Goal: Task Accomplishment & Management: Manage account settings

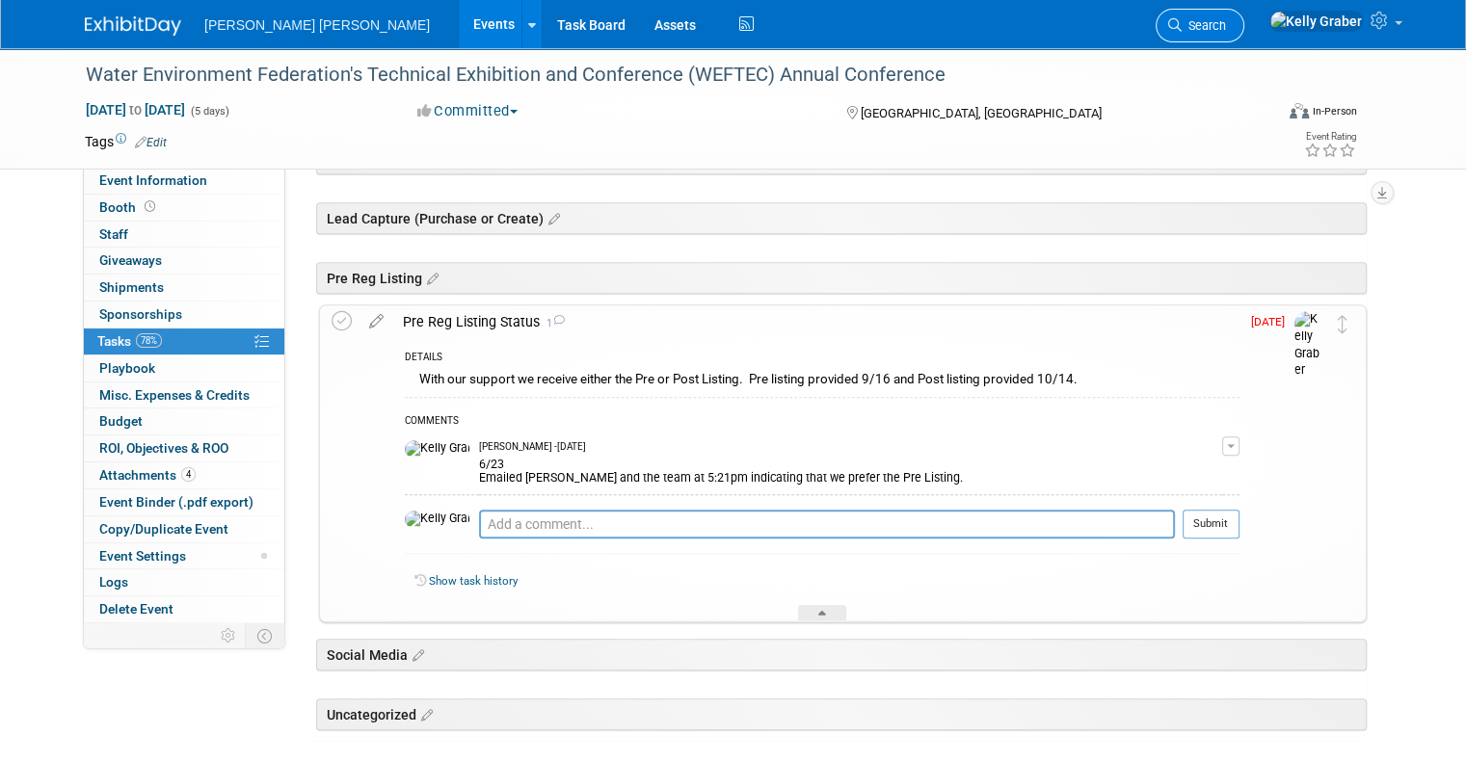
click at [1226, 20] on span "Search" at bounding box center [1204, 25] width 44 height 14
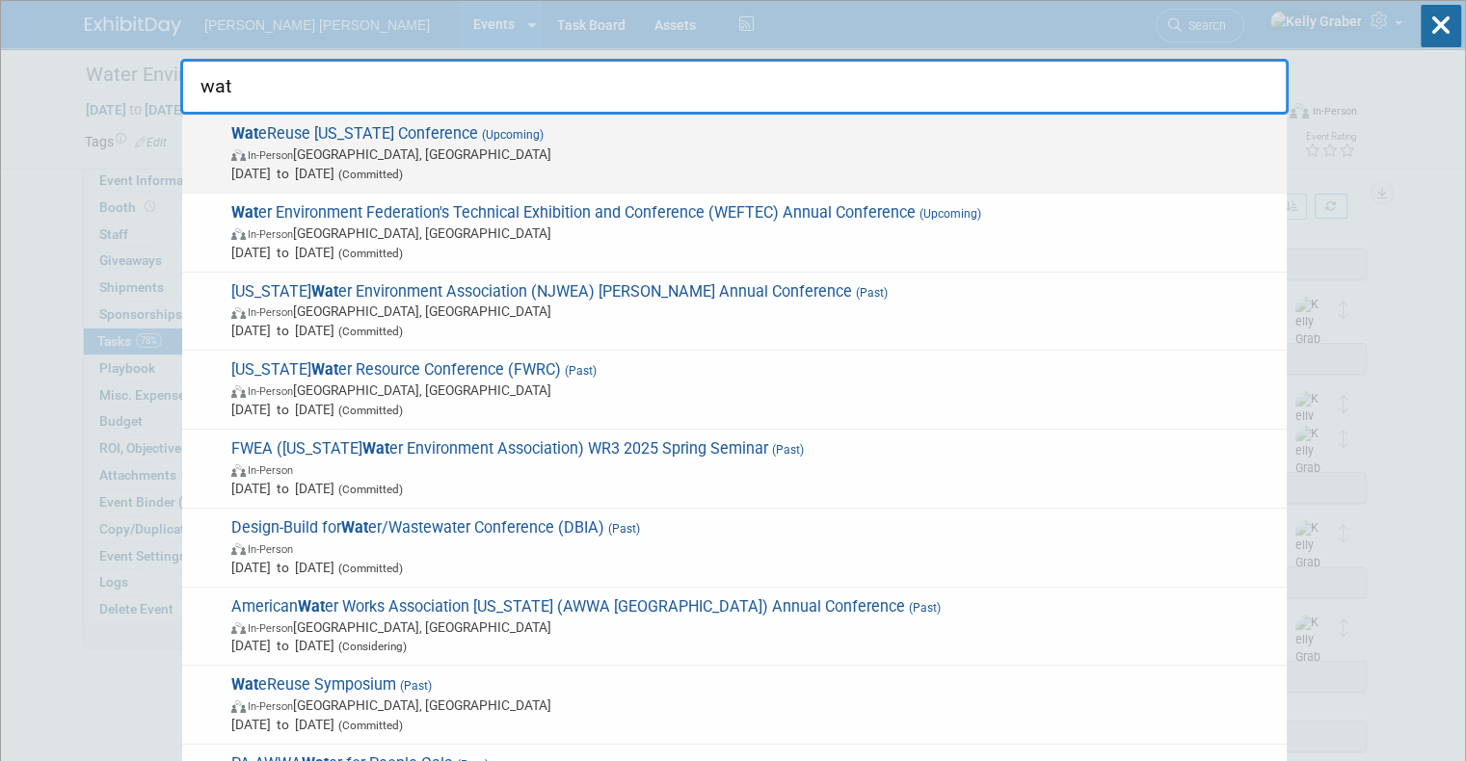
type input "wat"
click at [485, 159] on span "In-Person San Diego, CA" at bounding box center [754, 154] width 1046 height 19
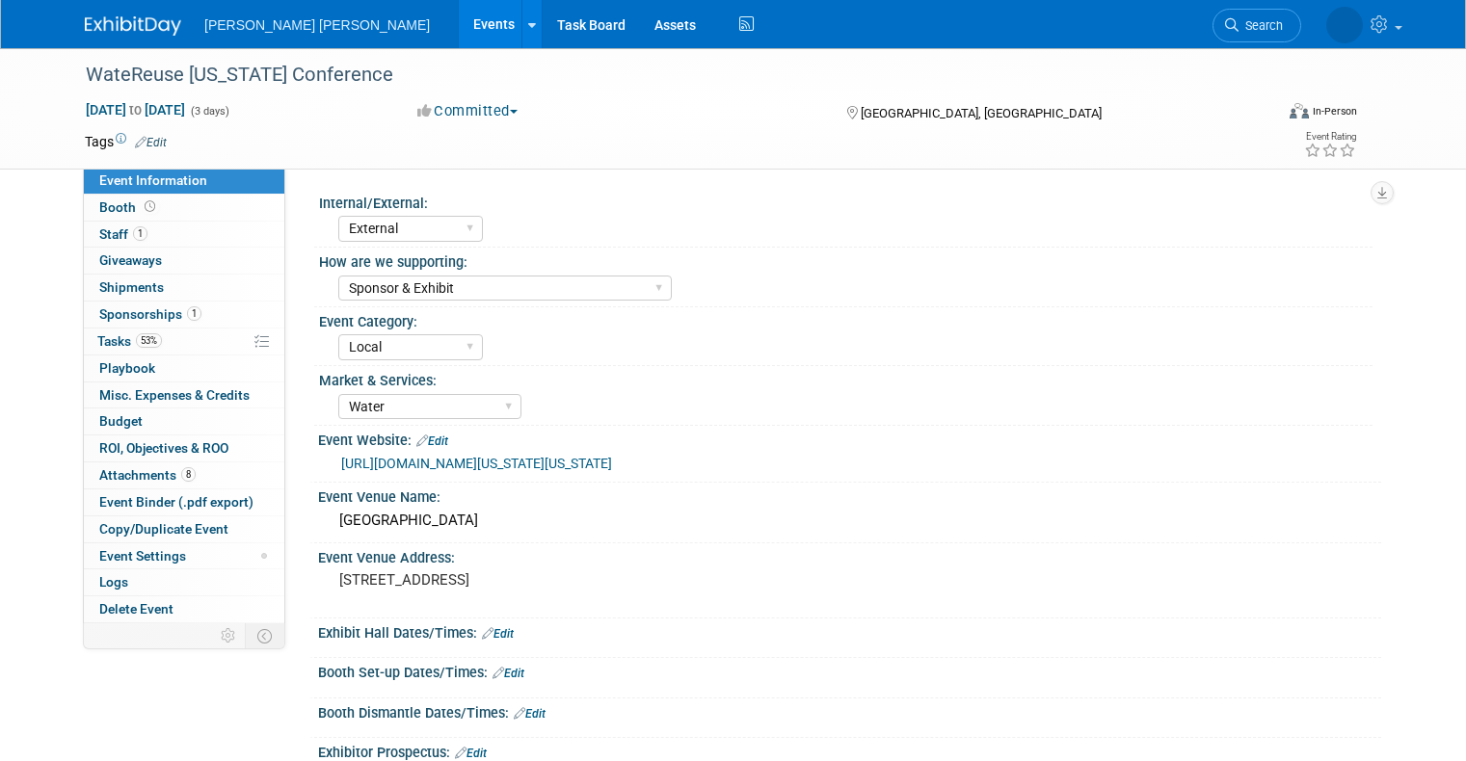
select select "External"
select select "Sponsor & Exhibit"
select select "Local"
select select "Water"
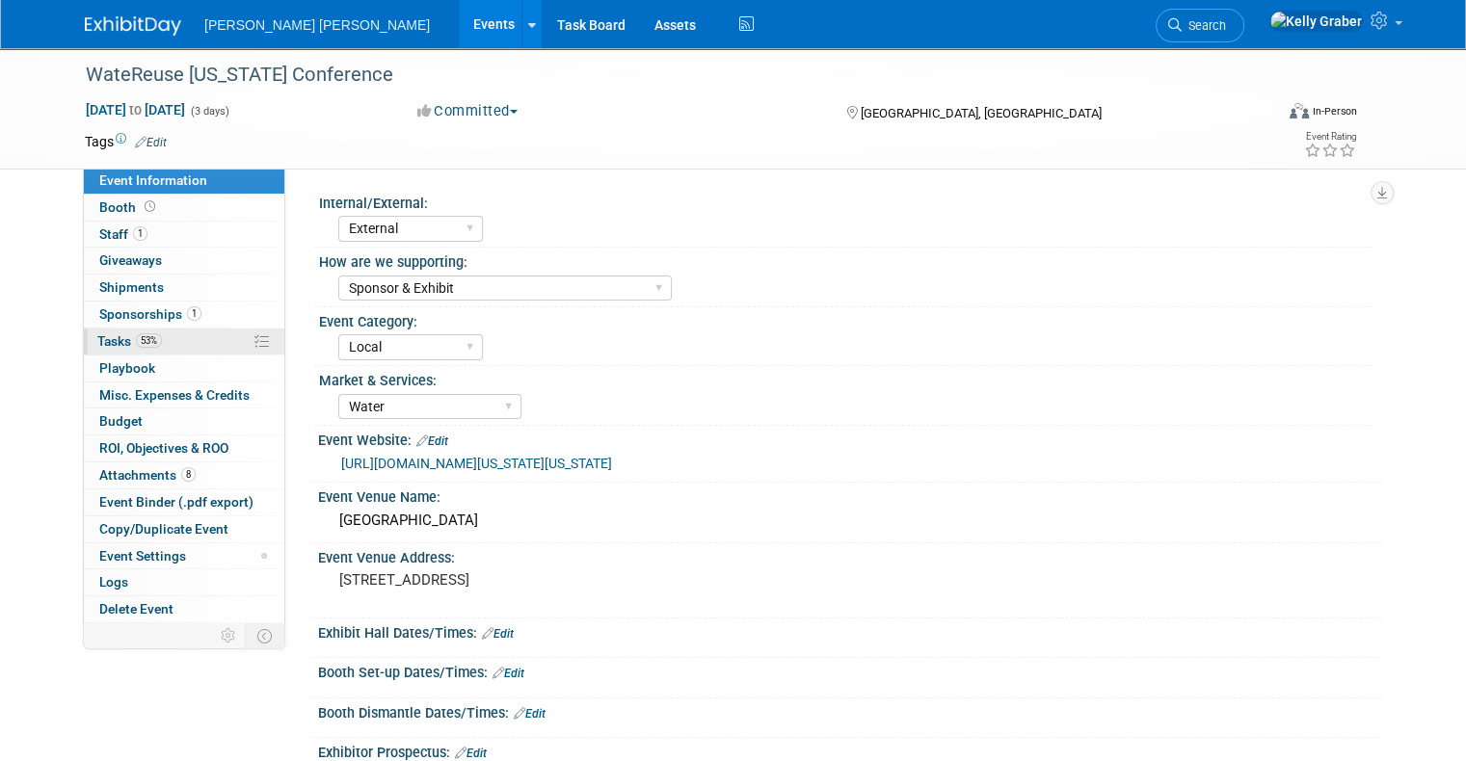
click at [97, 340] on span "Tasks 53%" at bounding box center [129, 340] width 65 height 15
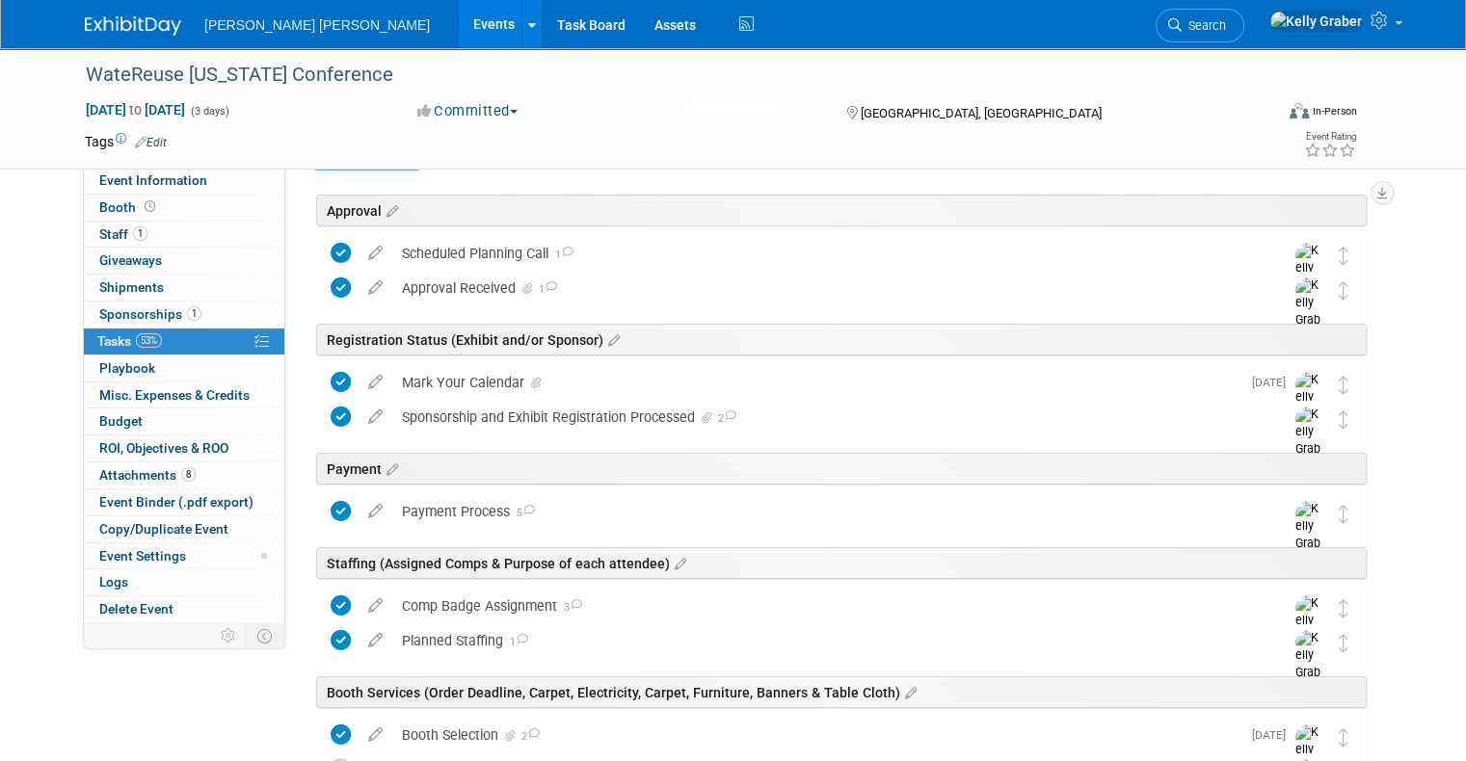
scroll to position [193, 0]
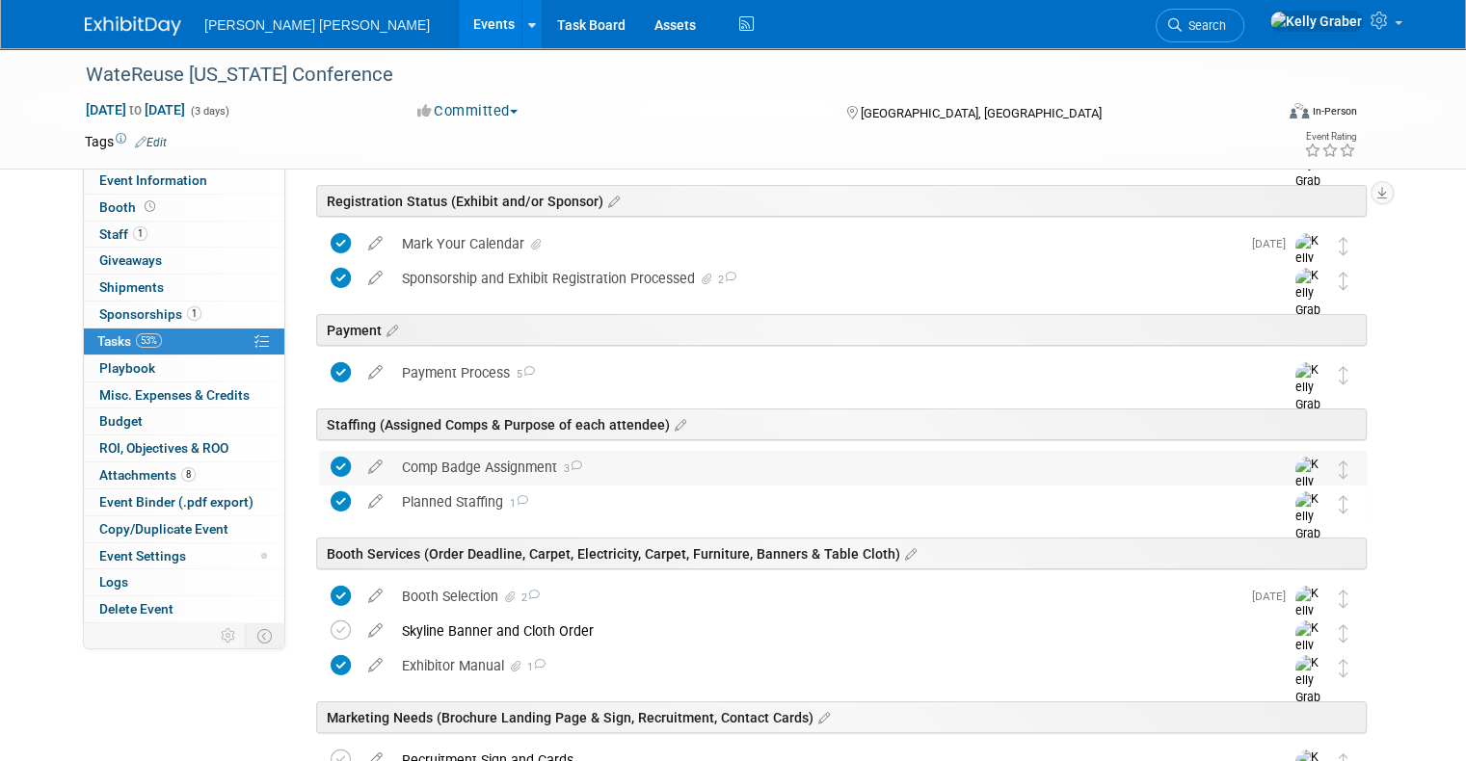
click at [465, 469] on div "Comp Badge Assignment 3" at bounding box center [824, 467] width 864 height 33
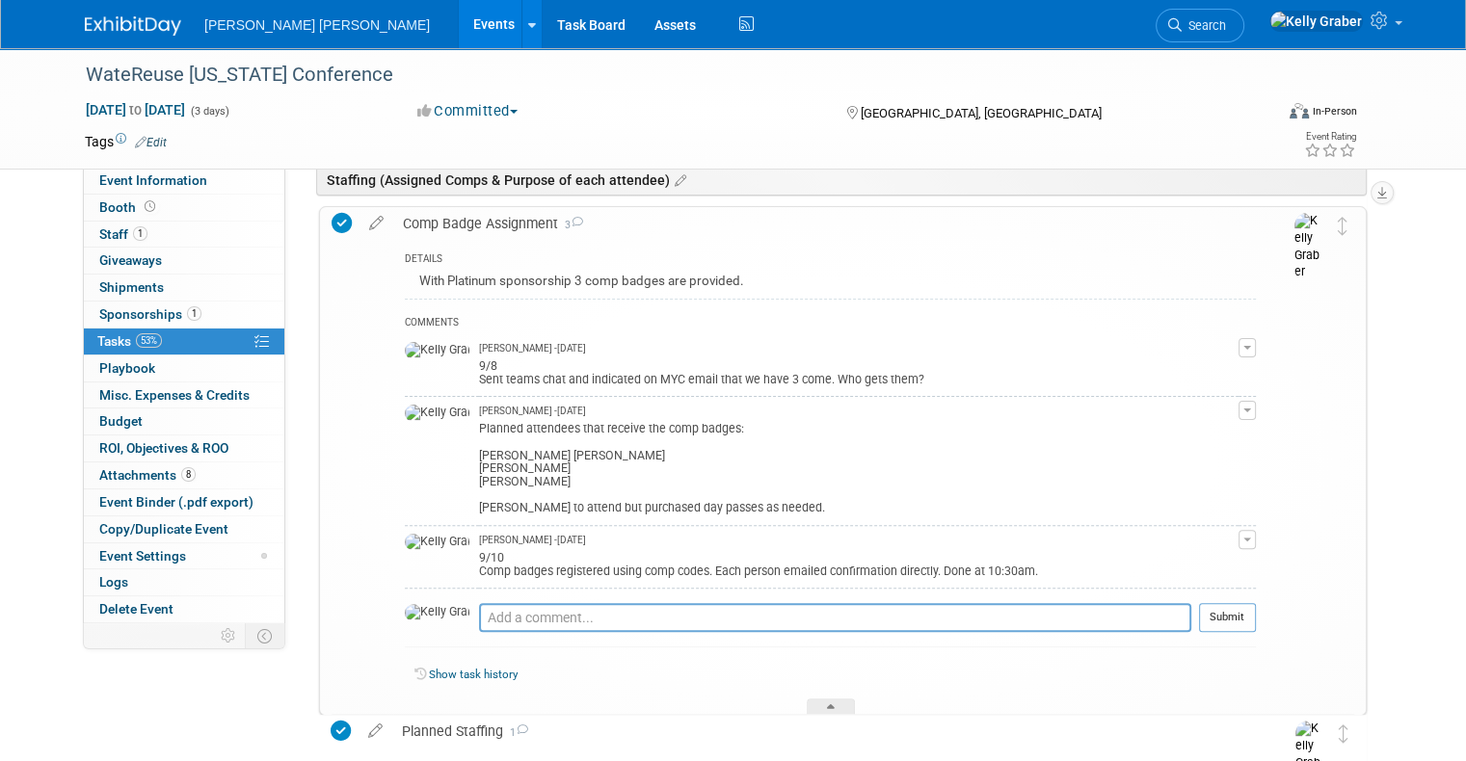
scroll to position [482, 0]
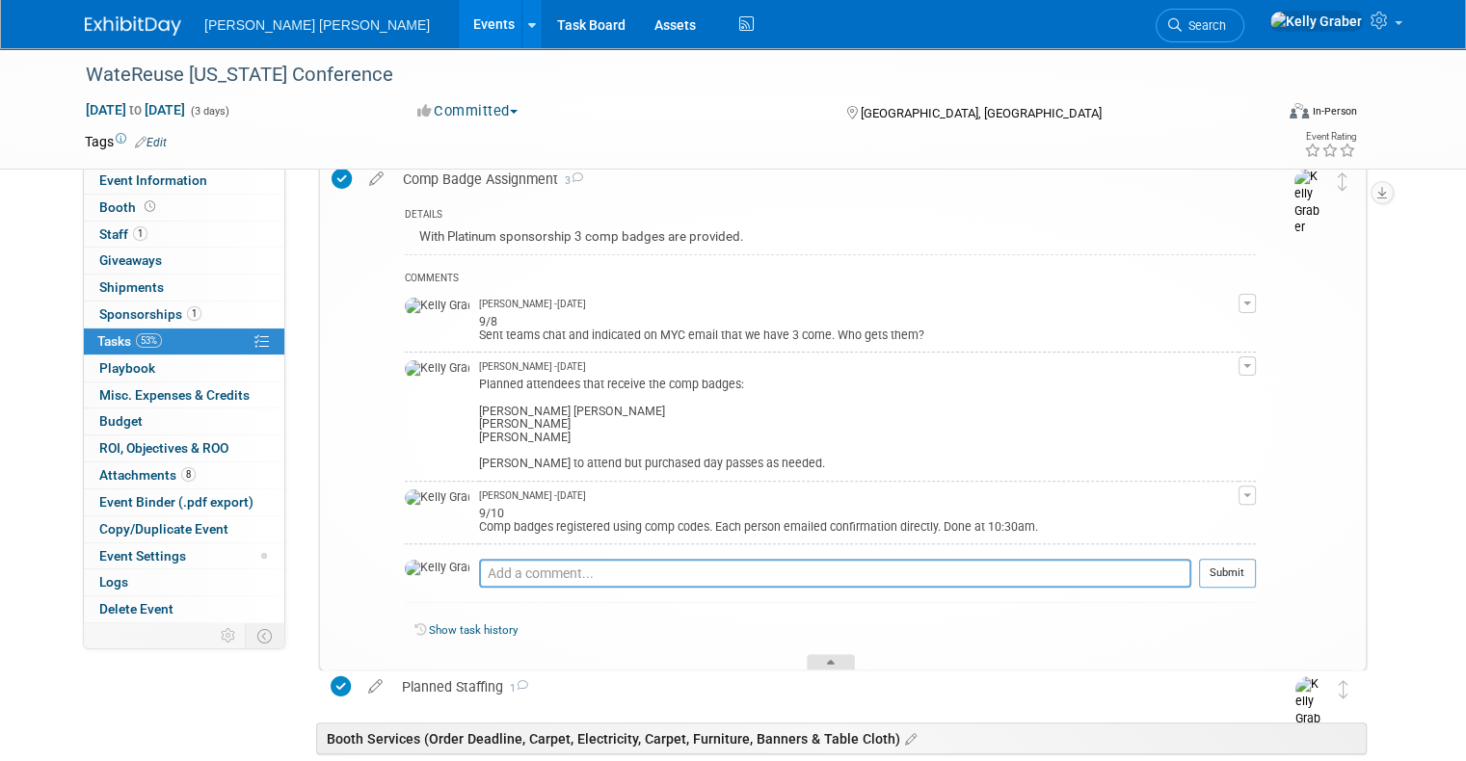
click at [814, 654] on div at bounding box center [831, 662] width 48 height 16
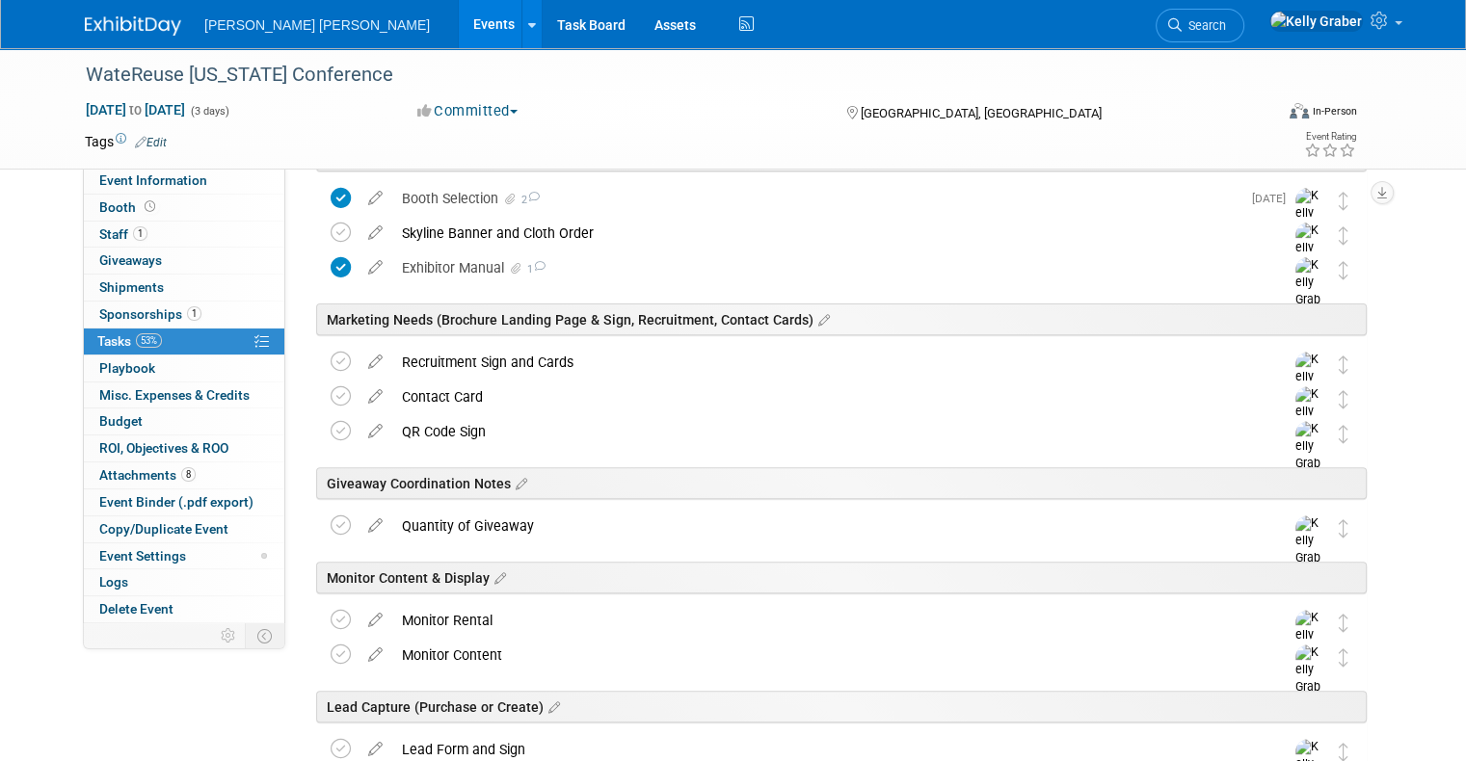
scroll to position [675, 0]
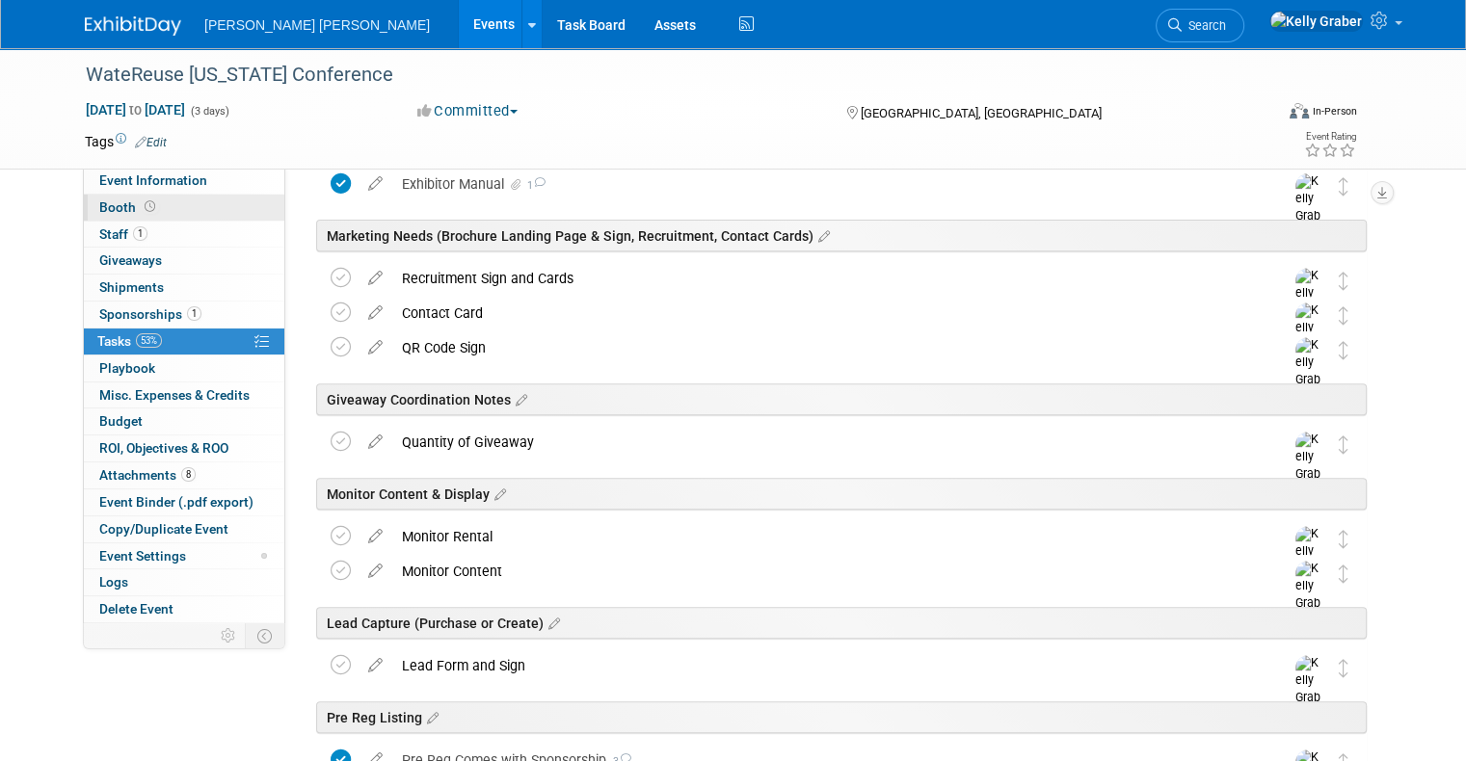
drag, startPoint x: 184, startPoint y: 210, endPoint x: 197, endPoint y: 210, distance: 12.5
click at [184, 208] on link "Booth" at bounding box center [184, 208] width 200 height 26
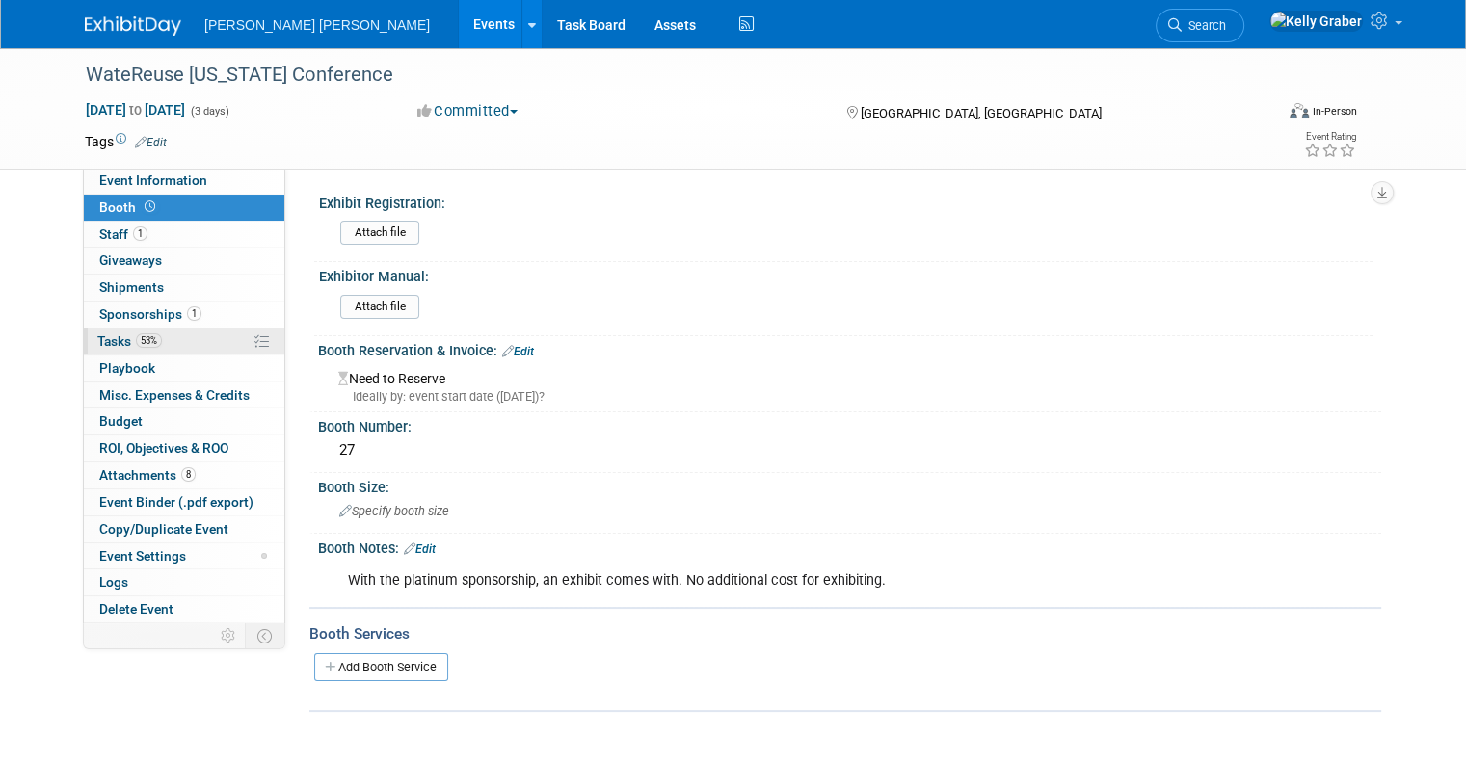
click at [104, 341] on span "Tasks 53%" at bounding box center [129, 340] width 65 height 15
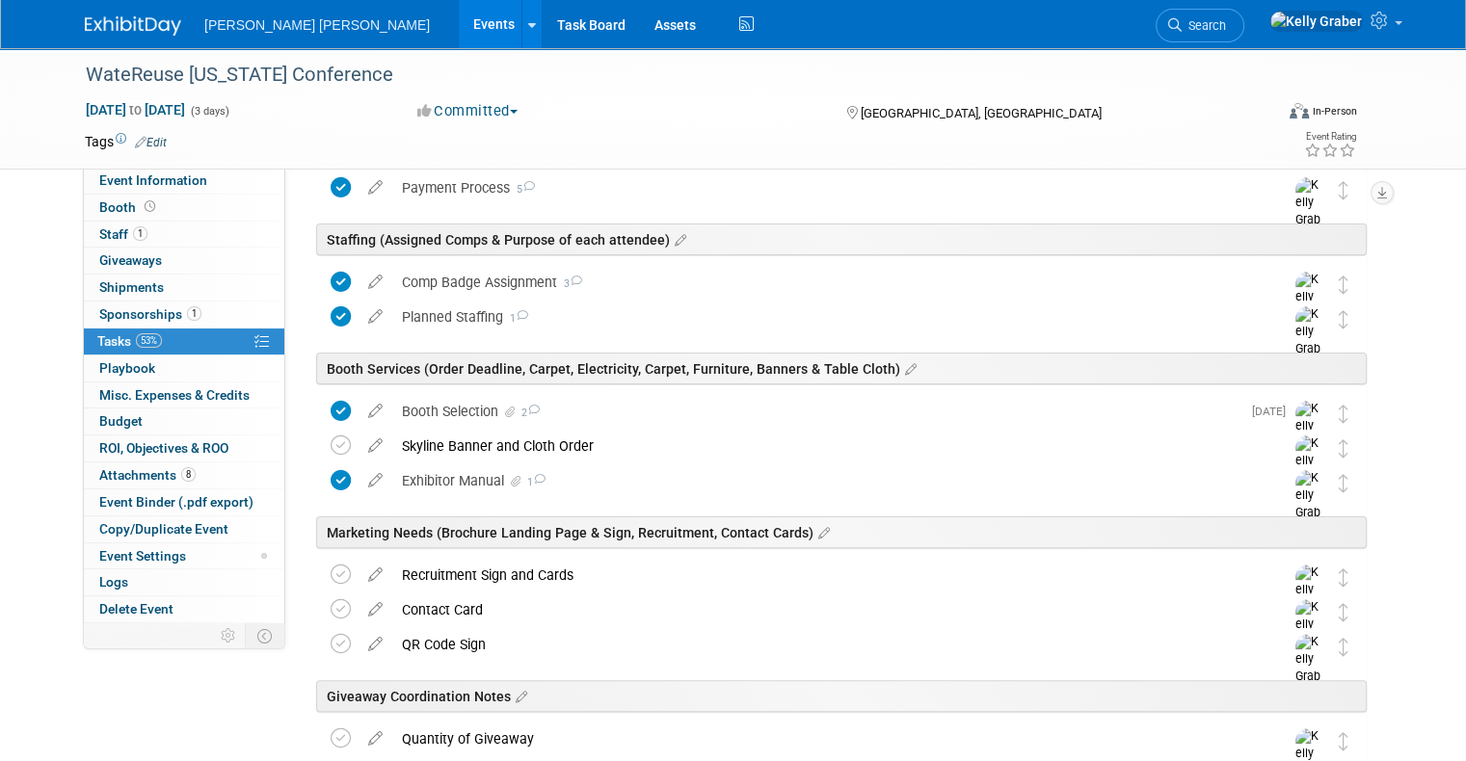
scroll to position [482, 0]
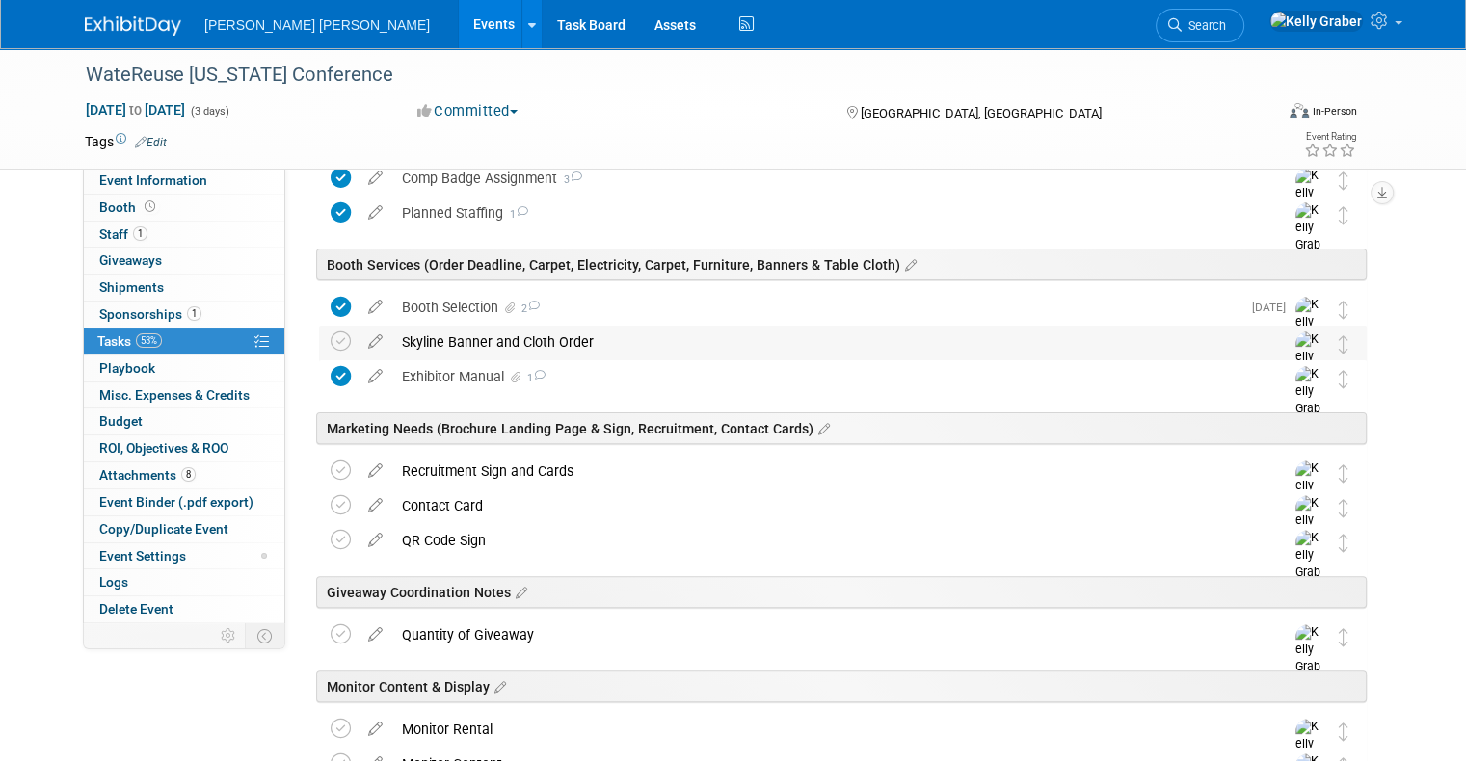
click at [446, 341] on div "Skyline Banner and Cloth Order" at bounding box center [824, 342] width 864 height 33
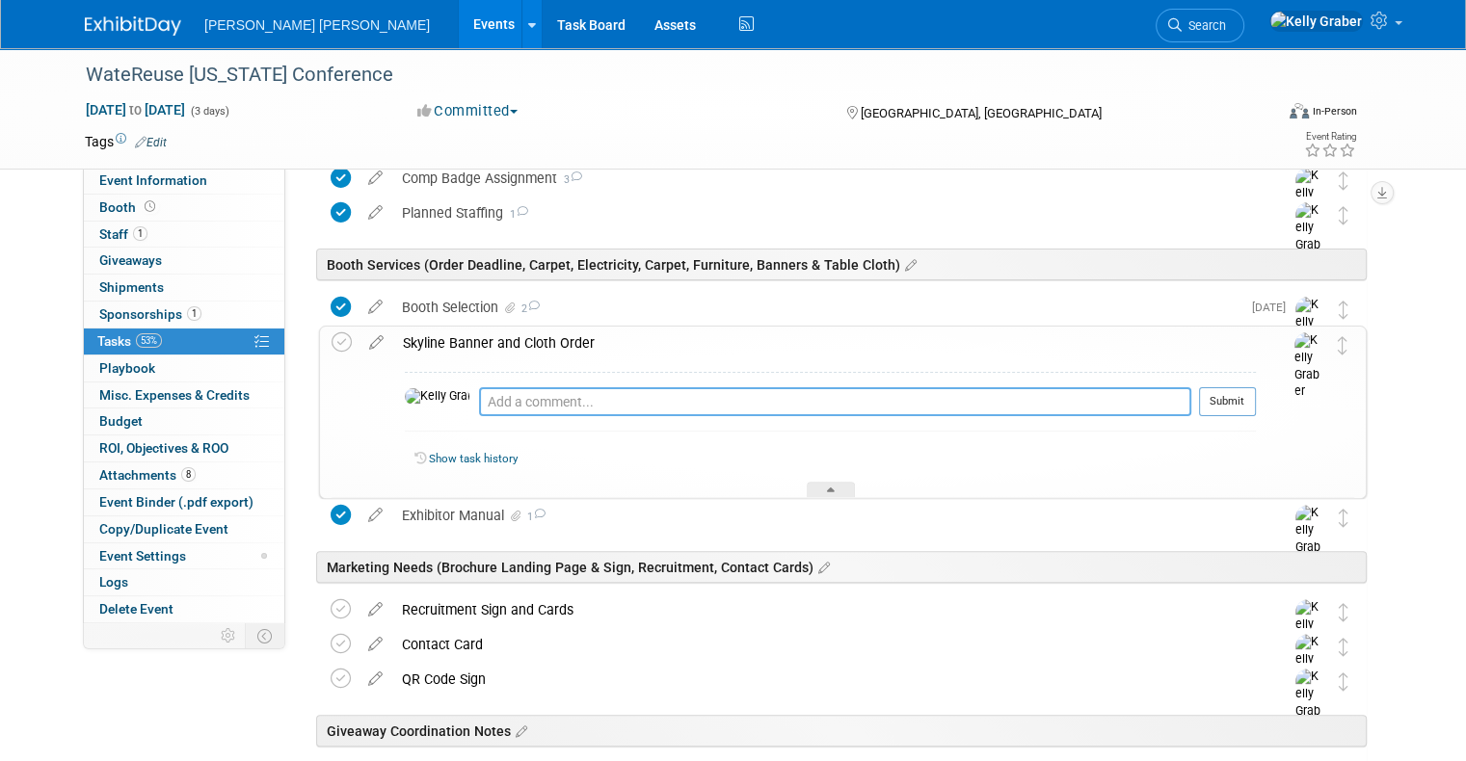
click at [509, 405] on textarea at bounding box center [835, 401] width 712 height 29
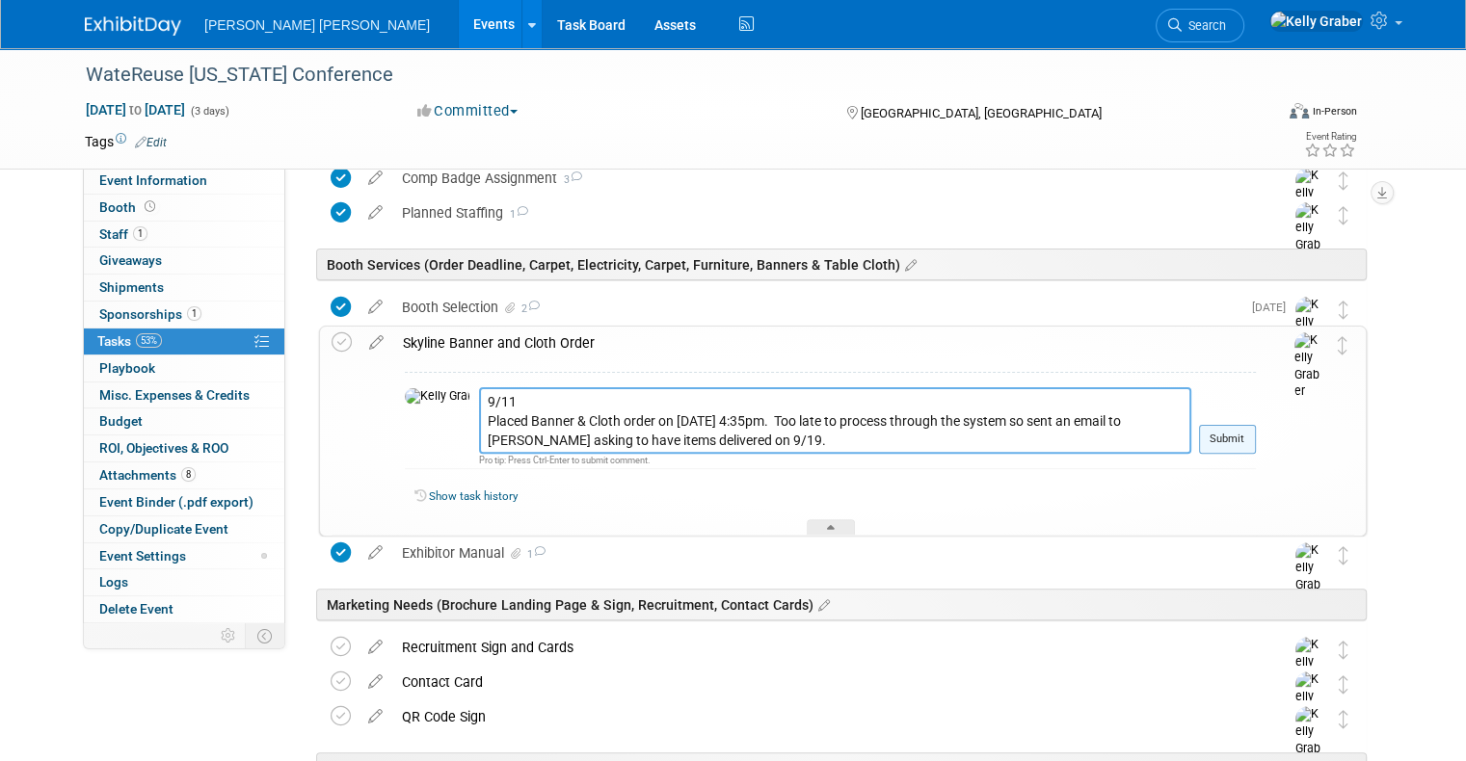
type textarea "9/11 Placed Banner & Cloth order on [DATE] 4:35pm. Too late to process through …"
click at [1239, 434] on button "Submit" at bounding box center [1227, 439] width 57 height 29
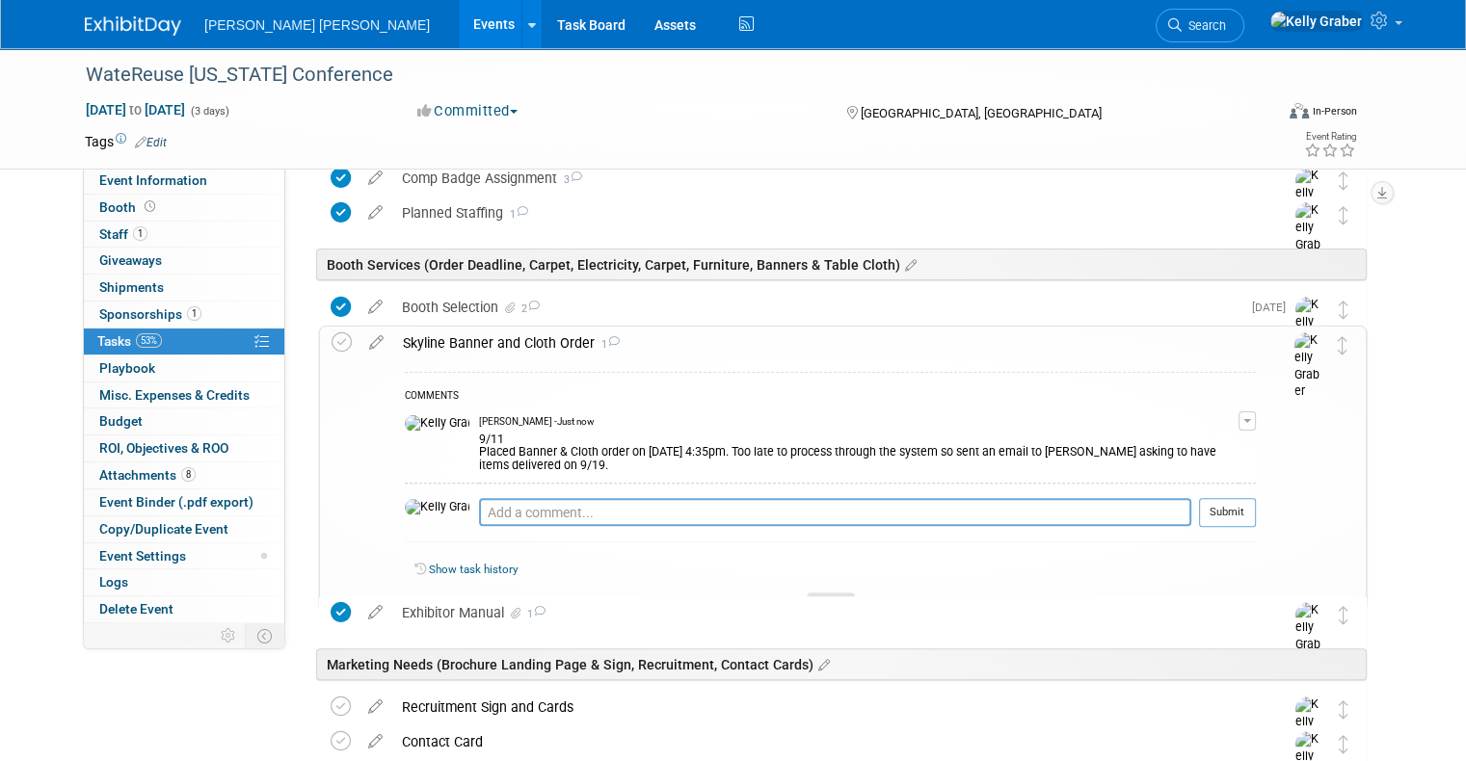
click at [825, 593] on div at bounding box center [831, 601] width 48 height 16
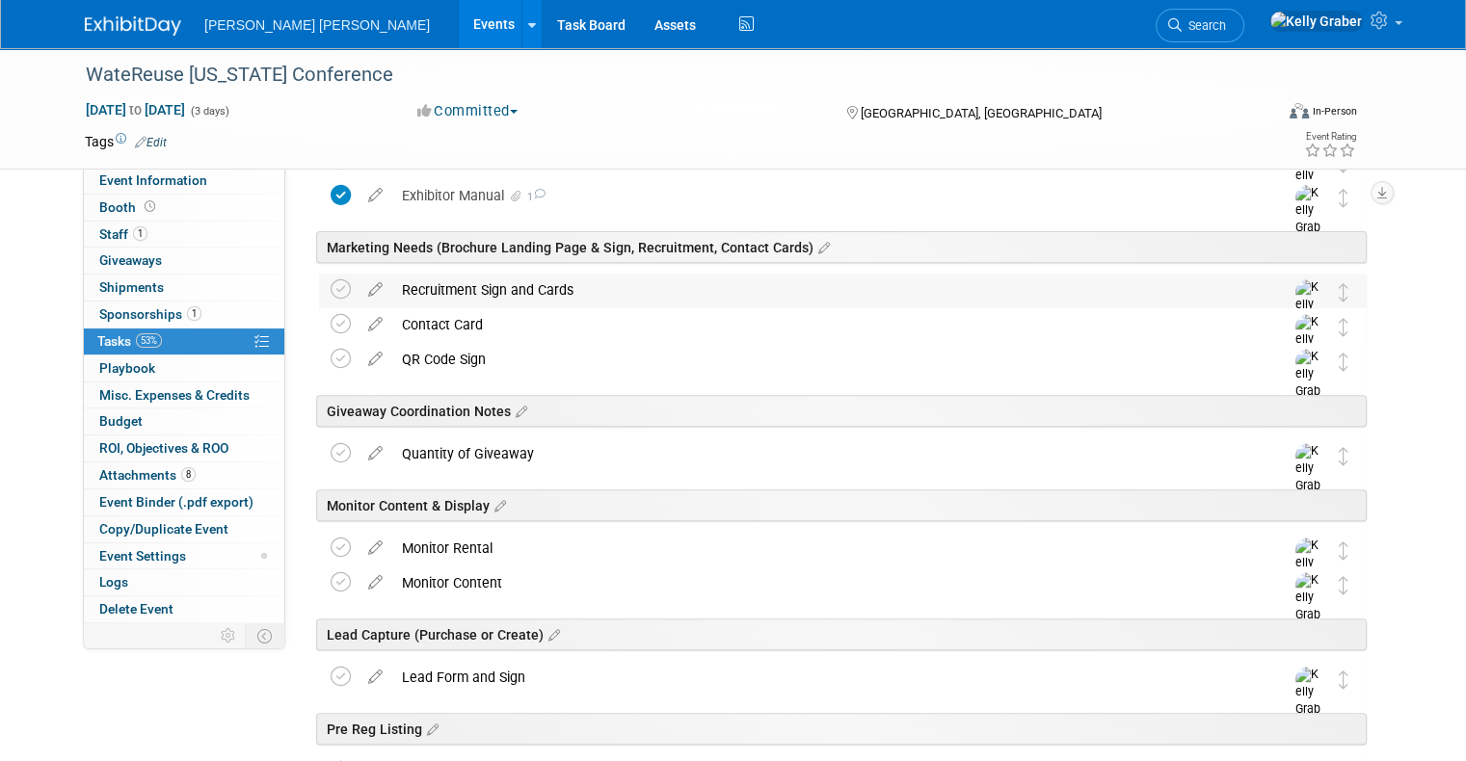
scroll to position [675, 0]
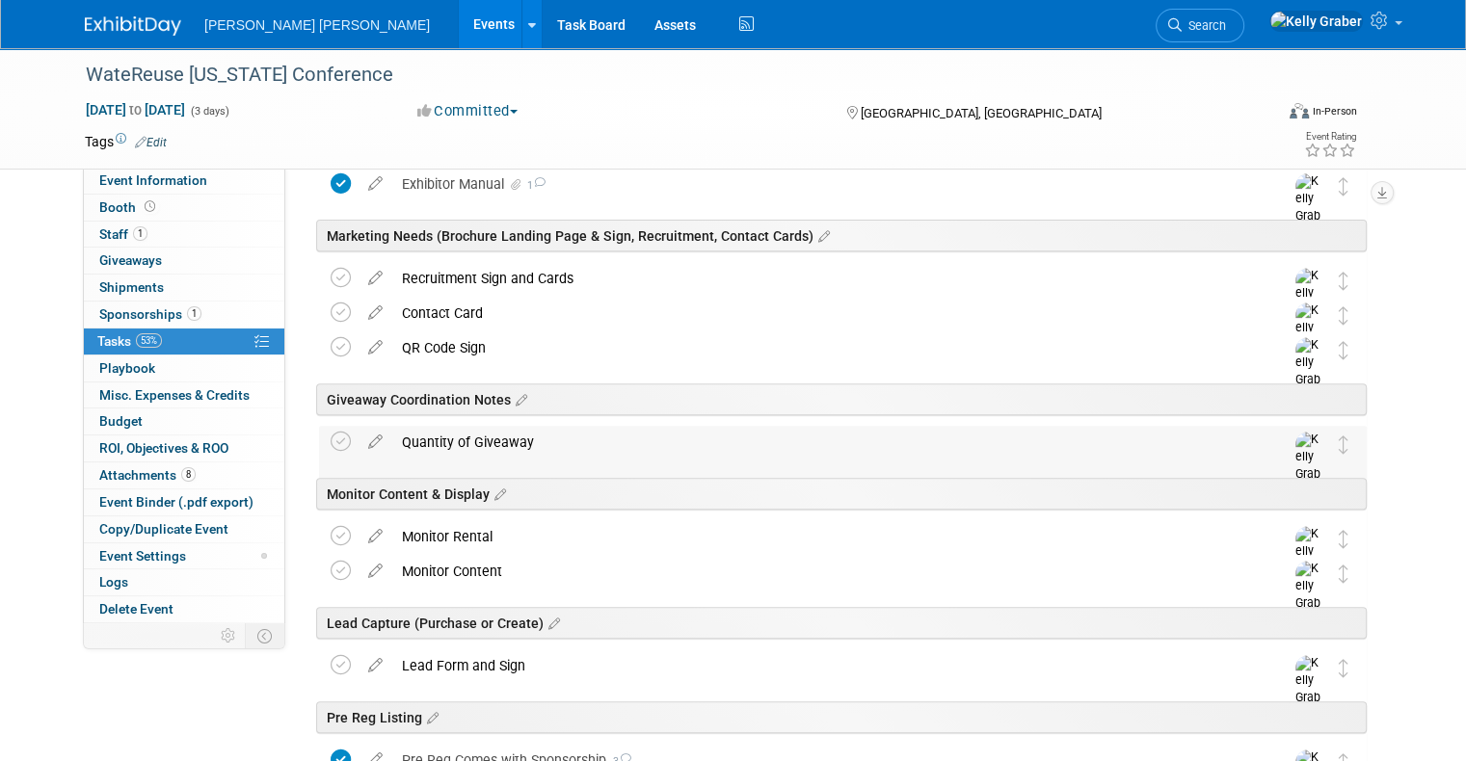
click at [599, 450] on div "Quantity of Giveaway" at bounding box center [824, 442] width 864 height 33
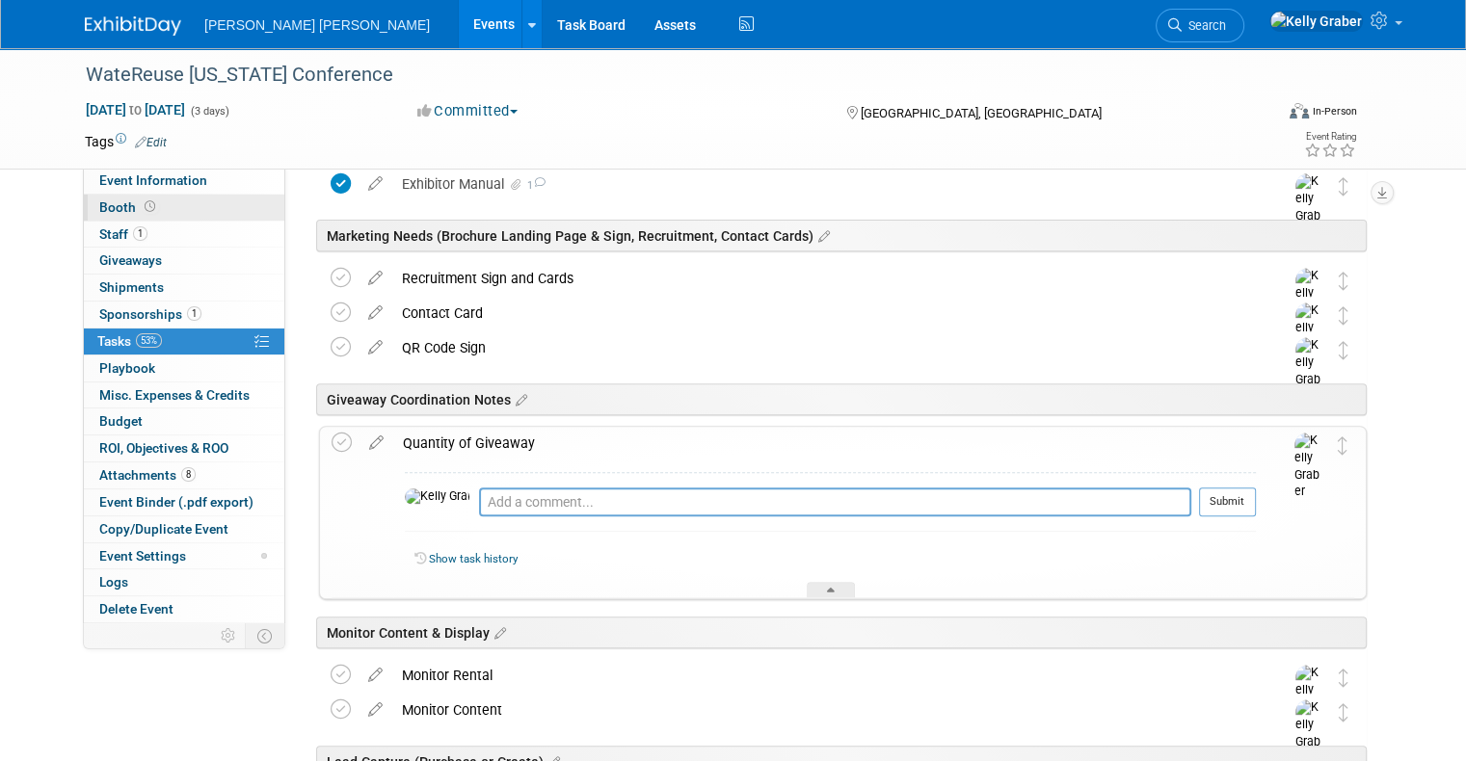
click at [109, 204] on span "Booth" at bounding box center [129, 206] width 60 height 15
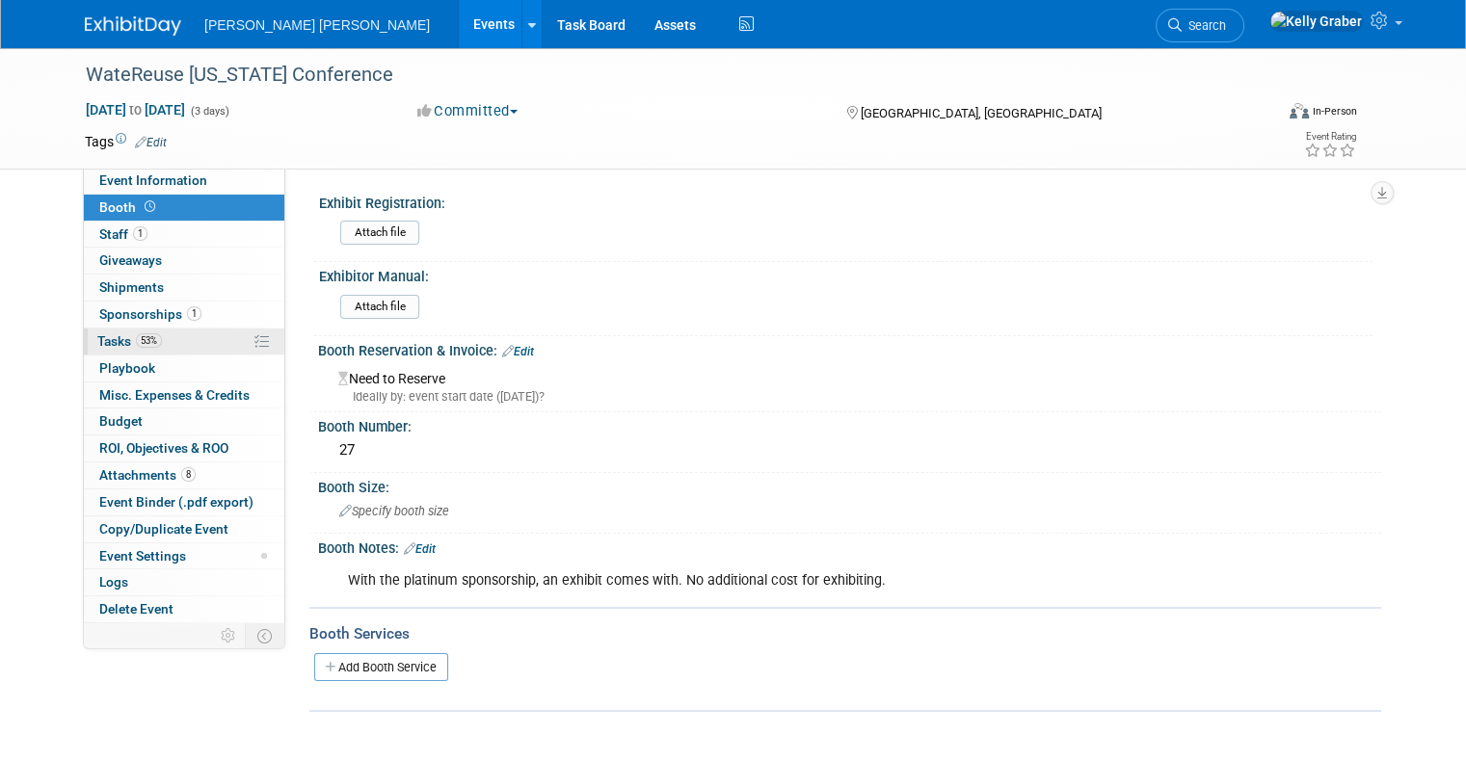
click at [103, 338] on span "Tasks 53%" at bounding box center [129, 340] width 65 height 15
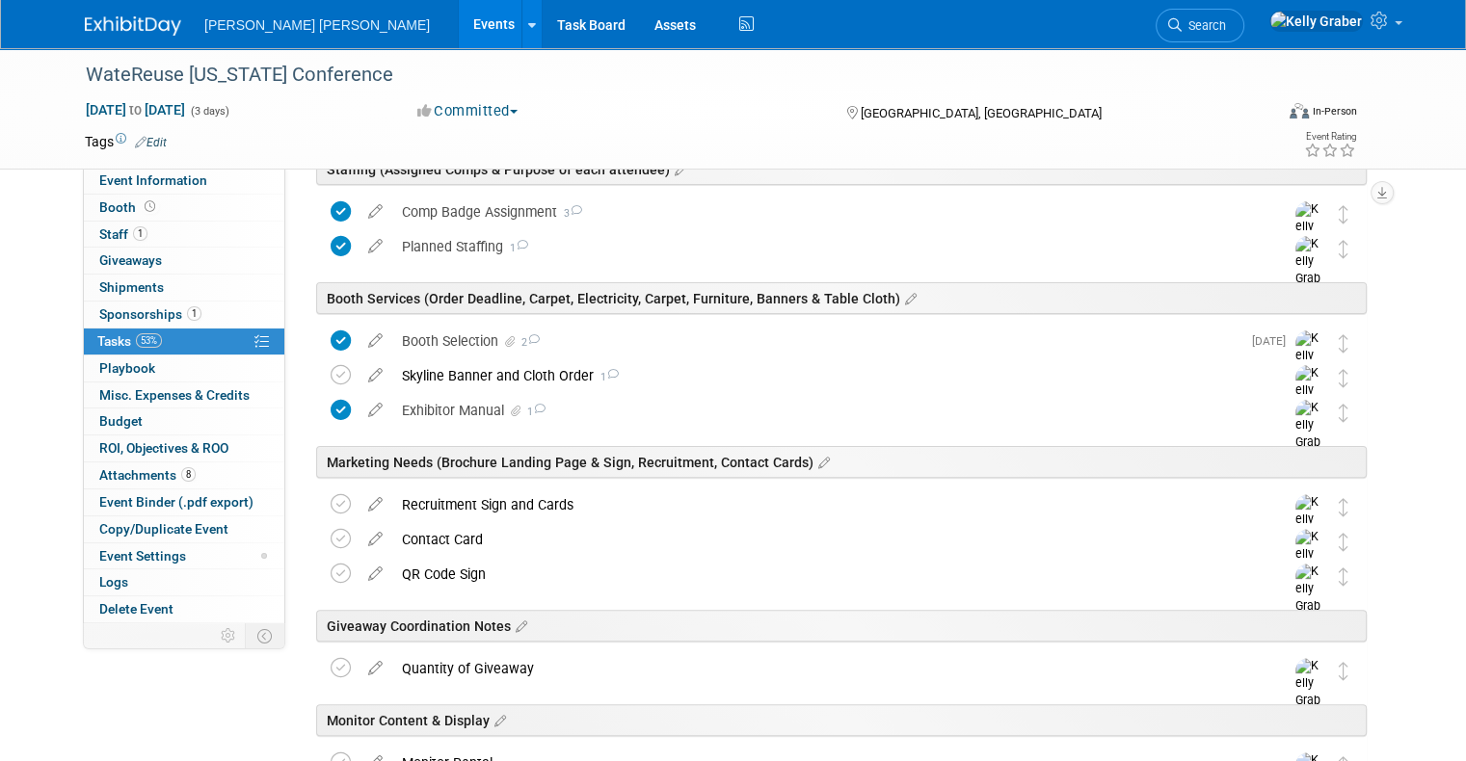
scroll to position [482, 0]
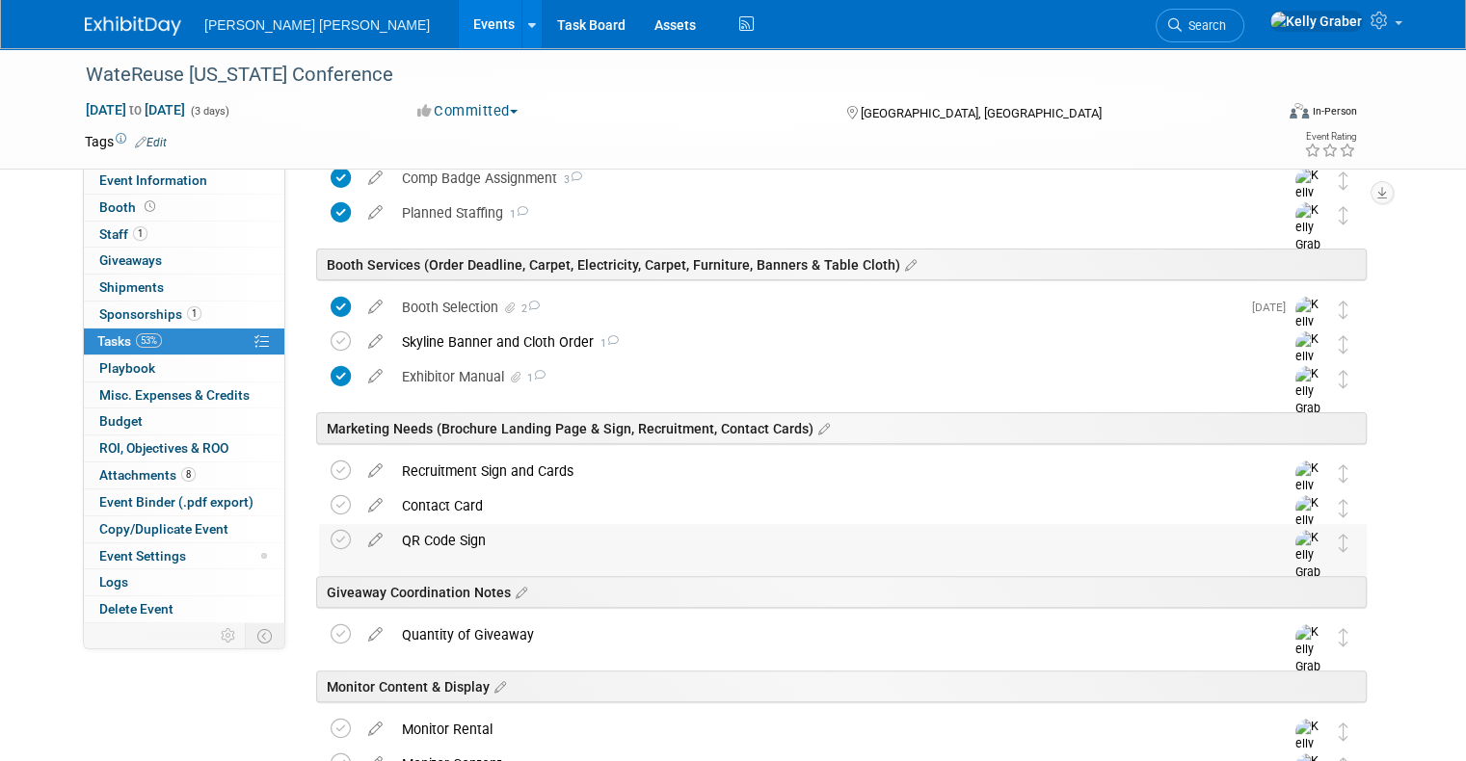
click at [455, 545] on div "QR Code Sign" at bounding box center [824, 540] width 864 height 33
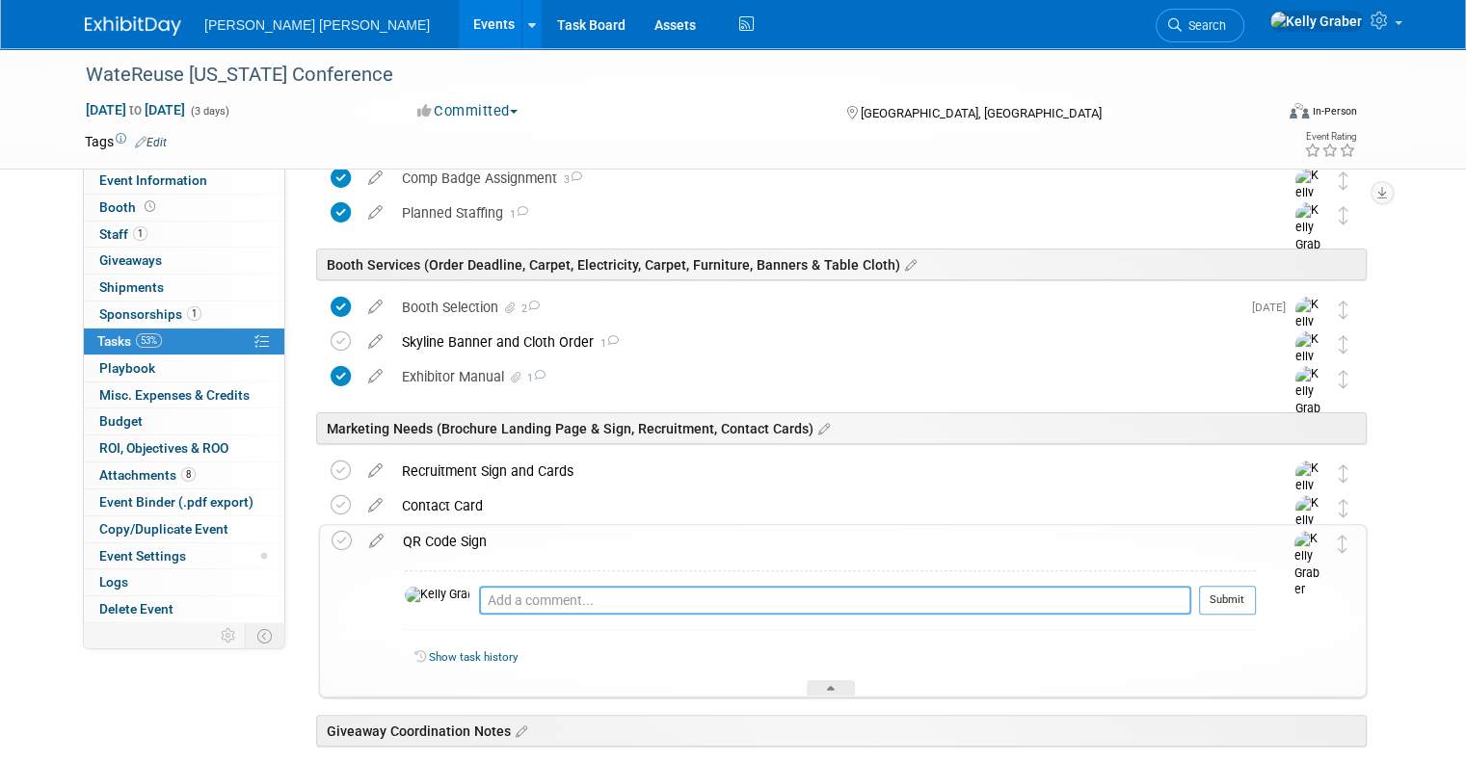
click at [503, 589] on textarea at bounding box center [835, 600] width 712 height 29
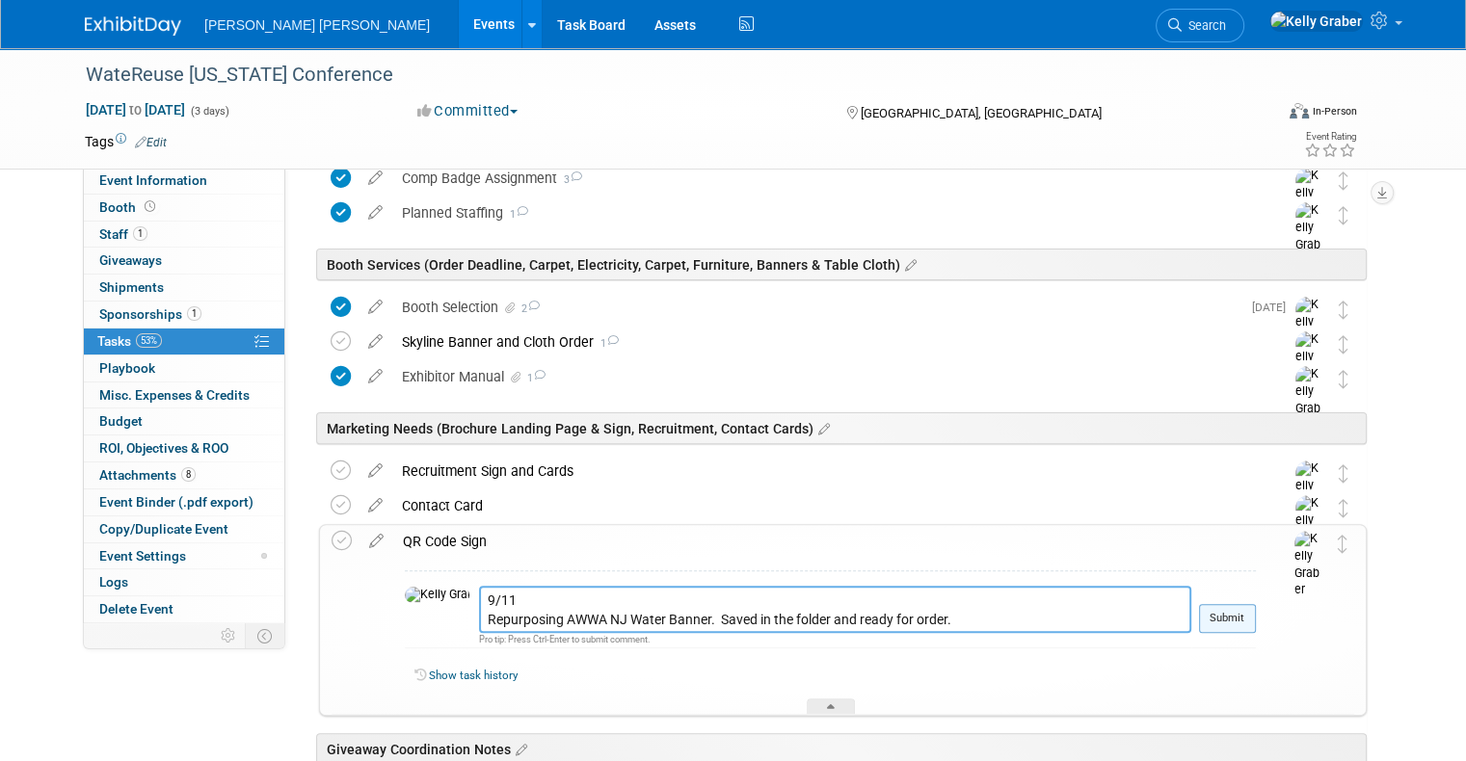
type textarea "9/11 Repurposing AWWA NJ Water Banner. Saved in the folder and ready for order."
click at [1237, 615] on button "Submit" at bounding box center [1227, 618] width 57 height 29
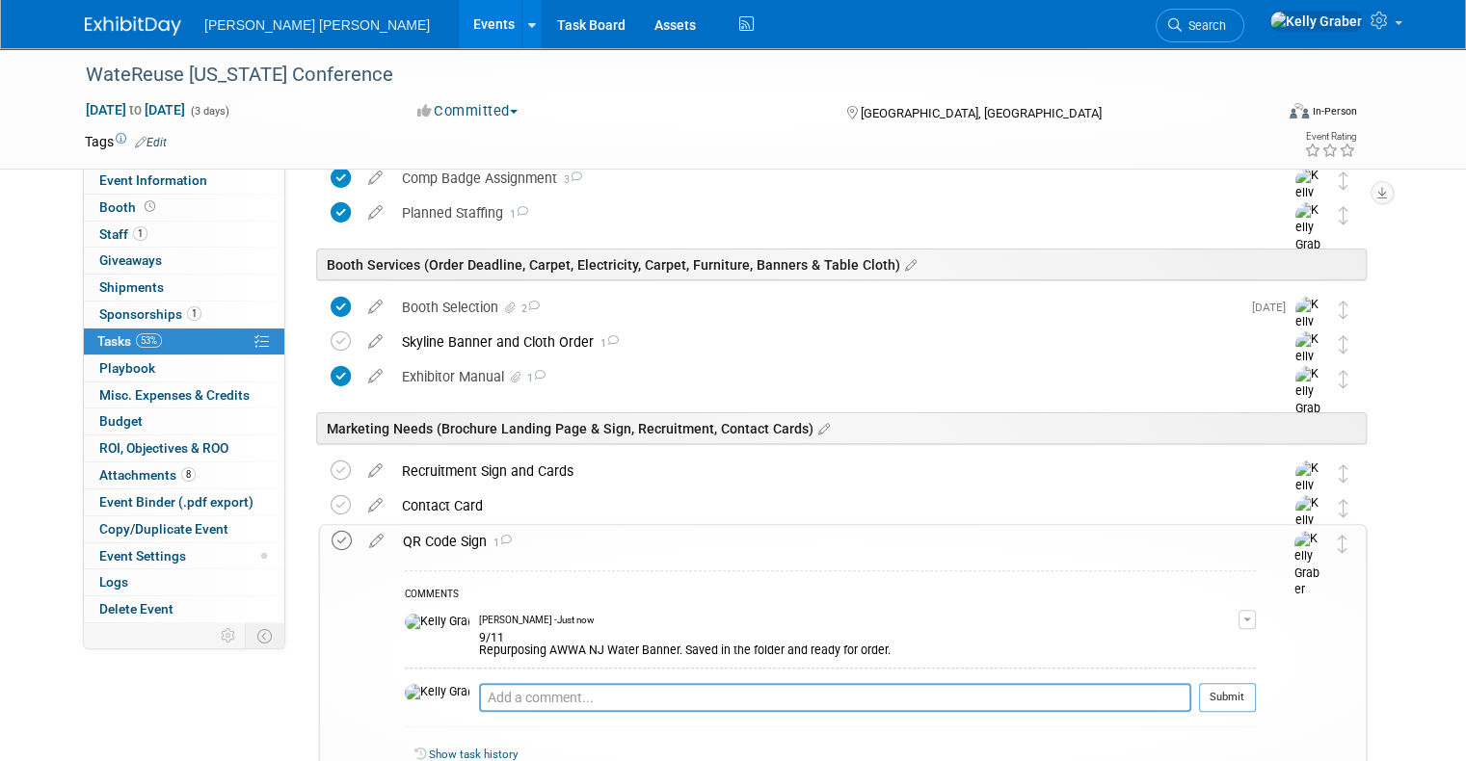
click at [332, 540] on icon at bounding box center [342, 541] width 20 height 20
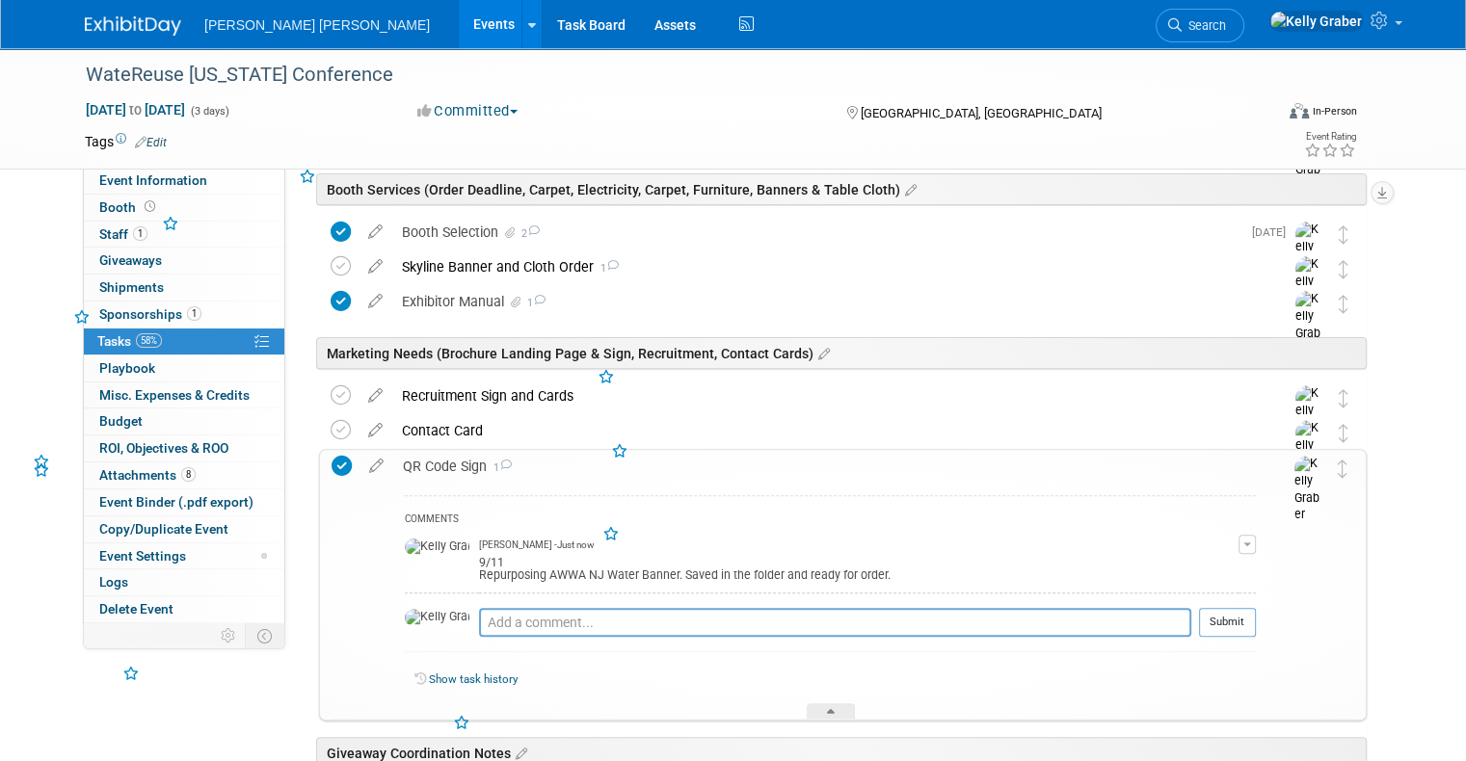
scroll to position [578, 0]
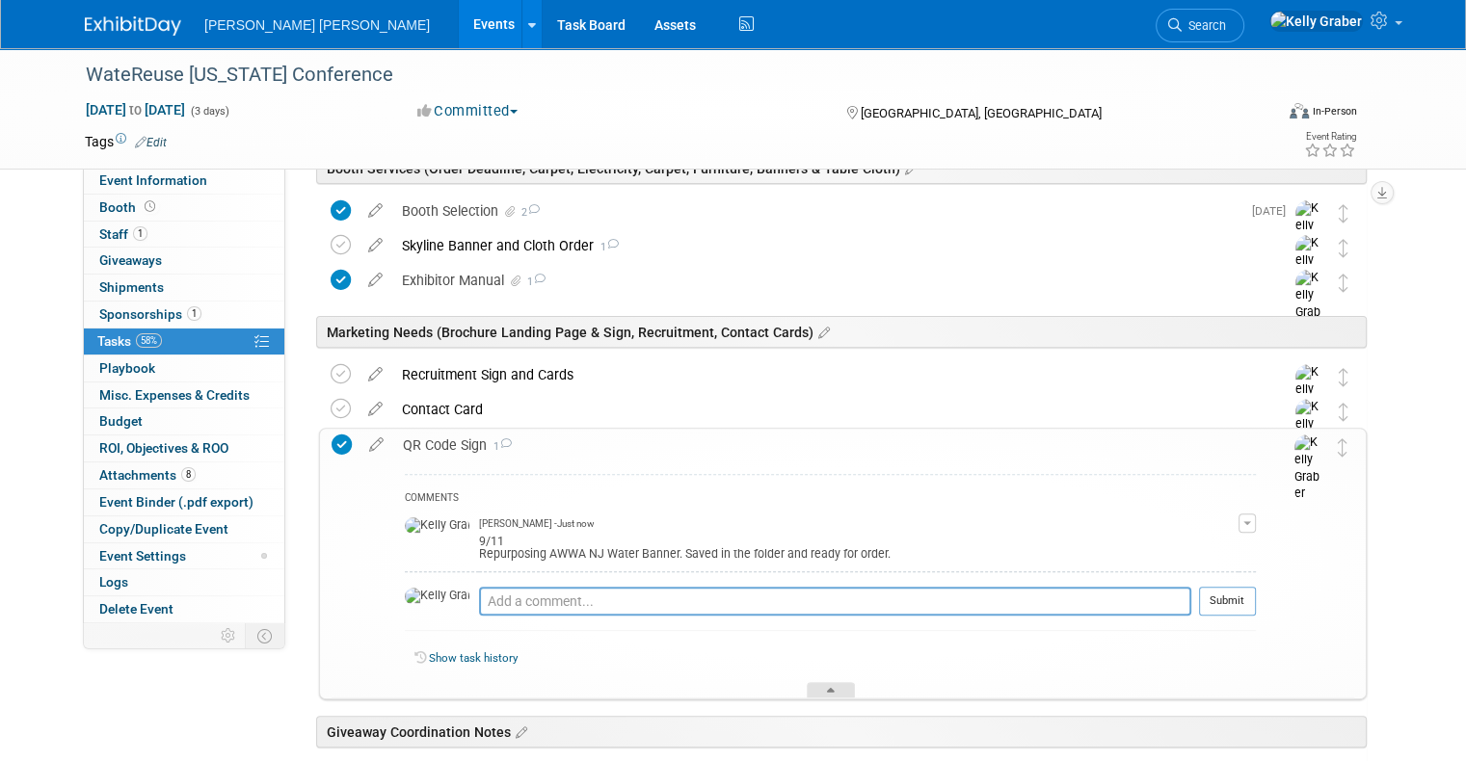
click at [813, 685] on div at bounding box center [831, 690] width 48 height 16
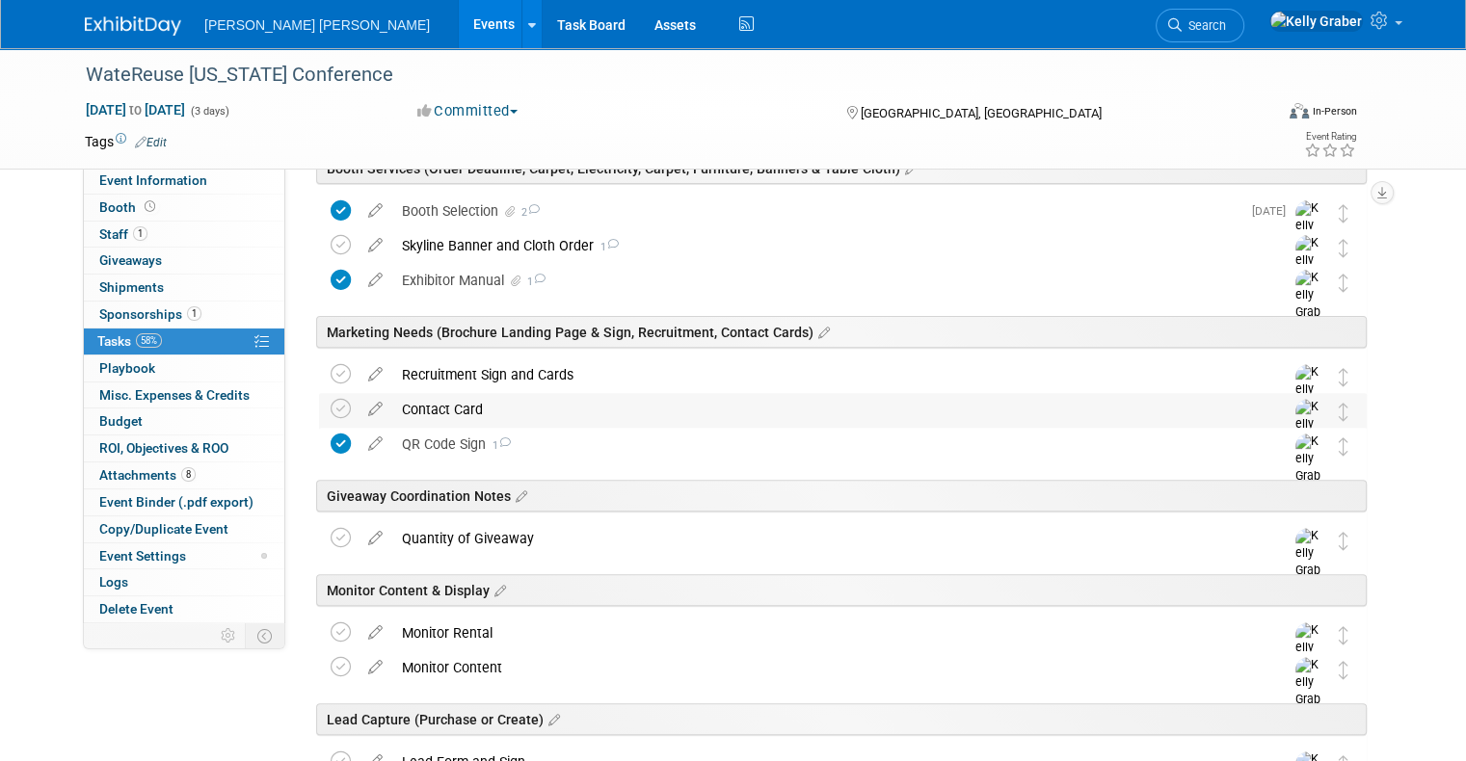
click at [451, 412] on div "Contact Card" at bounding box center [824, 409] width 864 height 33
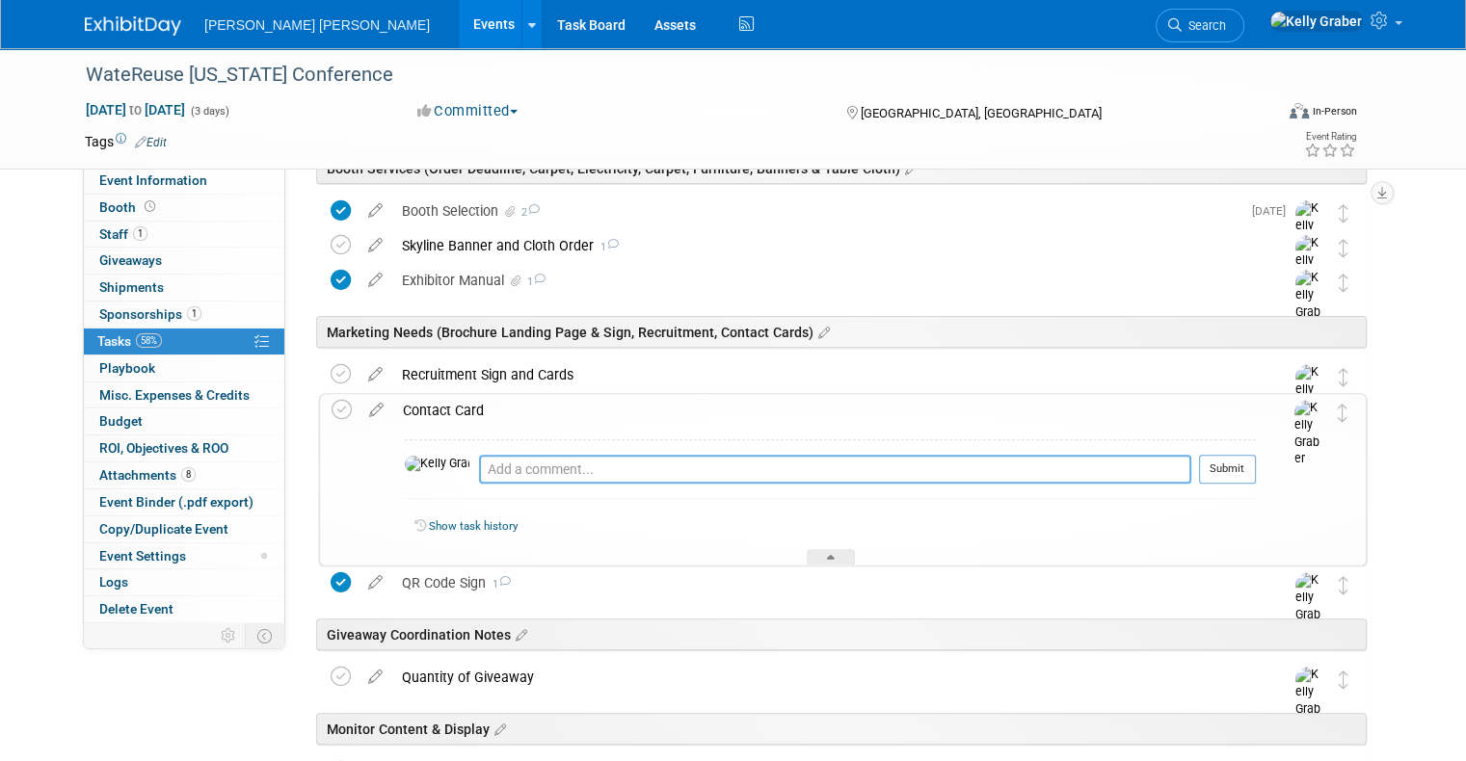
click at [504, 471] on textarea at bounding box center [835, 469] width 712 height 29
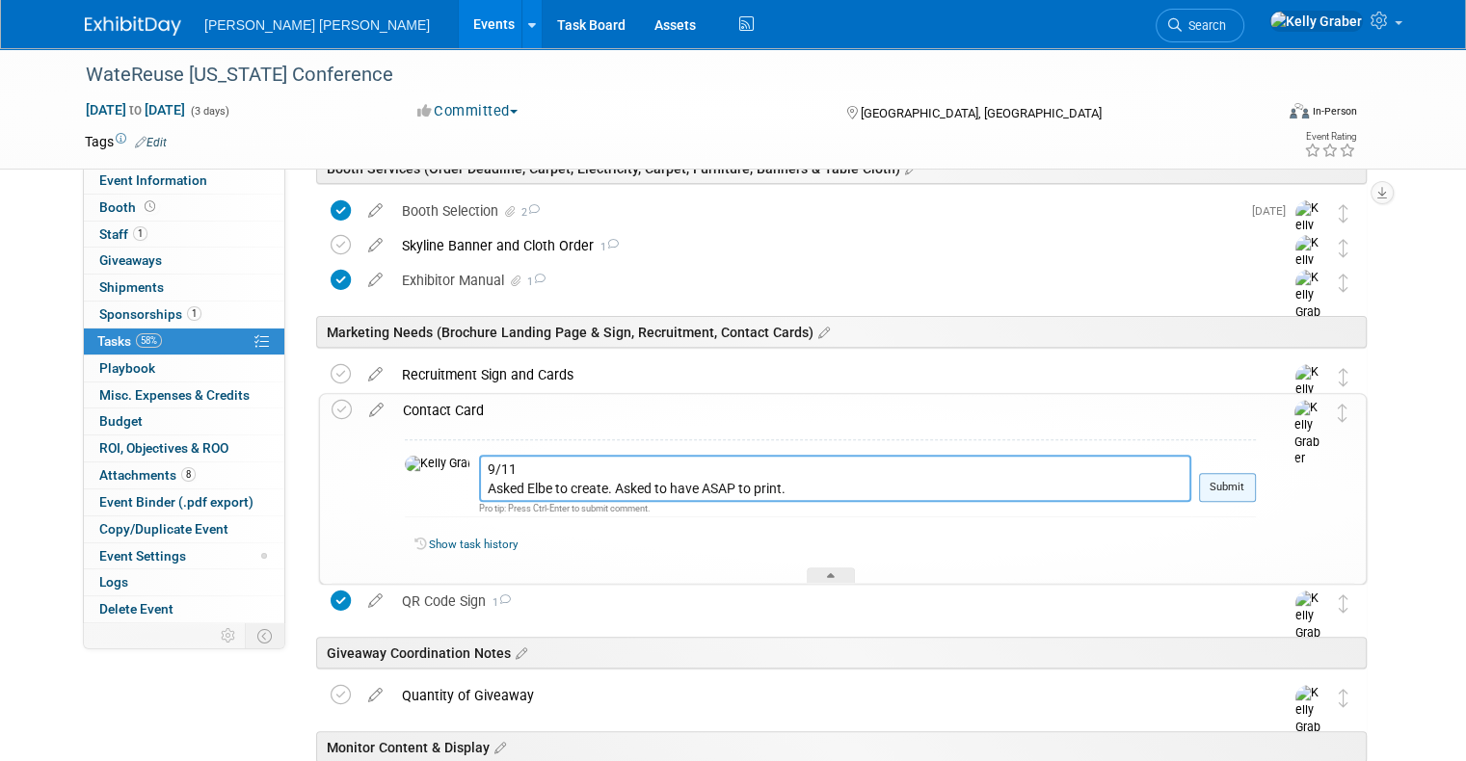
type textarea "9/11 Asked Elbe to create. Asked to have ASAP to print."
click at [1240, 489] on button "Submit" at bounding box center [1227, 487] width 57 height 29
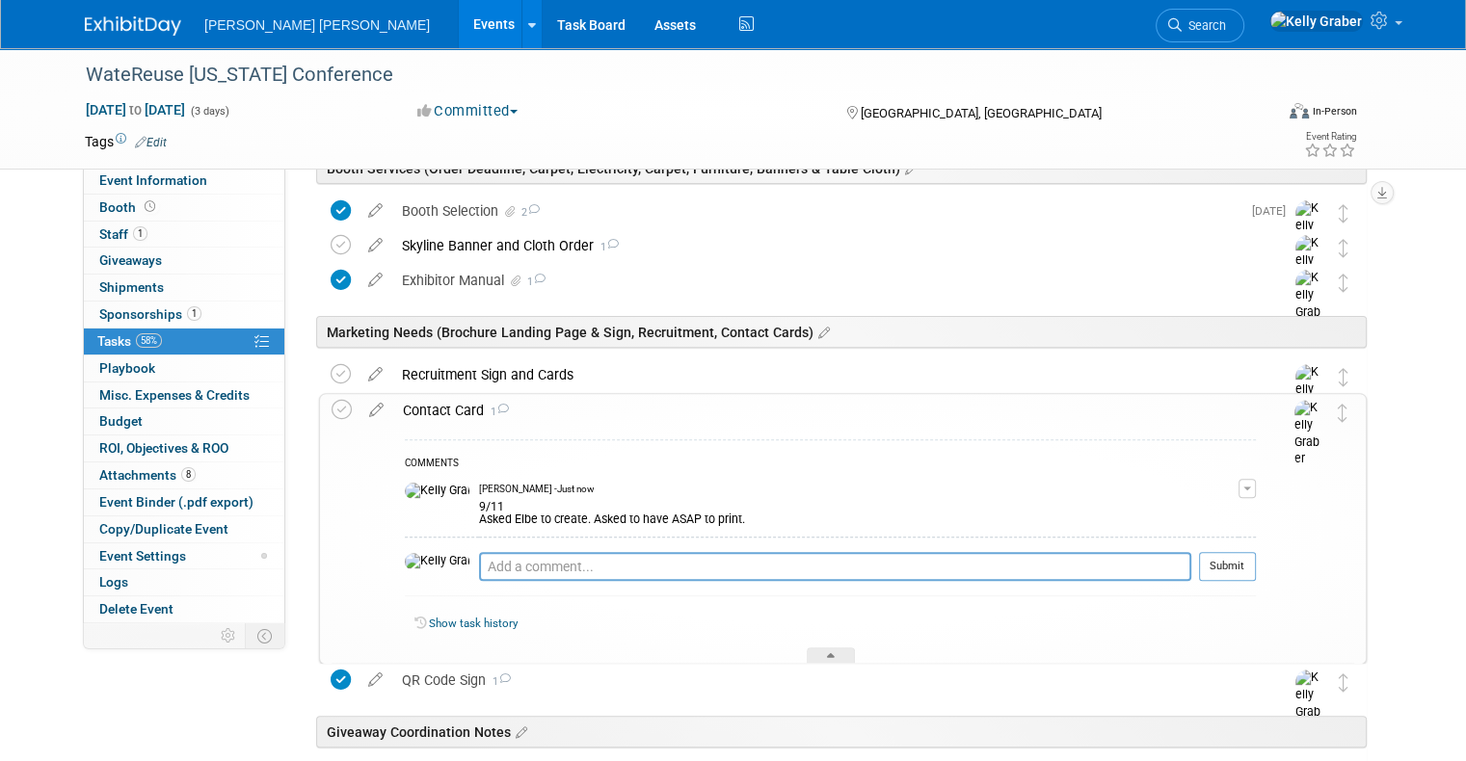
click at [709, 518] on div "9/11 Asked Elbe to create. Asked to have ASAP to print." at bounding box center [858, 511] width 759 height 31
click at [1256, 479] on button "button" at bounding box center [1246, 488] width 17 height 19
click at [1171, 517] on link "Edit Comment" at bounding box center [1179, 516] width 152 height 27
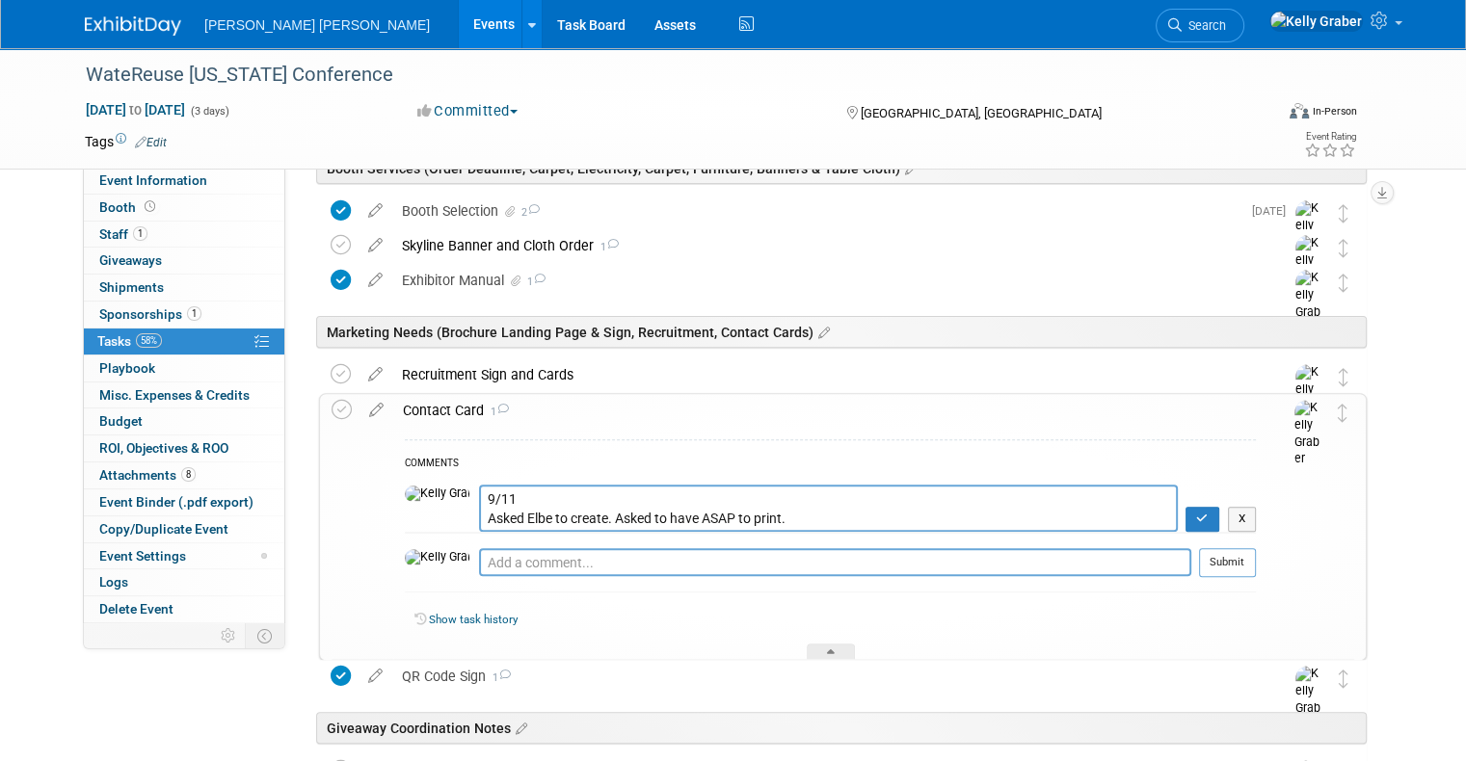
click at [744, 512] on textarea "9/11 Asked Elbe to create. Asked to have ASAP to print." at bounding box center [828, 508] width 699 height 47
drag, startPoint x: 744, startPoint y: 512, endPoint x: 561, endPoint y: 515, distance: 183.1
click at [561, 515] on textarea "9/11 Asked Elbe to create. Asked to have ASAP to print." at bounding box center [828, 508] width 699 height 47
type textarea "9/11 Asked Elbe to create. Placed CM task in the system. Asked to have ASAP."
click at [1209, 517] on icon "button" at bounding box center [1202, 519] width 13 height 12
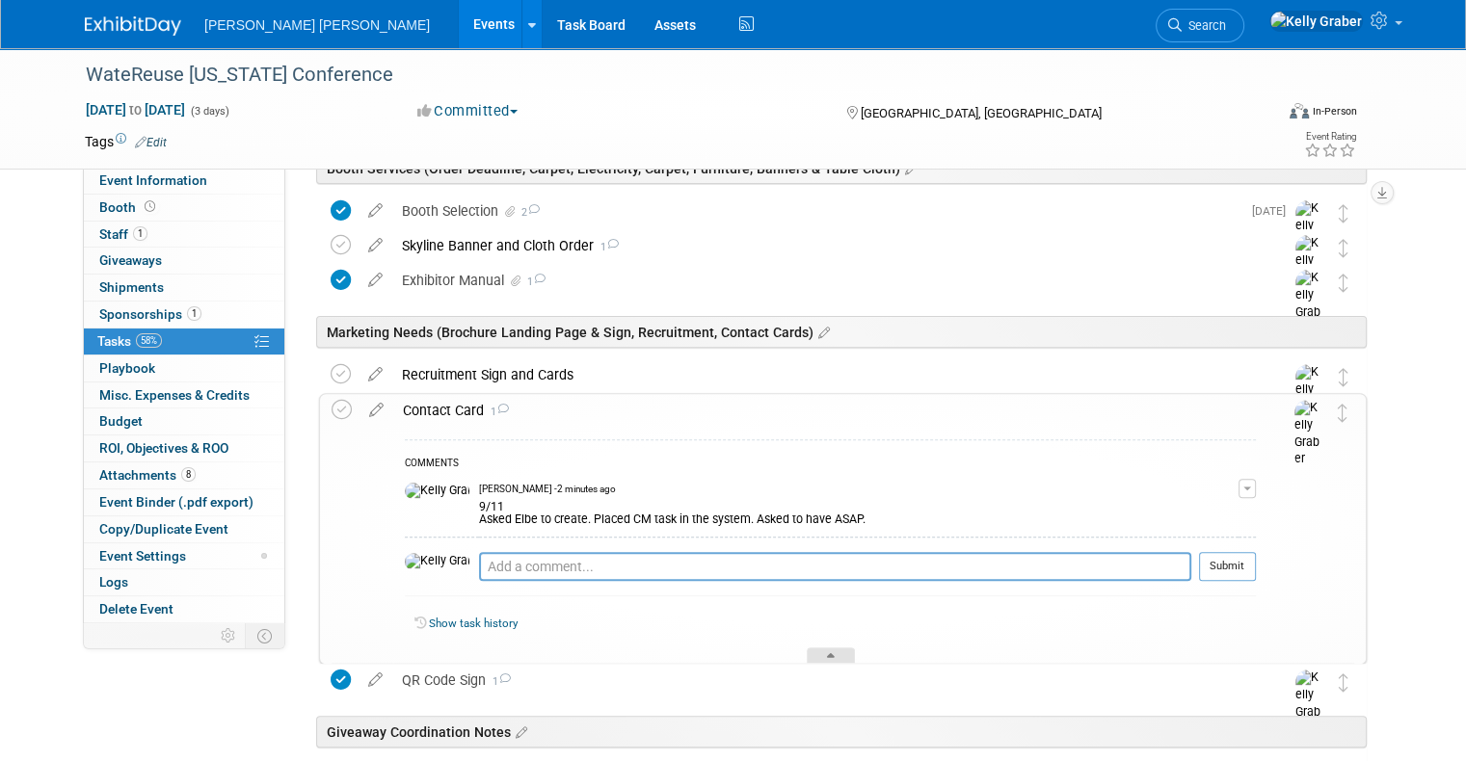
click at [819, 653] on div at bounding box center [831, 656] width 48 height 16
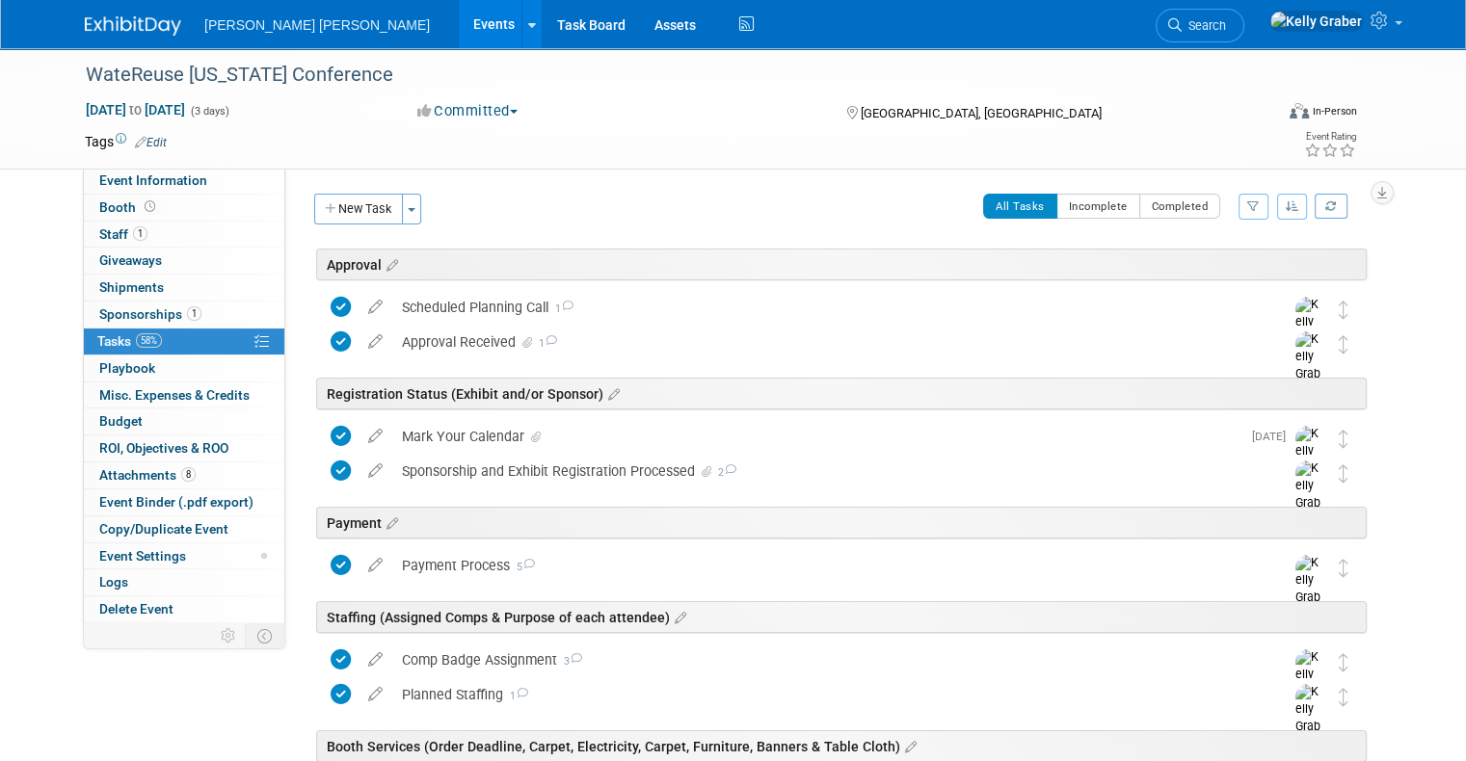
scroll to position [0, 0]
click at [344, 199] on button "New Task" at bounding box center [358, 209] width 89 height 31
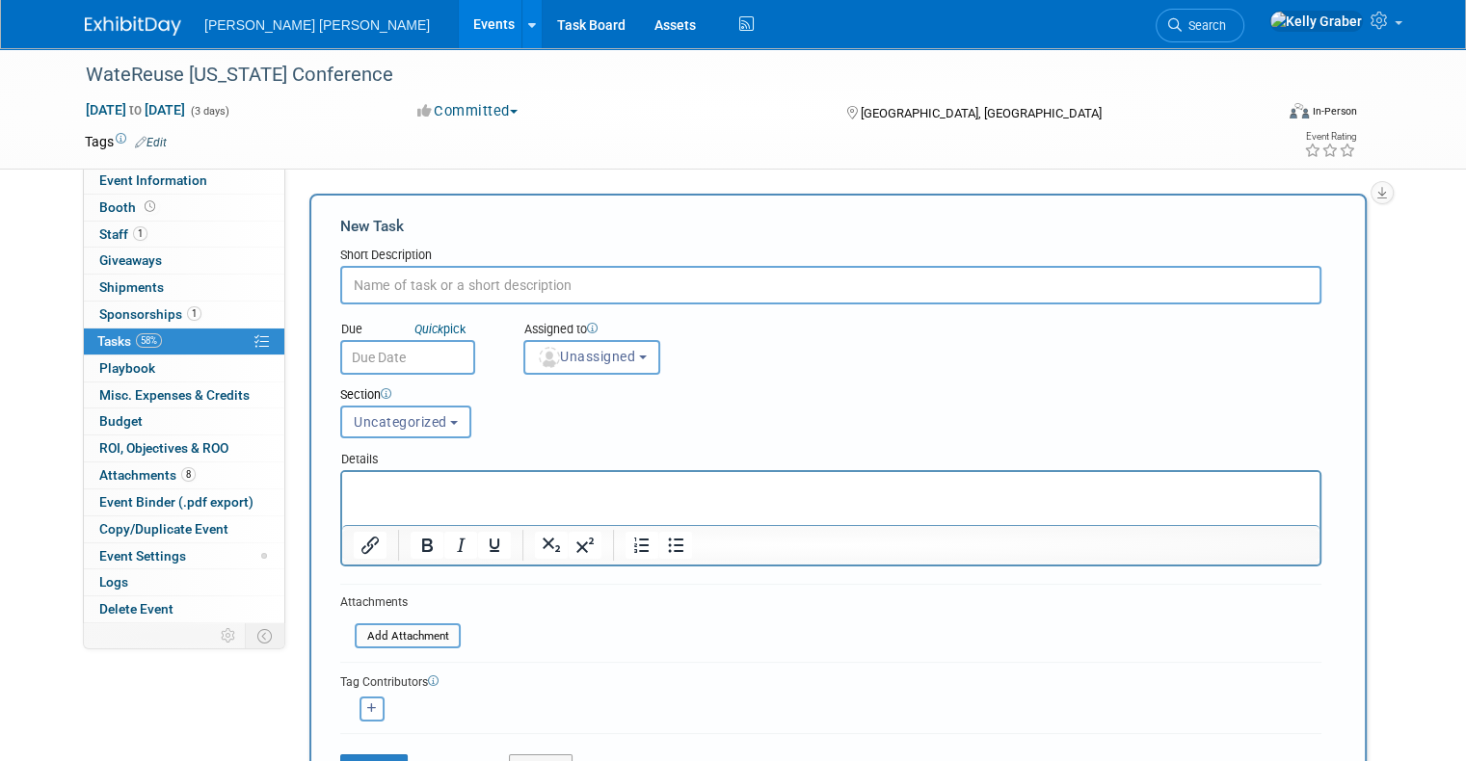
click at [421, 283] on input "text" at bounding box center [830, 285] width 981 height 39
type input "o"
type input "O"
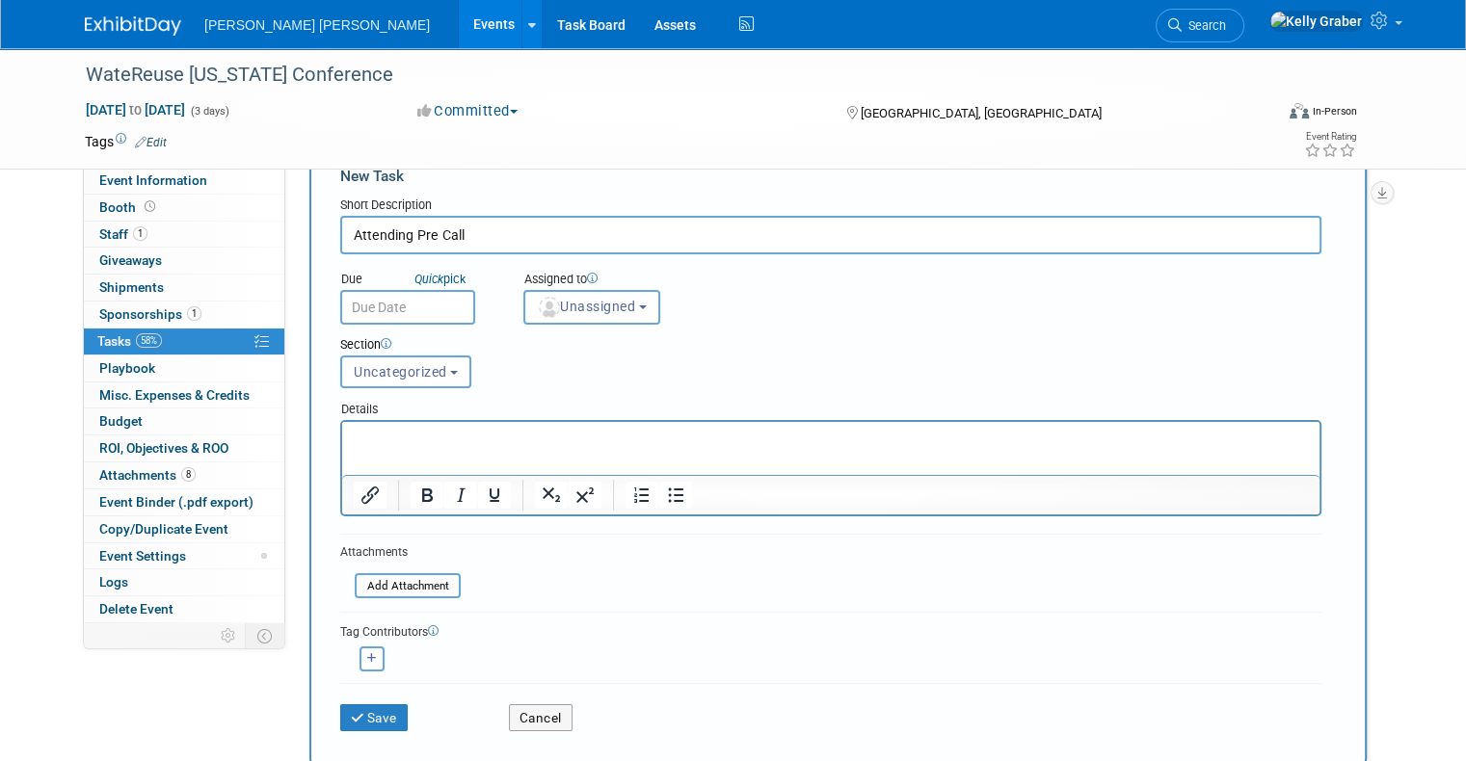
scroll to position [96, 0]
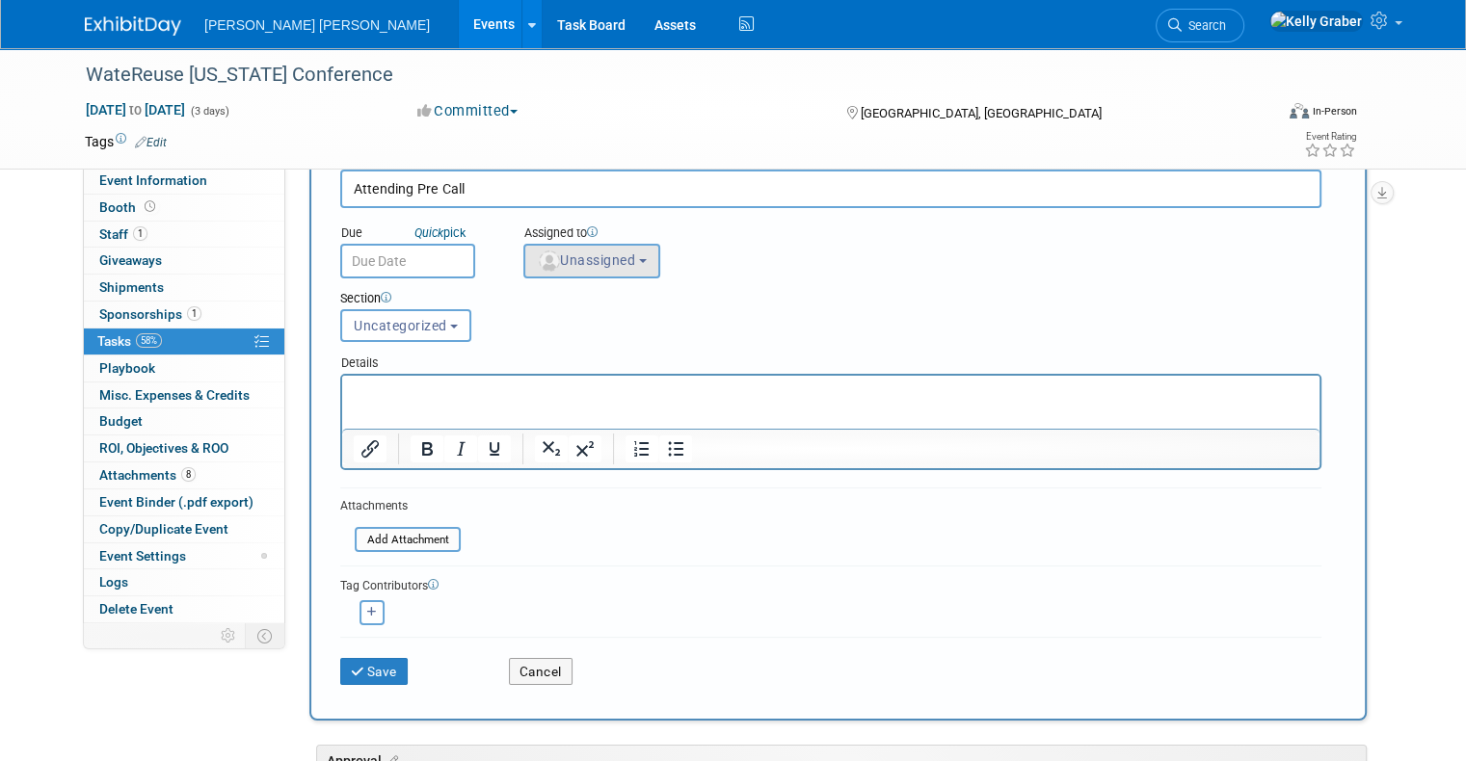
type input "Attending Pre Call"
click at [564, 253] on span "Unassigned" at bounding box center [586, 260] width 98 height 15
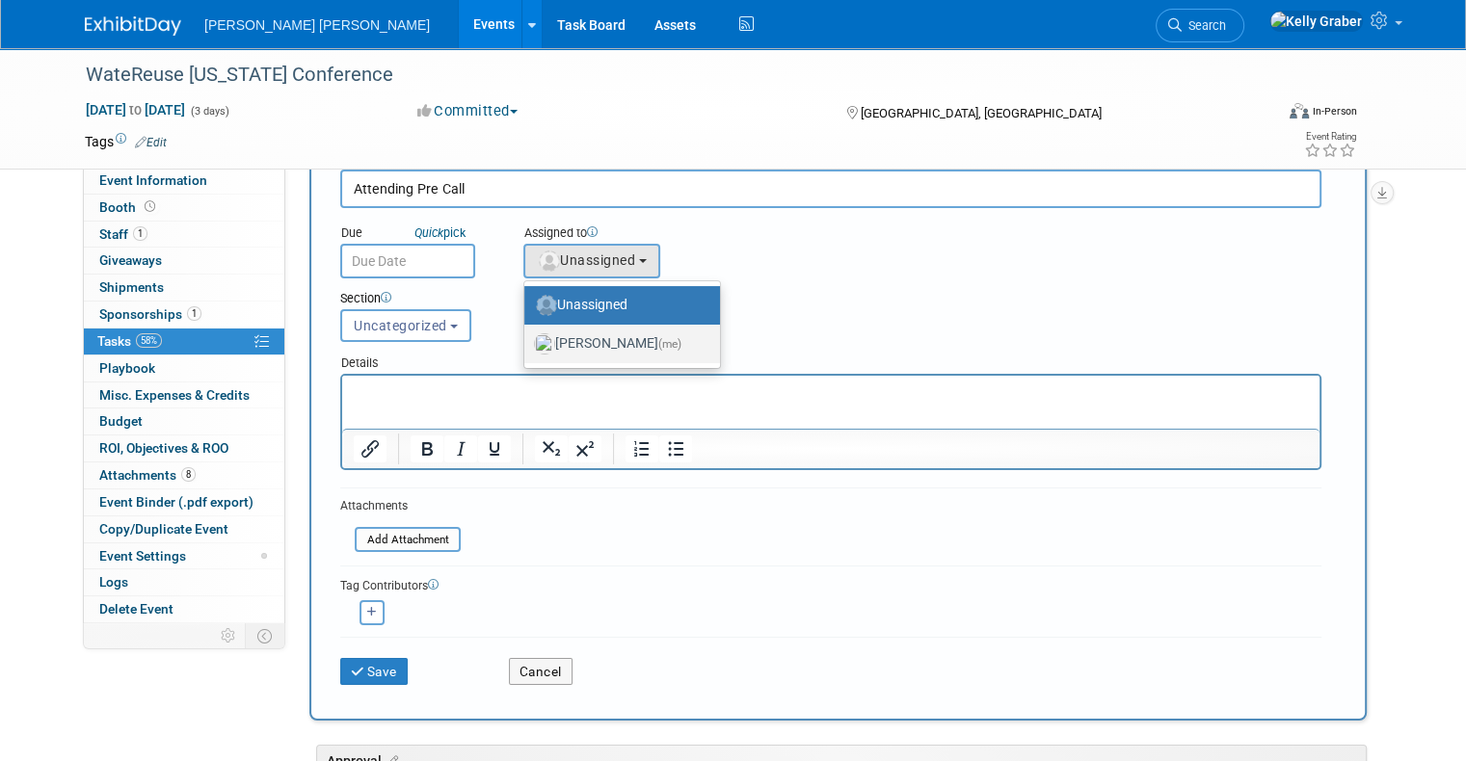
click at [544, 343] on label "[PERSON_NAME] (me)" at bounding box center [617, 344] width 167 height 31
click at [527, 343] on input "[PERSON_NAME] (me)" at bounding box center [521, 341] width 13 height 13
select select "ec37184c-c01f-4f21-939d-fe7fd02e2e7e"
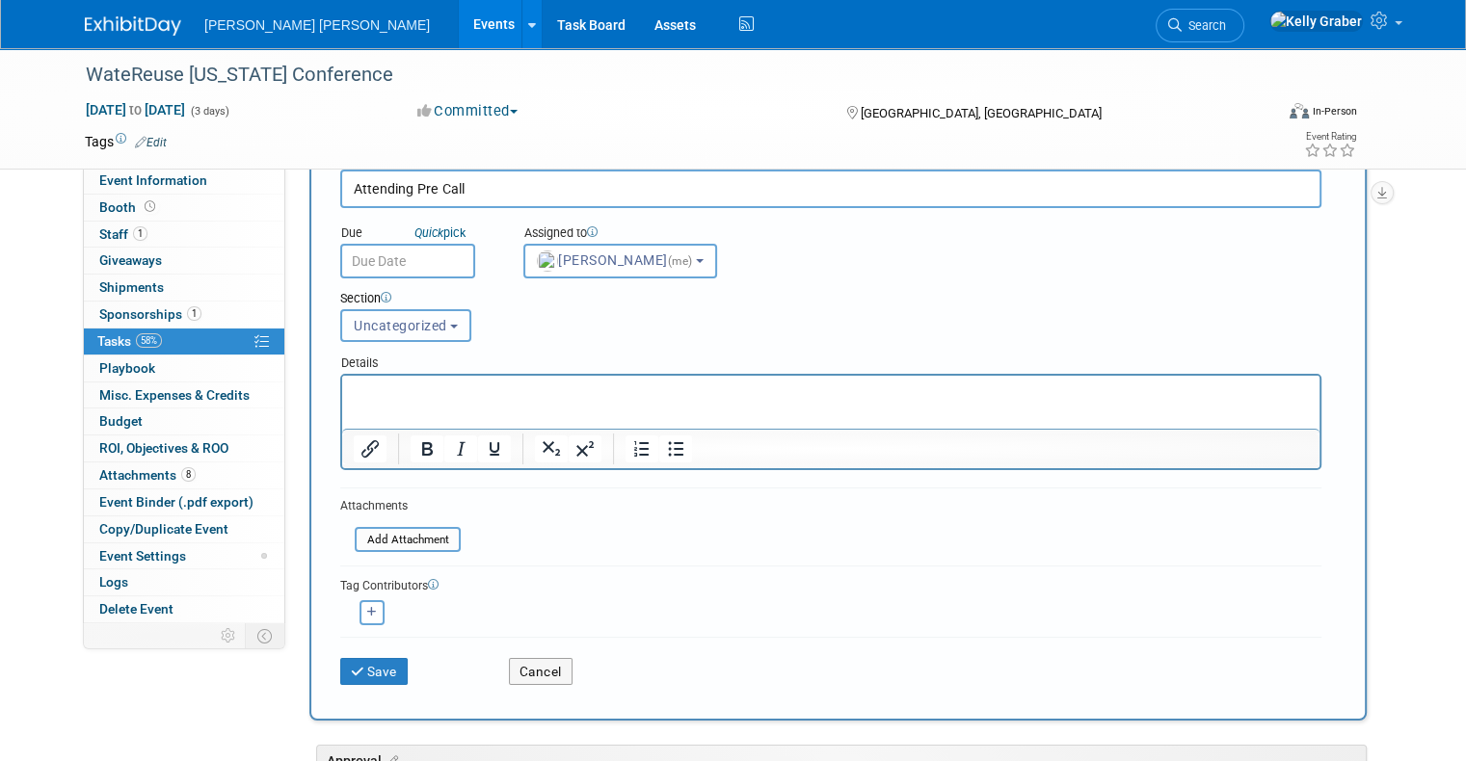
click at [382, 329] on span "Uncategorized" at bounding box center [400, 325] width 93 height 15
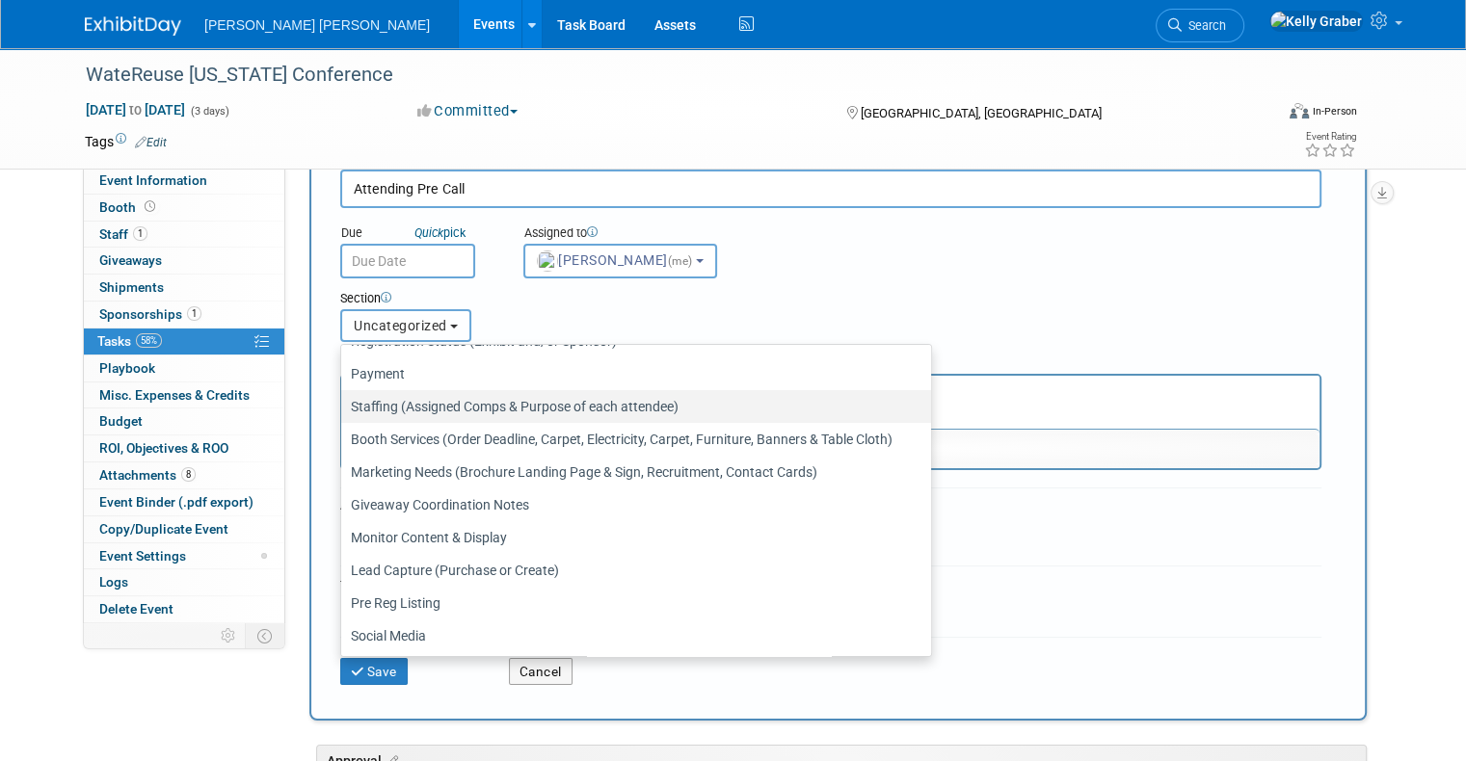
scroll to position [0, 0]
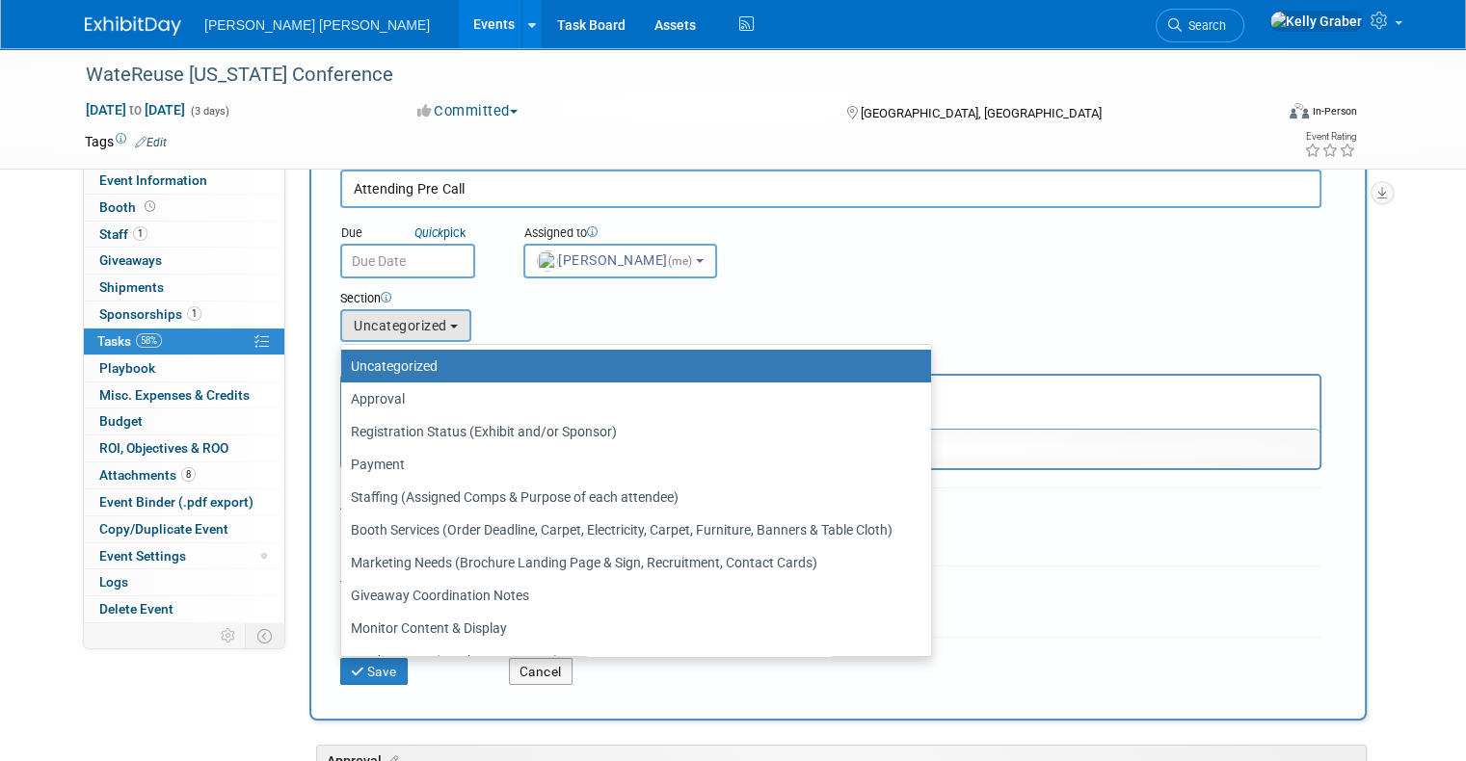
click at [779, 293] on div "Section" at bounding box center [788, 299] width 897 height 19
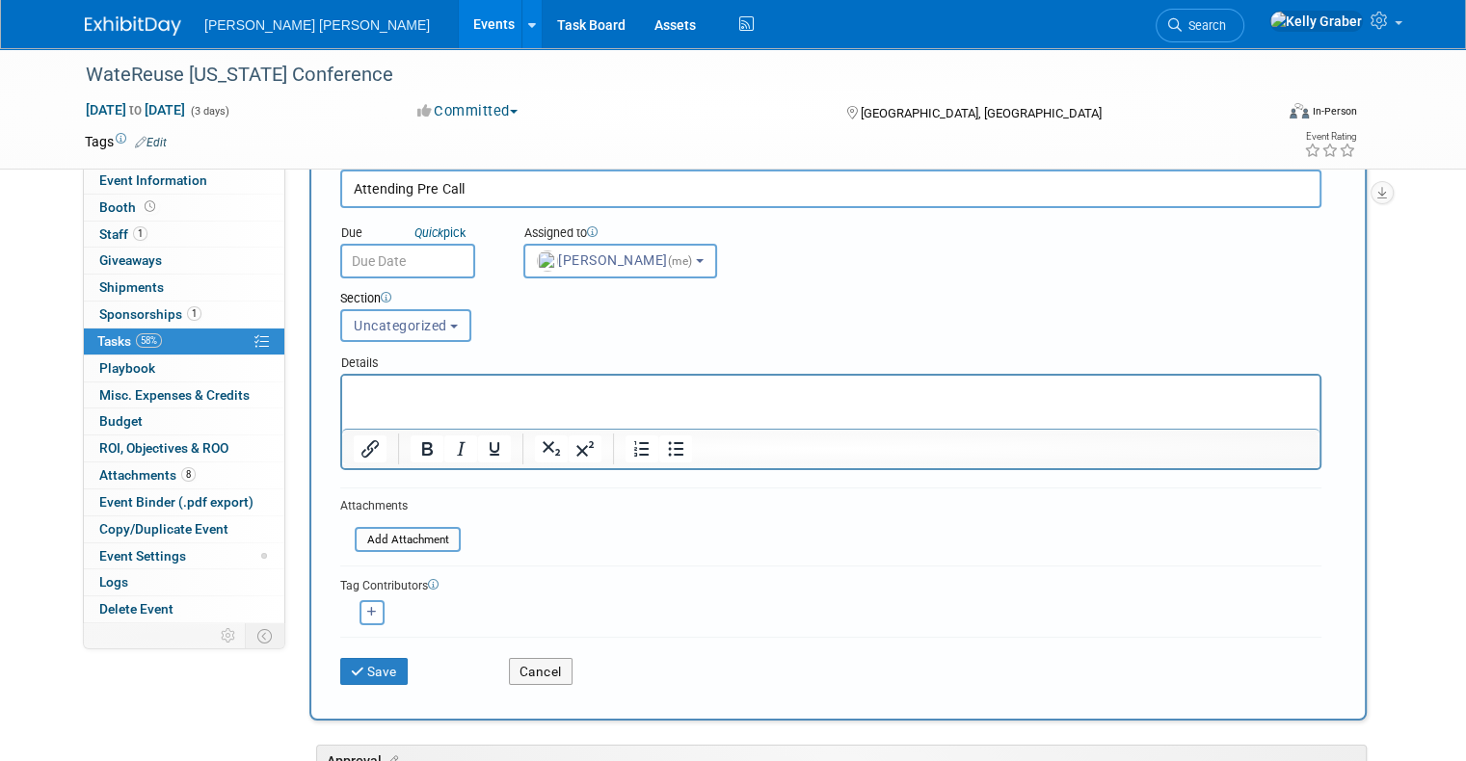
click at [409, 333] on button "Uncategorized" at bounding box center [405, 325] width 131 height 33
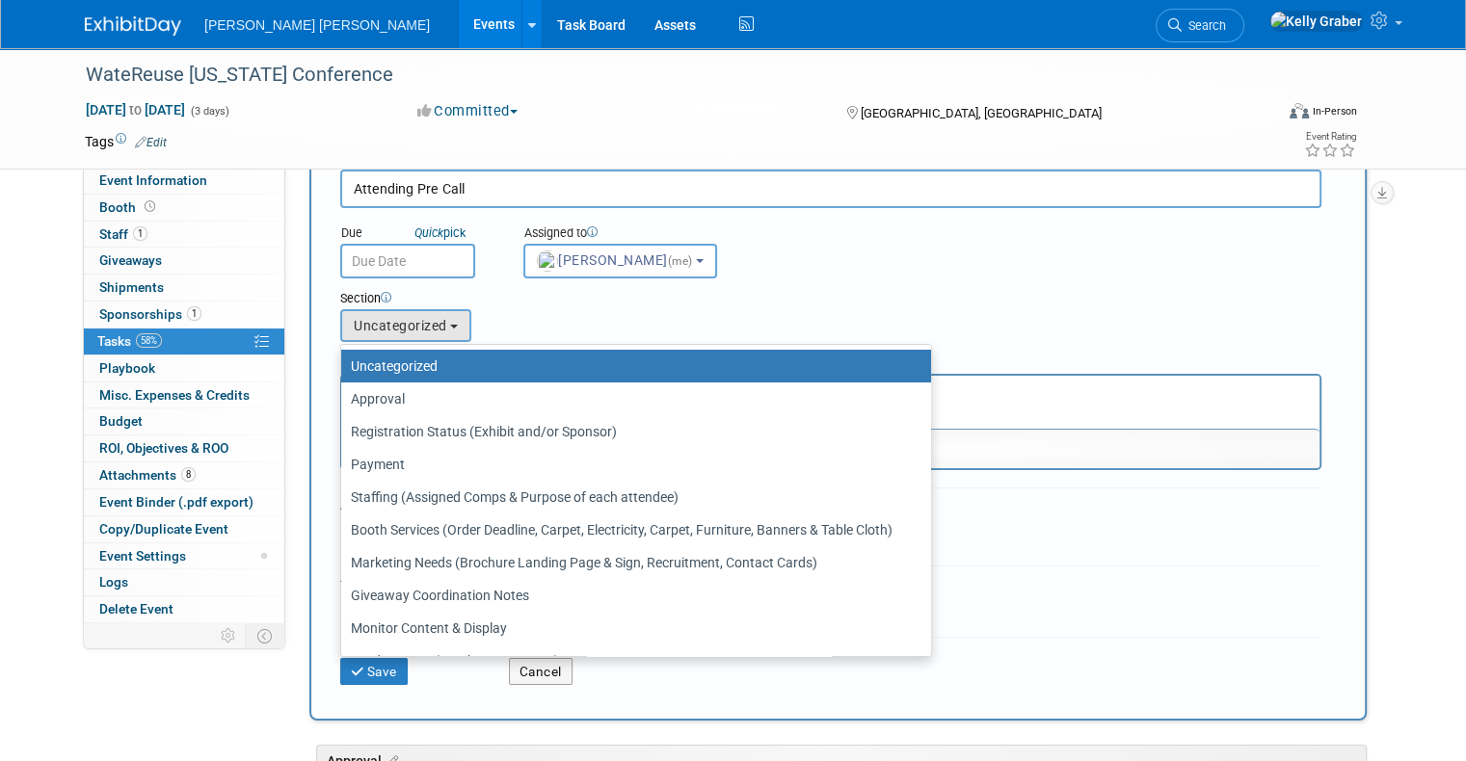
click at [403, 357] on label "Uncategorized" at bounding box center [631, 366] width 561 height 25
click at [344, 360] on input "Uncategorized" at bounding box center [338, 366] width 13 height 13
click at [351, 672] on icon "submit" at bounding box center [359, 672] width 16 height 13
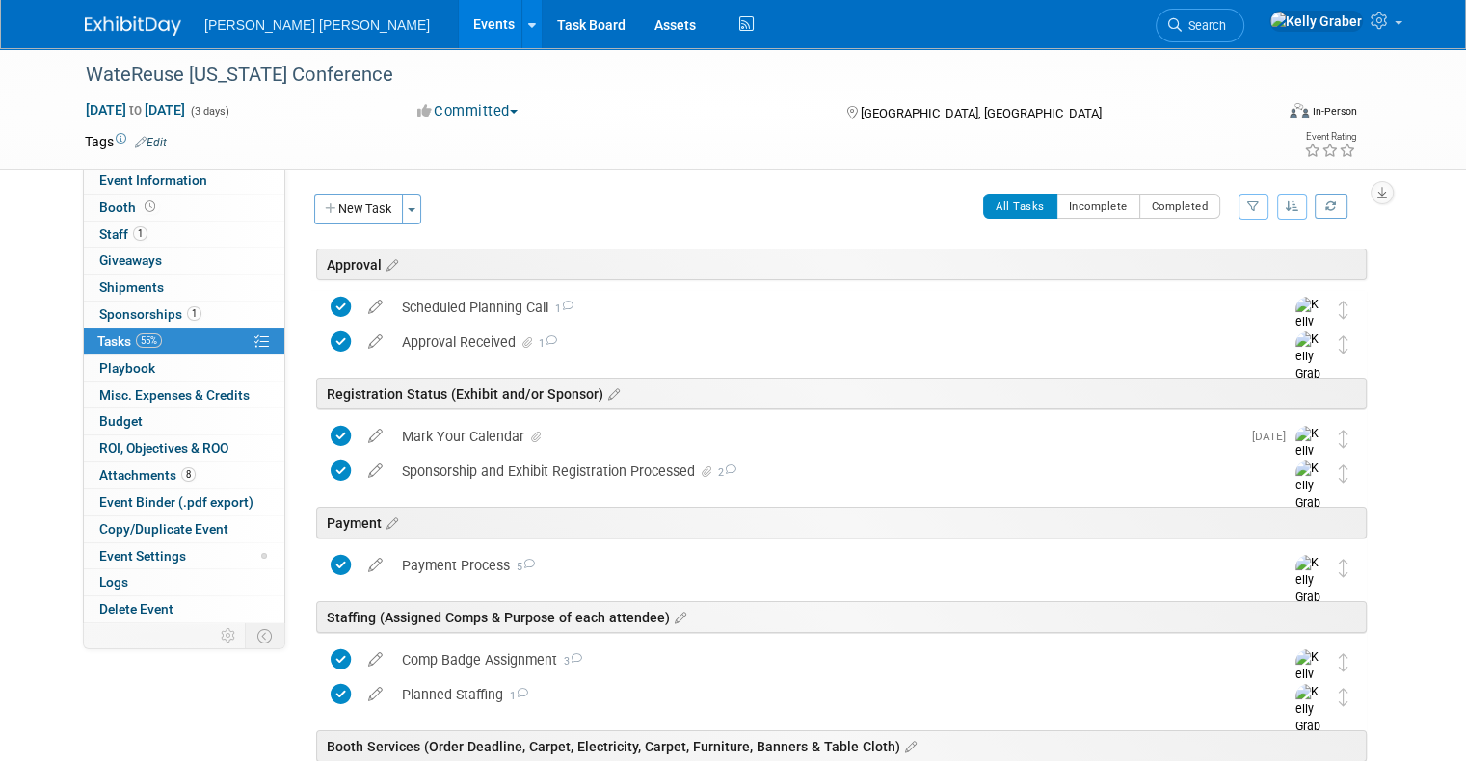
click at [366, 251] on div "Approval" at bounding box center [841, 265] width 1050 height 32
click at [382, 257] on icon at bounding box center [390, 265] width 16 height 17
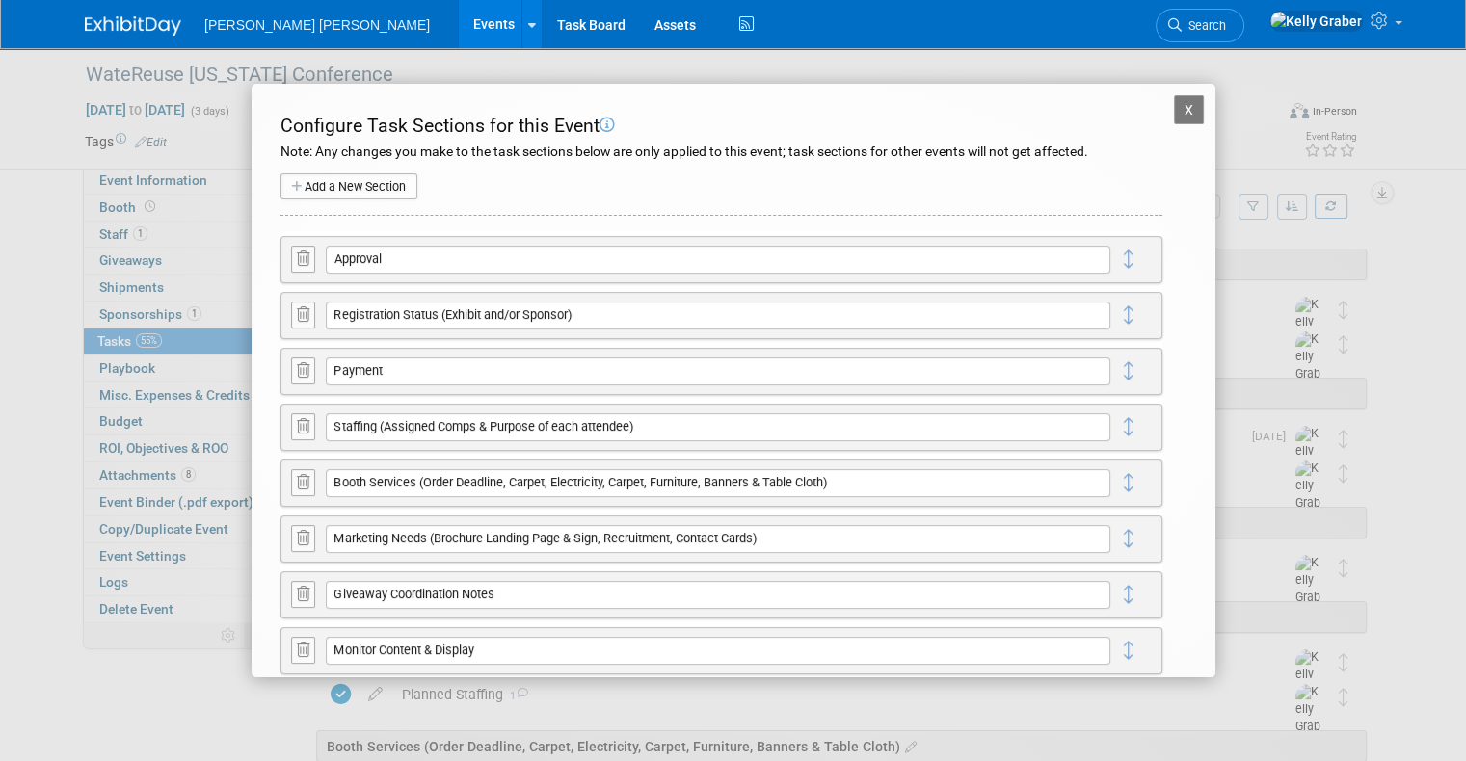
click at [372, 187] on button "Add a New Section" at bounding box center [348, 186] width 137 height 27
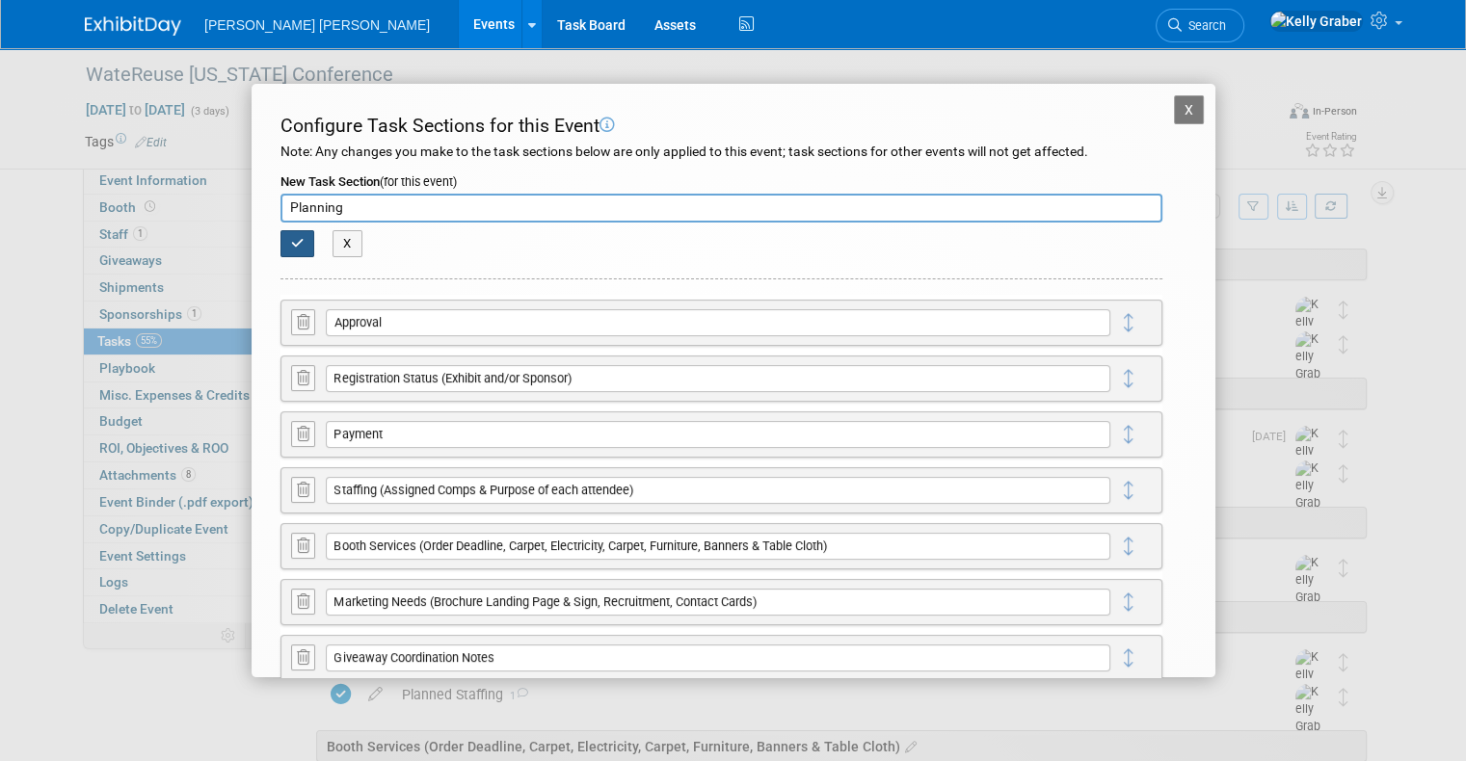
type input "Planning"
click at [291, 241] on icon "button" at bounding box center [297, 243] width 13 height 13
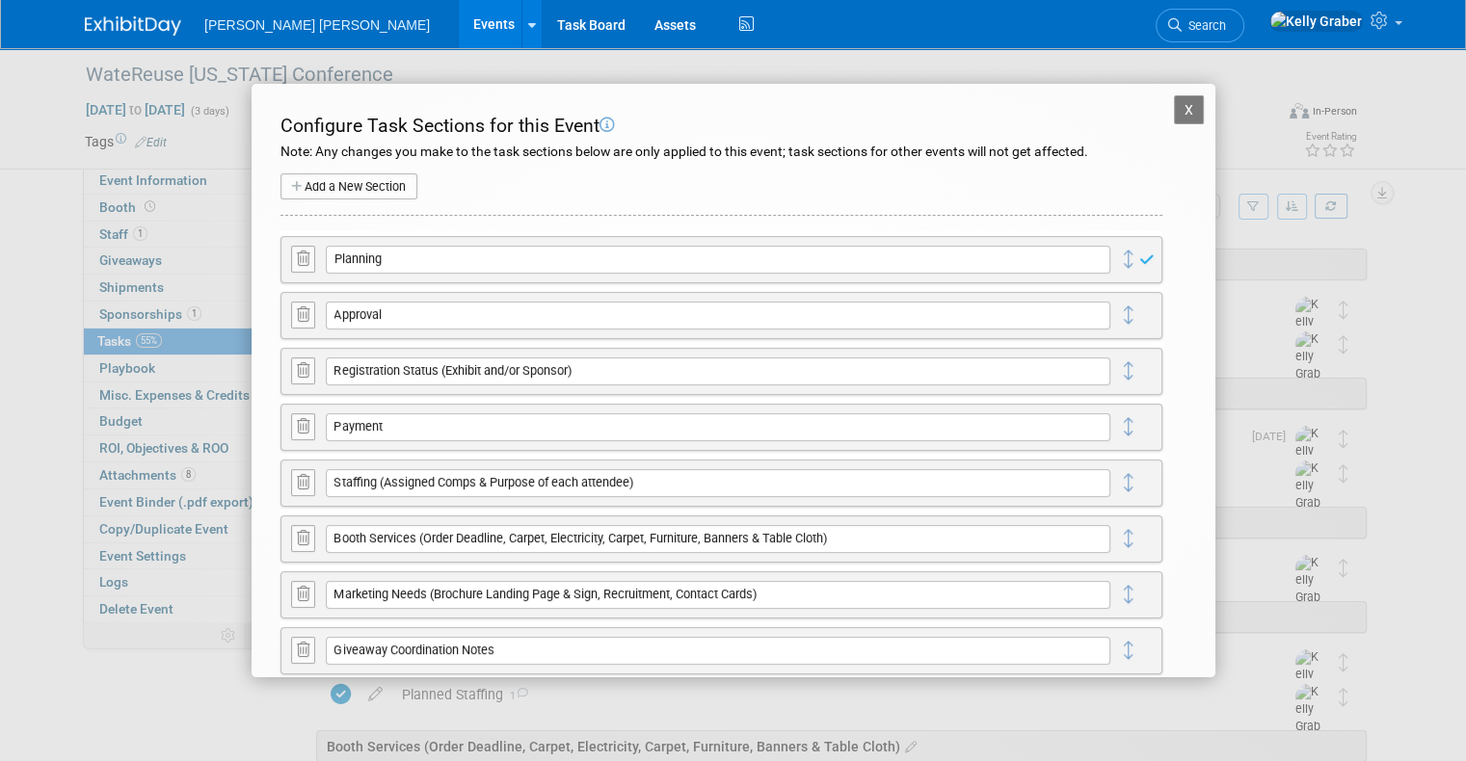
click at [1178, 101] on button "X" at bounding box center [1189, 109] width 31 height 29
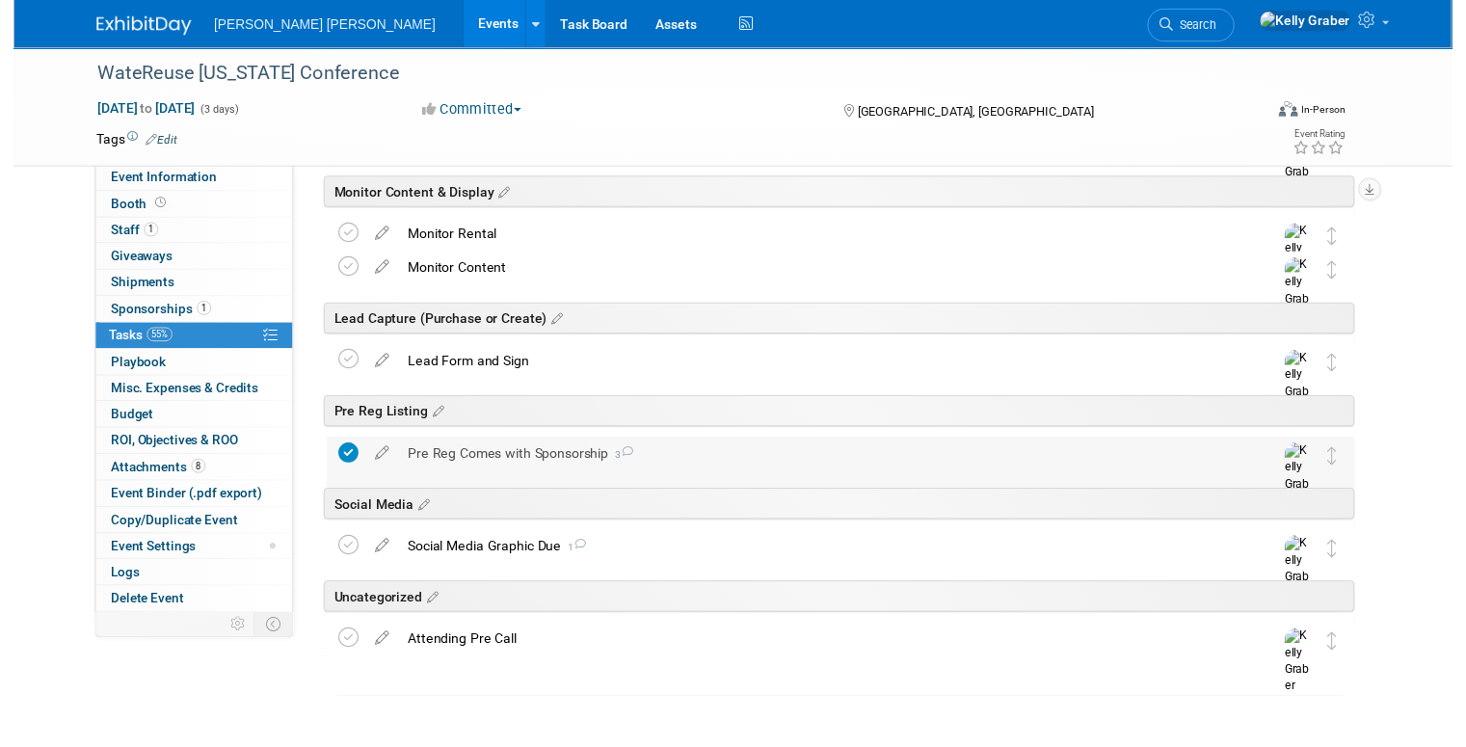
scroll to position [1056, 0]
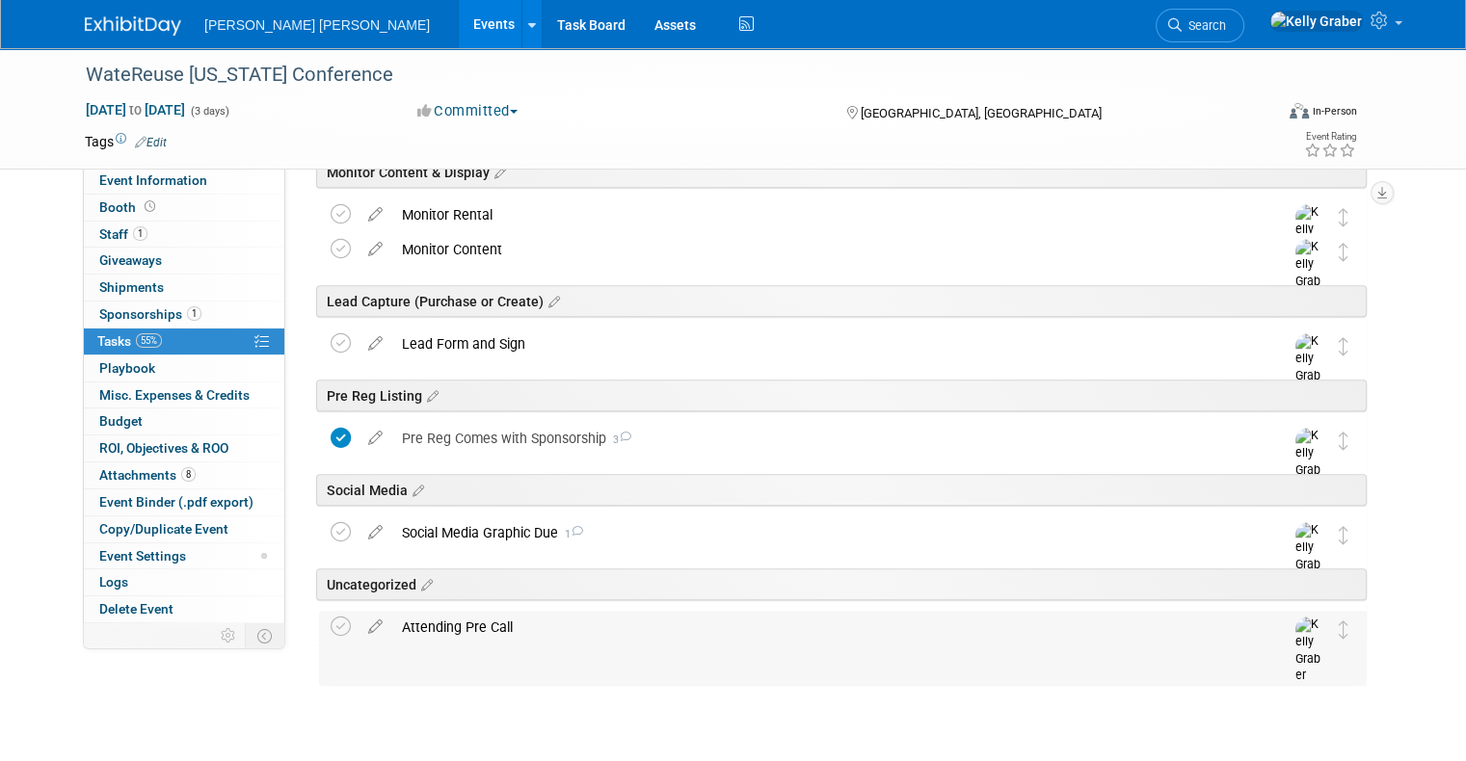
click at [392, 622] on div "Attending Pre Call" at bounding box center [824, 627] width 864 height 33
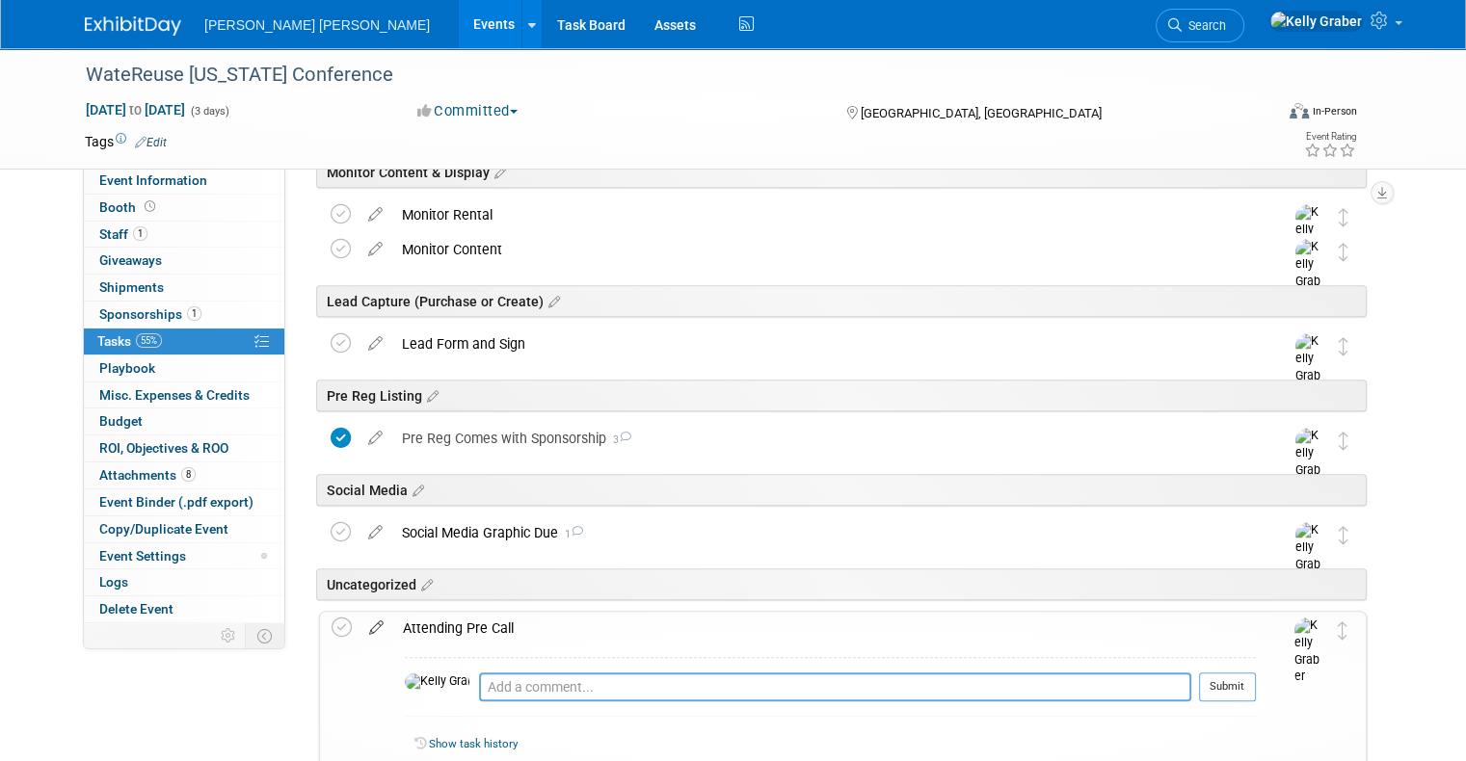
click at [361, 625] on icon at bounding box center [376, 624] width 34 height 24
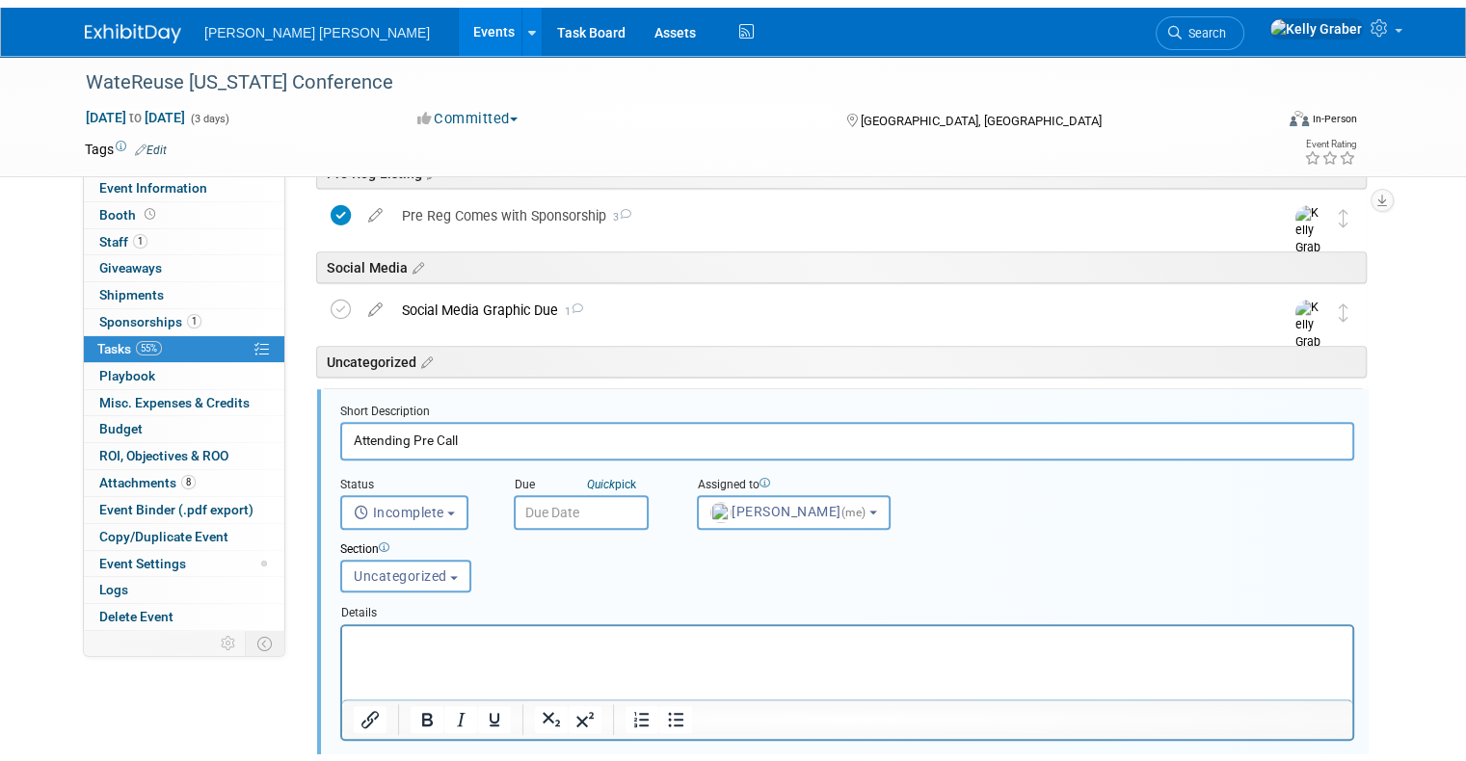
scroll to position [1386, 0]
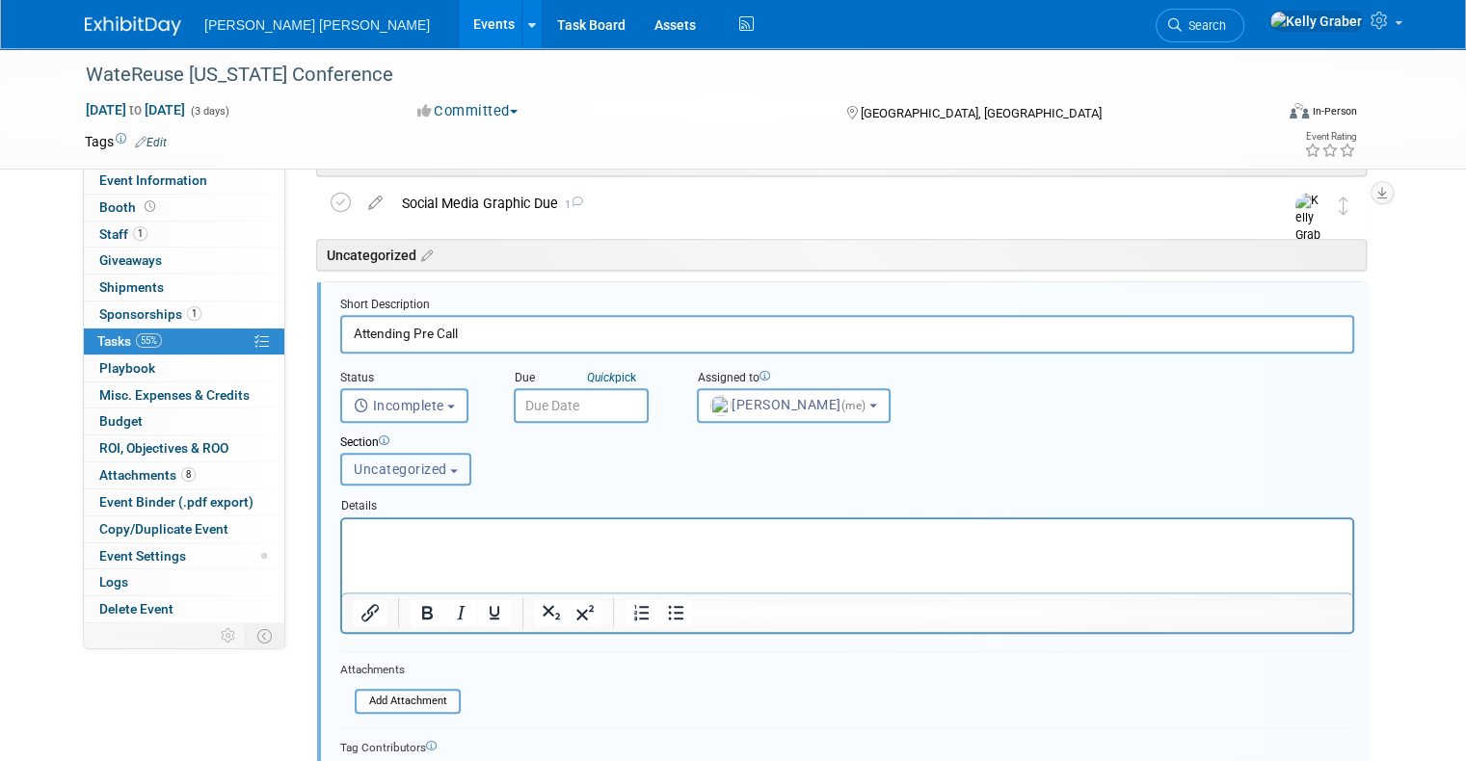
click at [407, 481] on button "Uncategorized" at bounding box center [405, 469] width 131 height 33
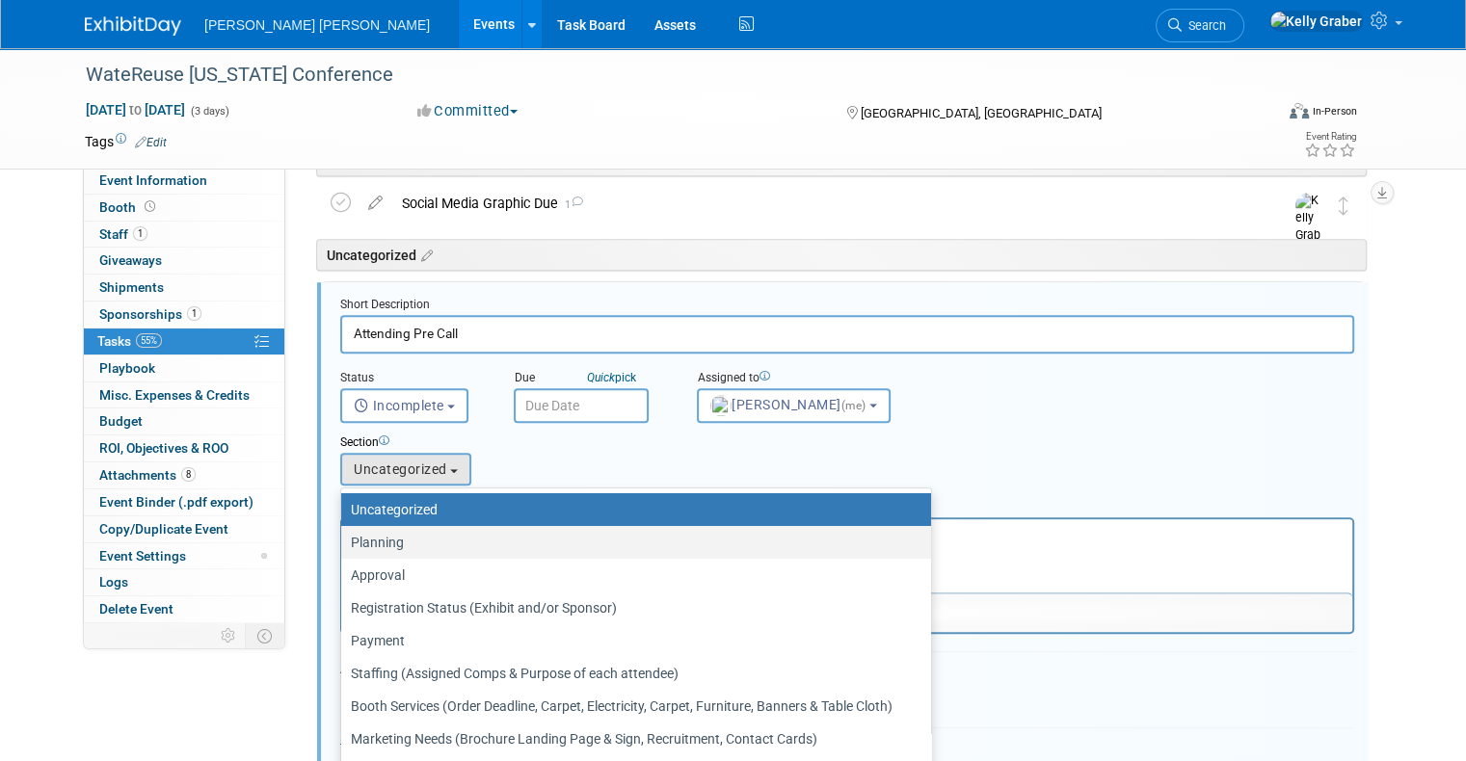
click at [401, 534] on label "Planning" at bounding box center [631, 542] width 561 height 25
click at [344, 537] on input "Planning" at bounding box center [338, 543] width 13 height 13
select select "11274668"
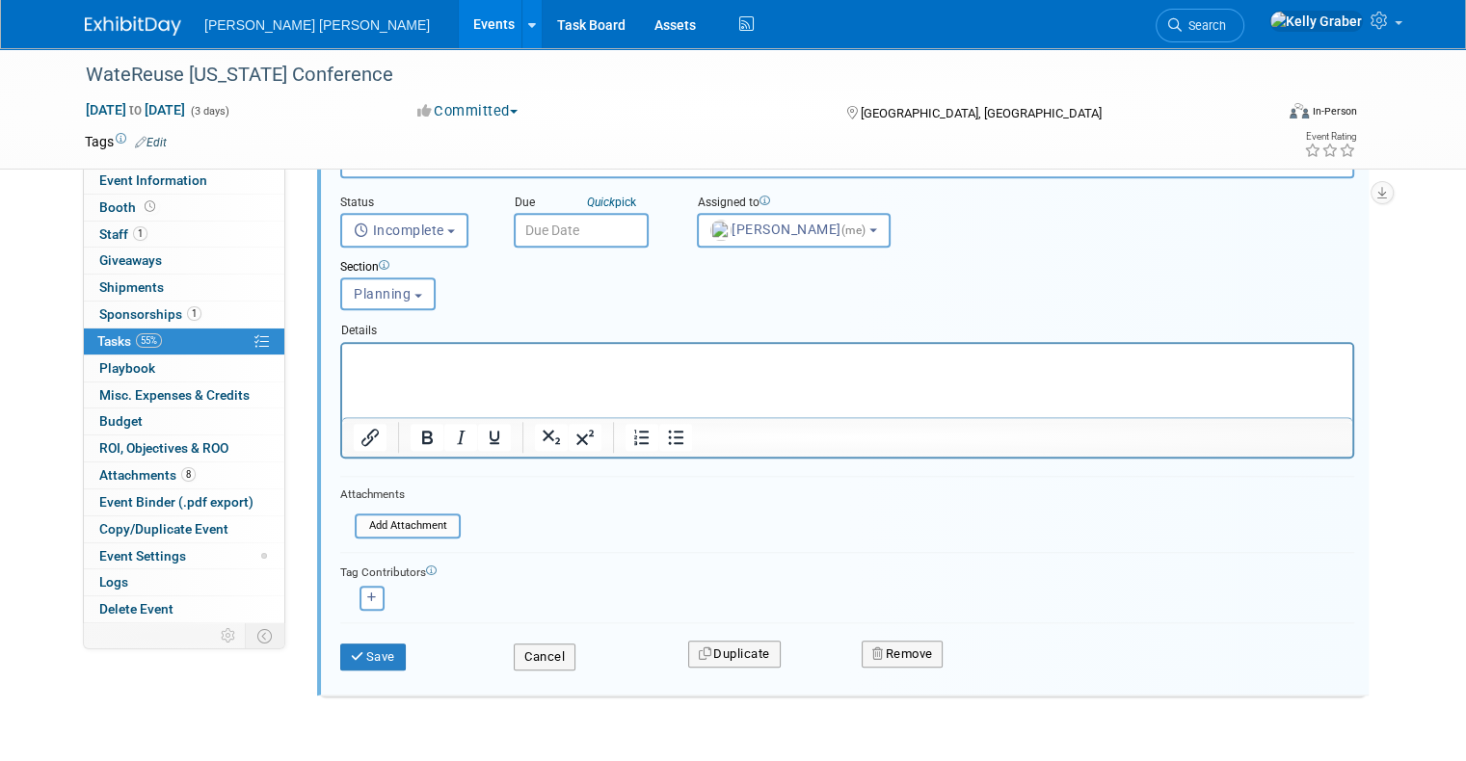
scroll to position [1579, 0]
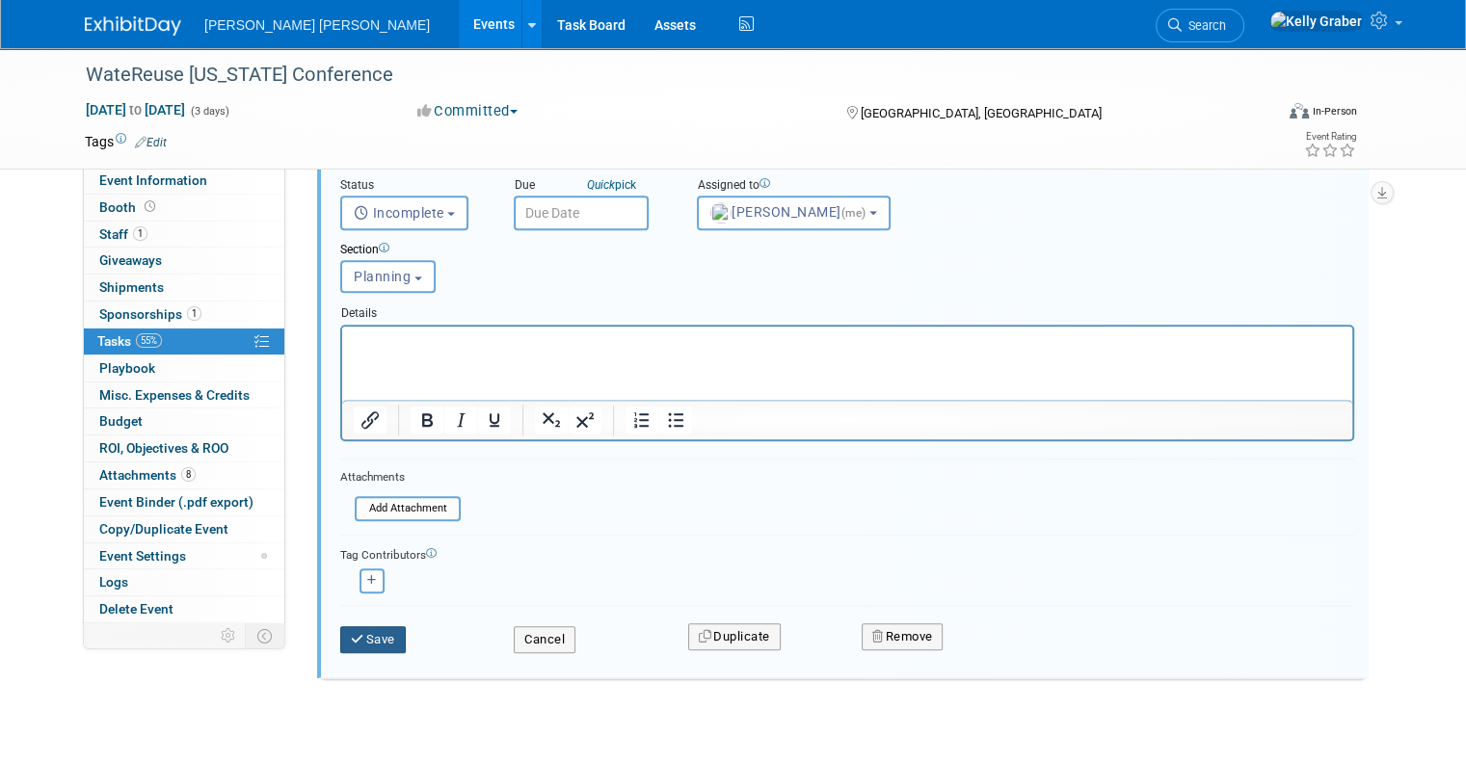
click at [369, 630] on button "Save" at bounding box center [373, 639] width 66 height 27
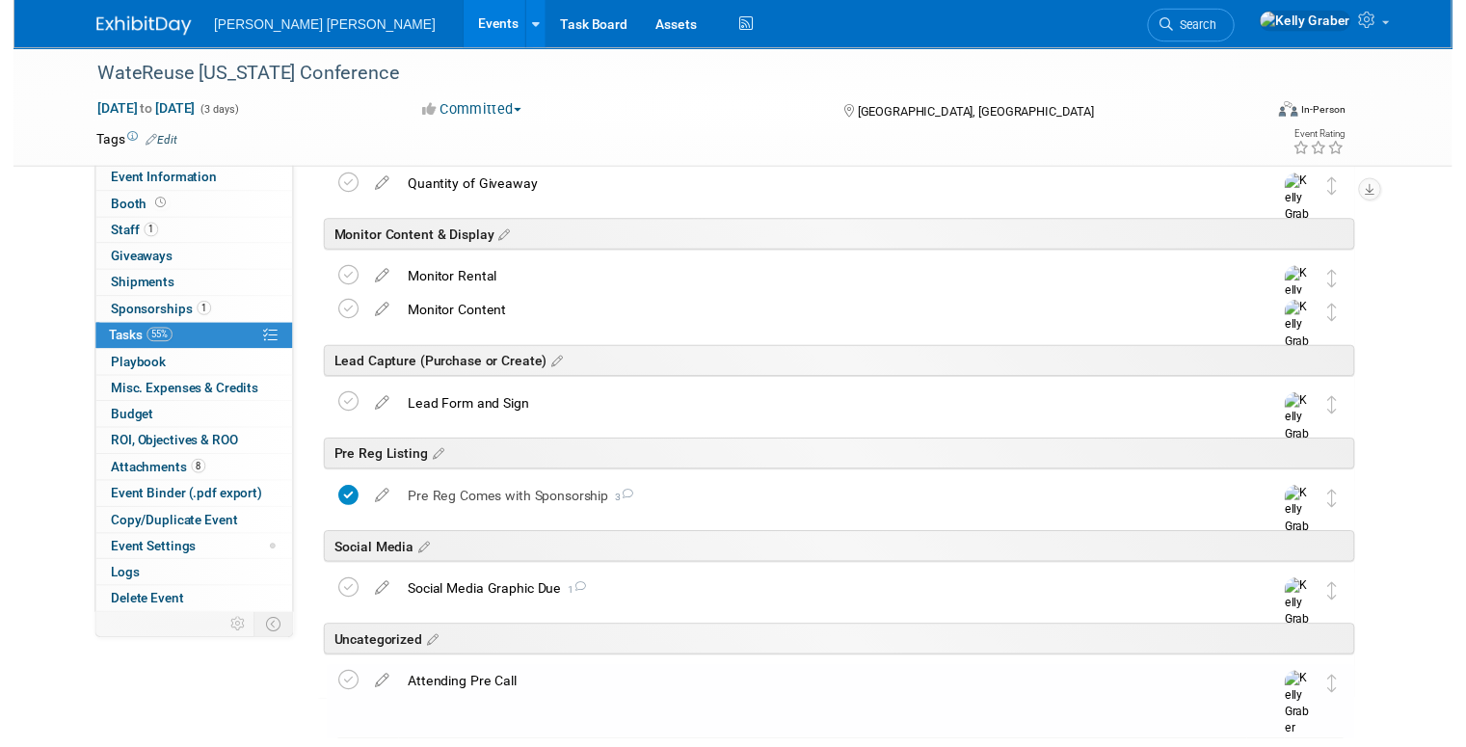
scroll to position [1056, 0]
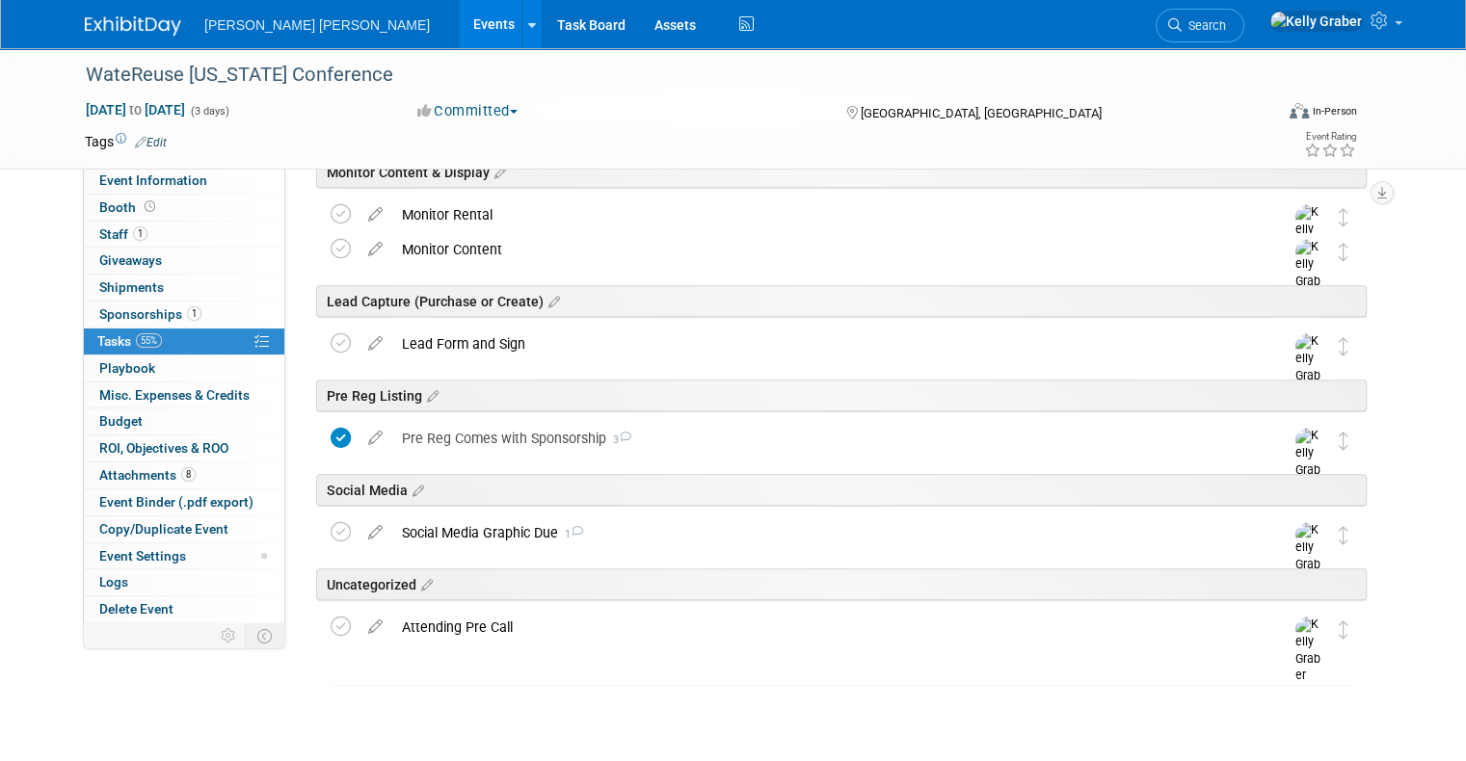
click at [428, 619] on div "Attending Pre Call" at bounding box center [824, 627] width 864 height 33
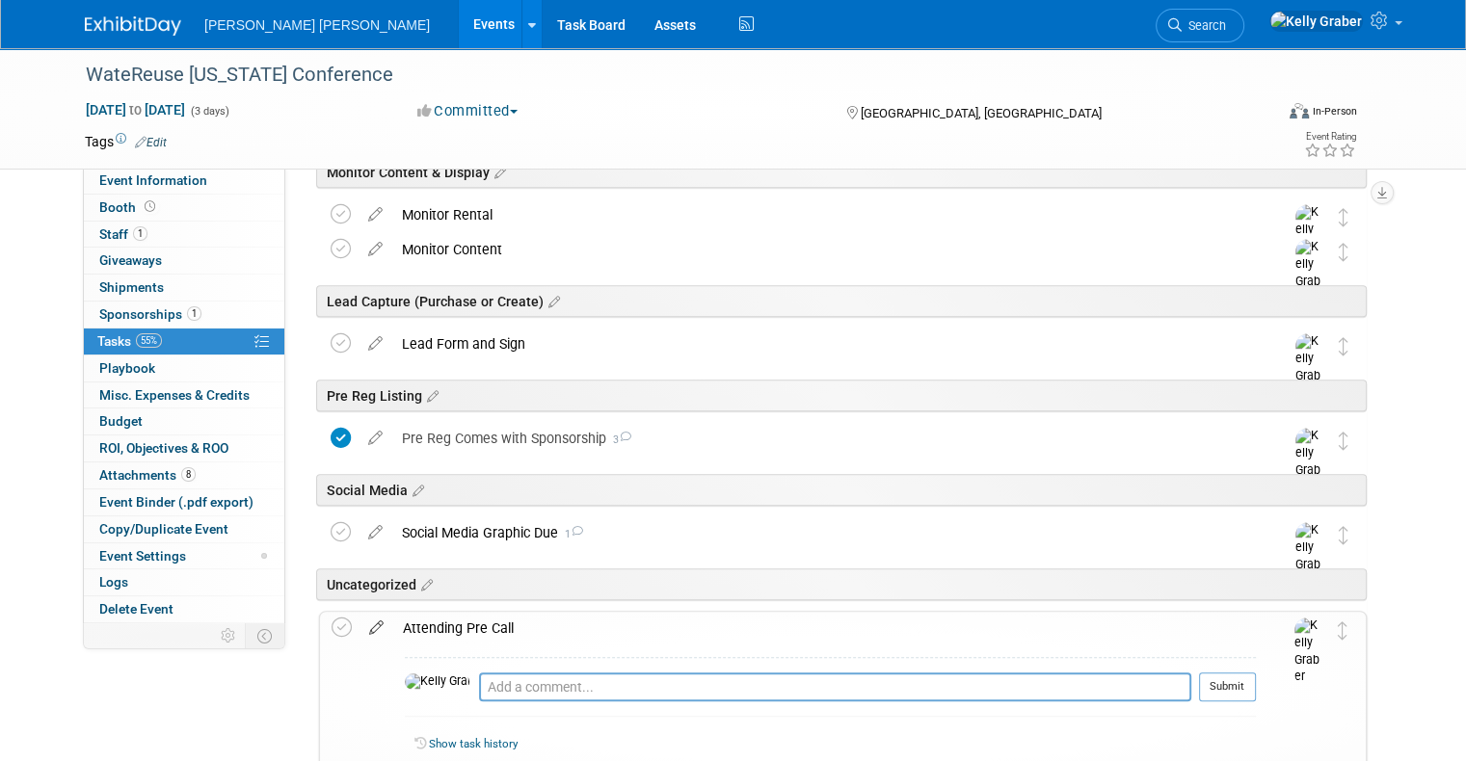
click at [359, 626] on icon at bounding box center [376, 624] width 34 height 24
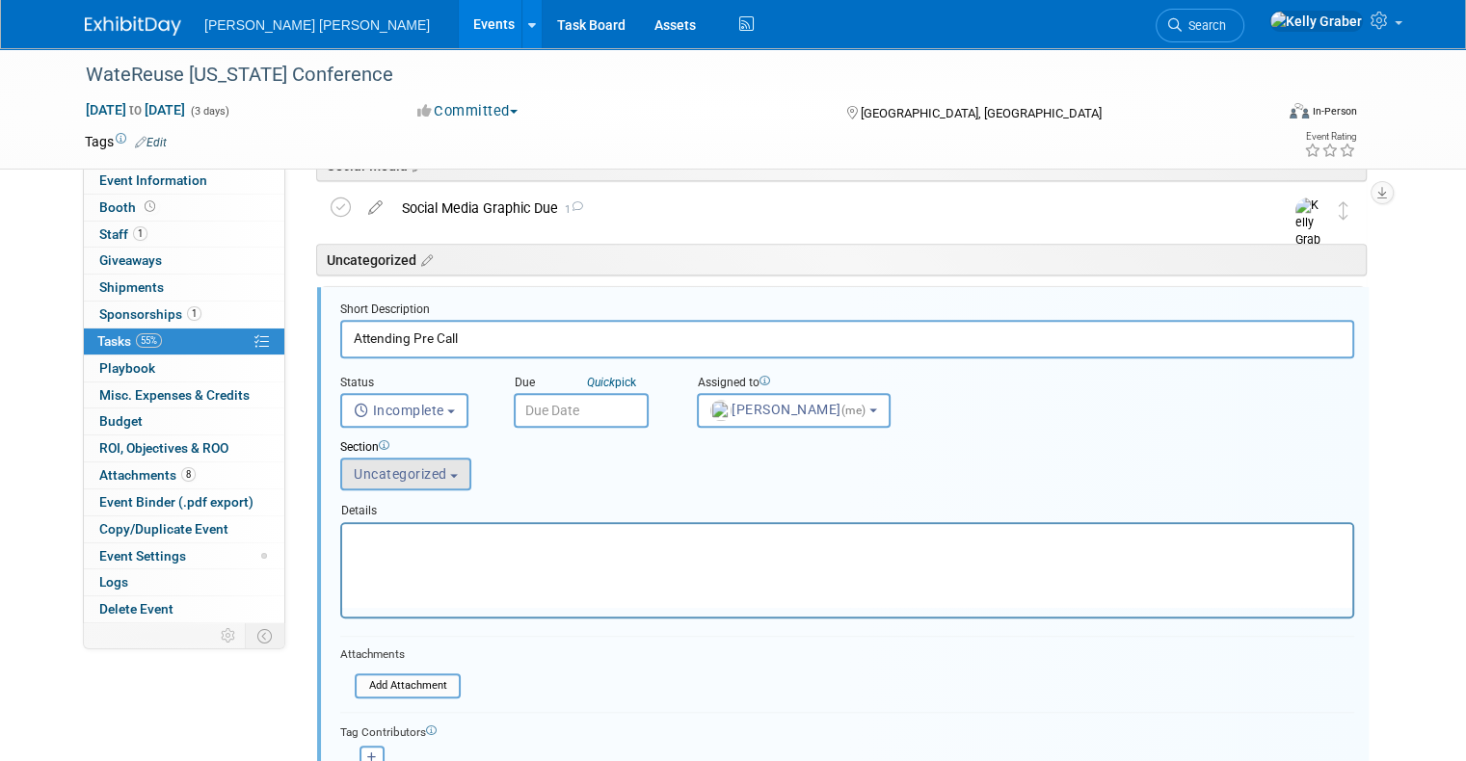
scroll to position [1386, 0]
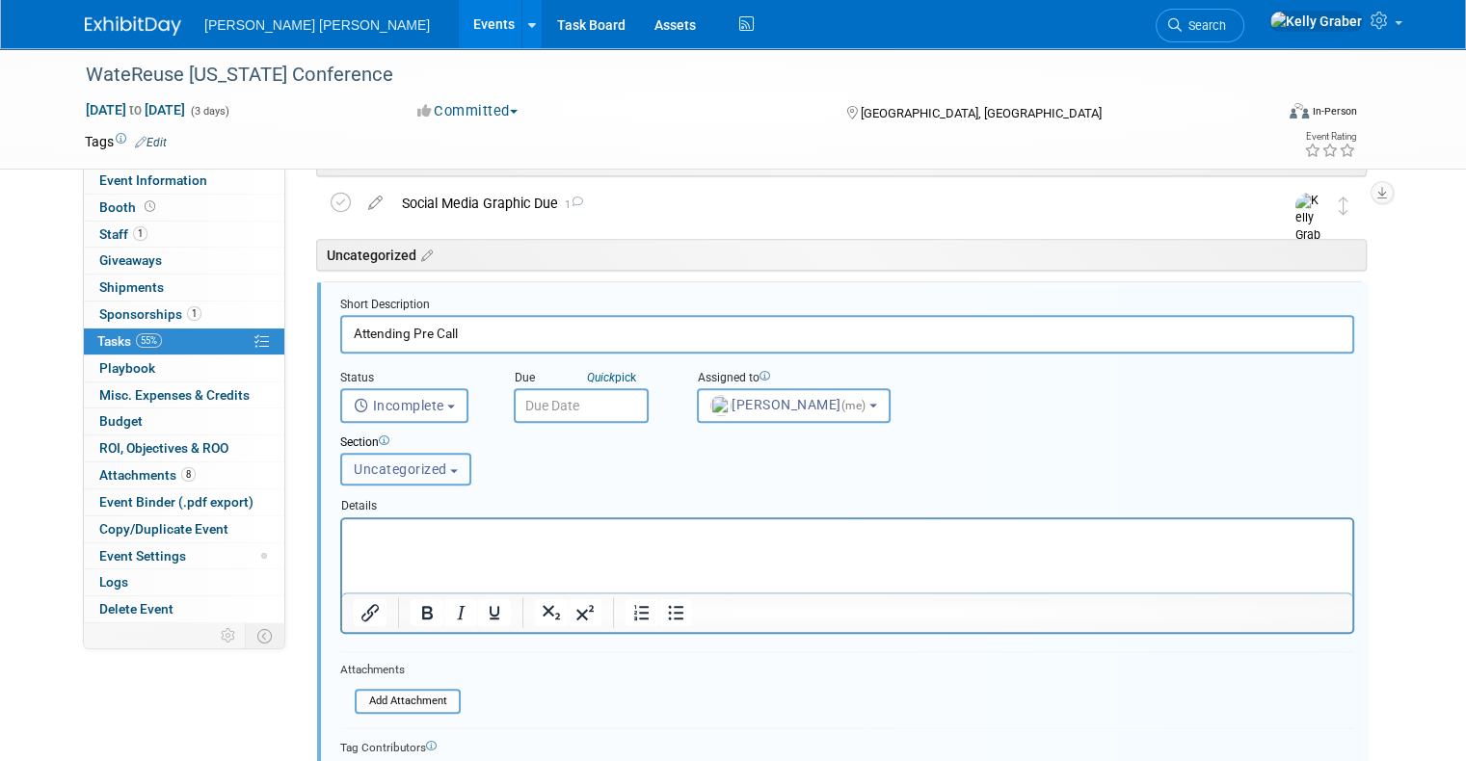
click at [393, 471] on span "Uncategorized" at bounding box center [400, 469] width 93 height 15
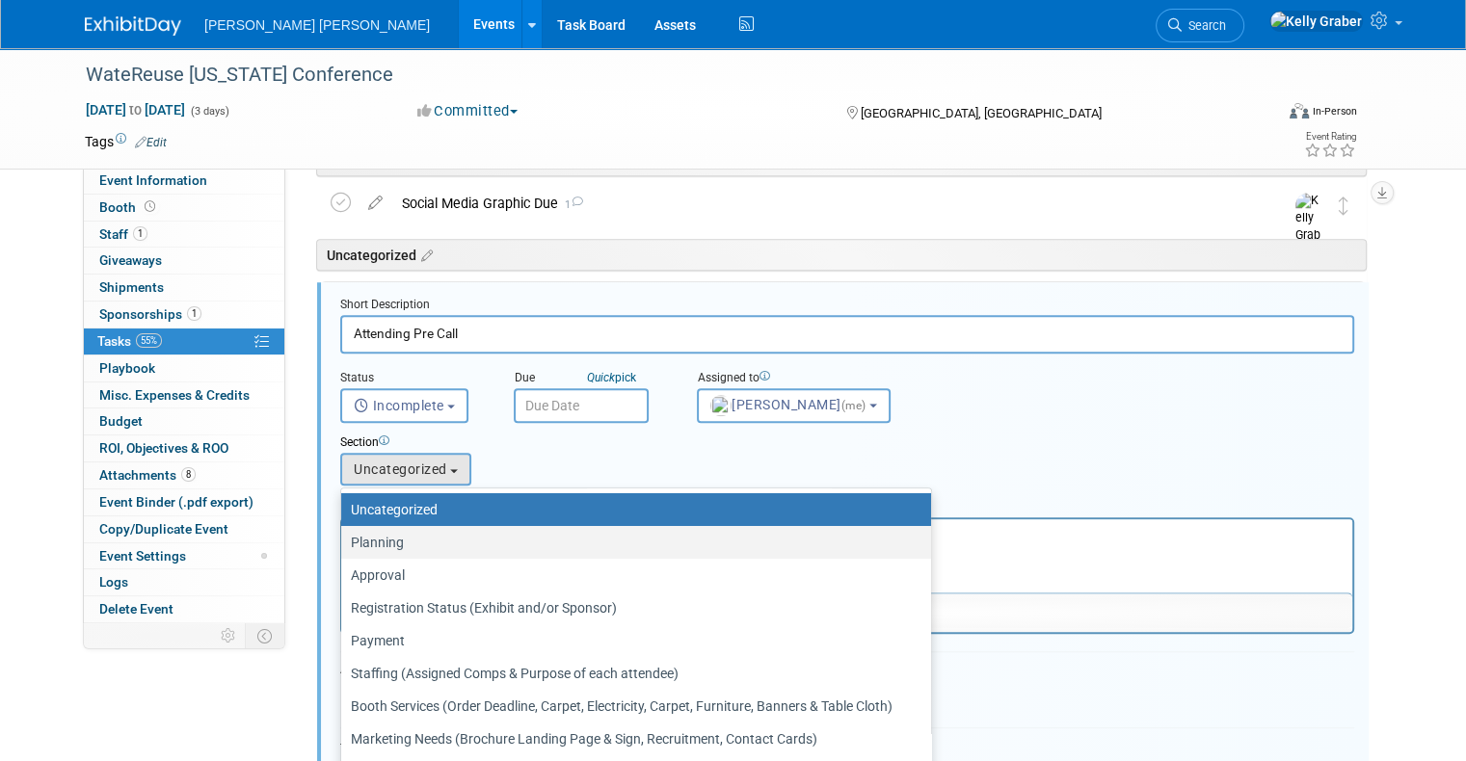
click at [372, 536] on label "Planning" at bounding box center [631, 542] width 561 height 25
click at [344, 537] on input "Planning" at bounding box center [338, 543] width 13 height 13
select select "11274668"
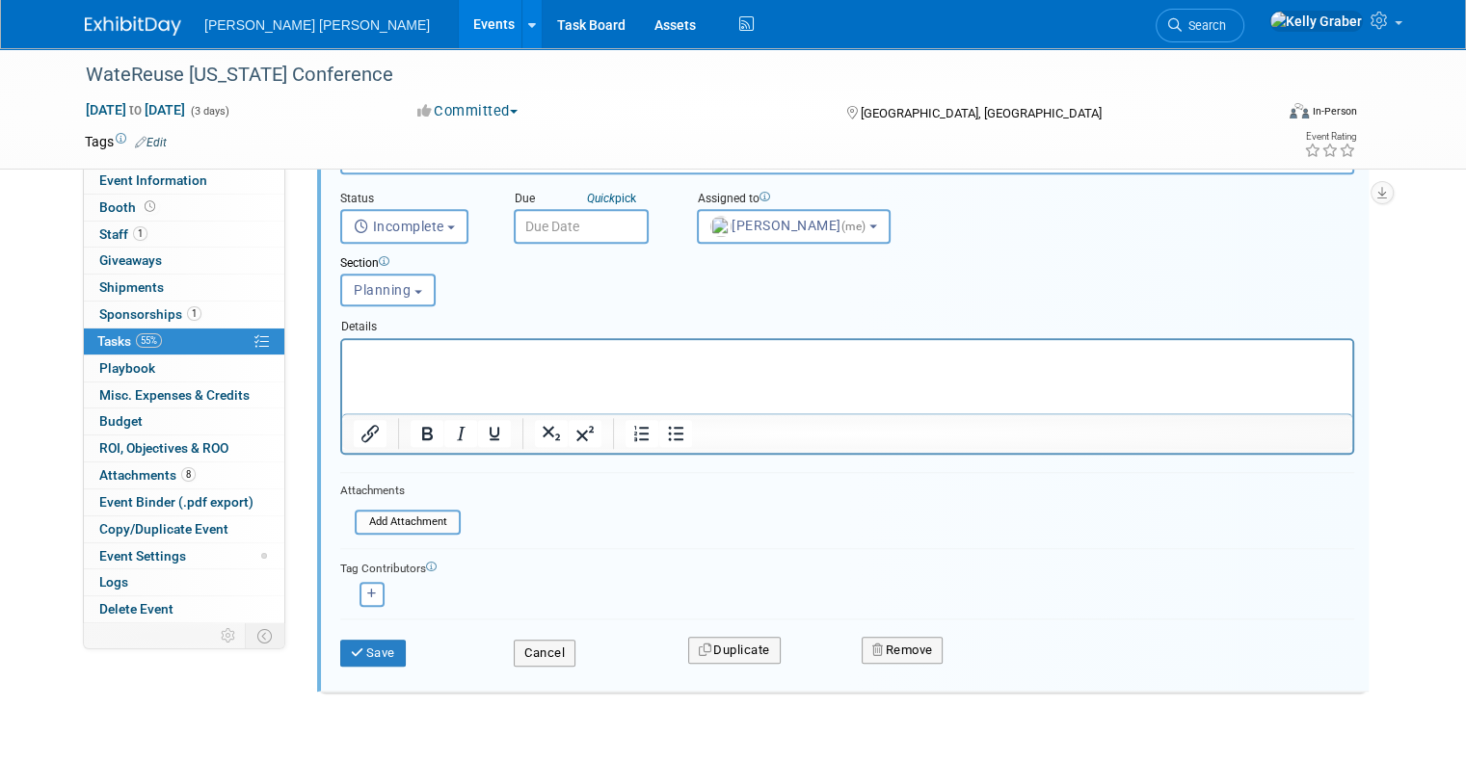
scroll to position [1608, 0]
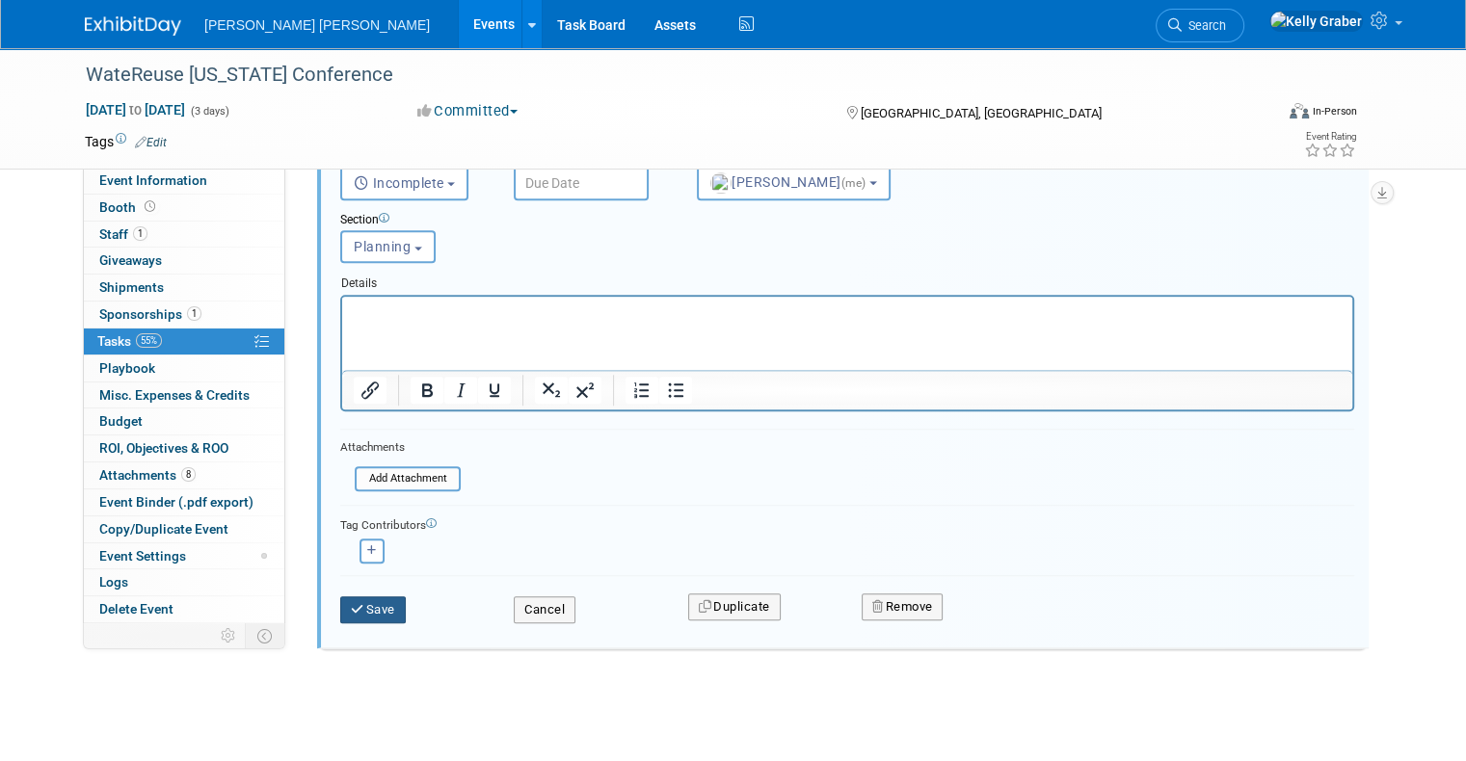
click at [367, 597] on button "Save" at bounding box center [373, 610] width 66 height 27
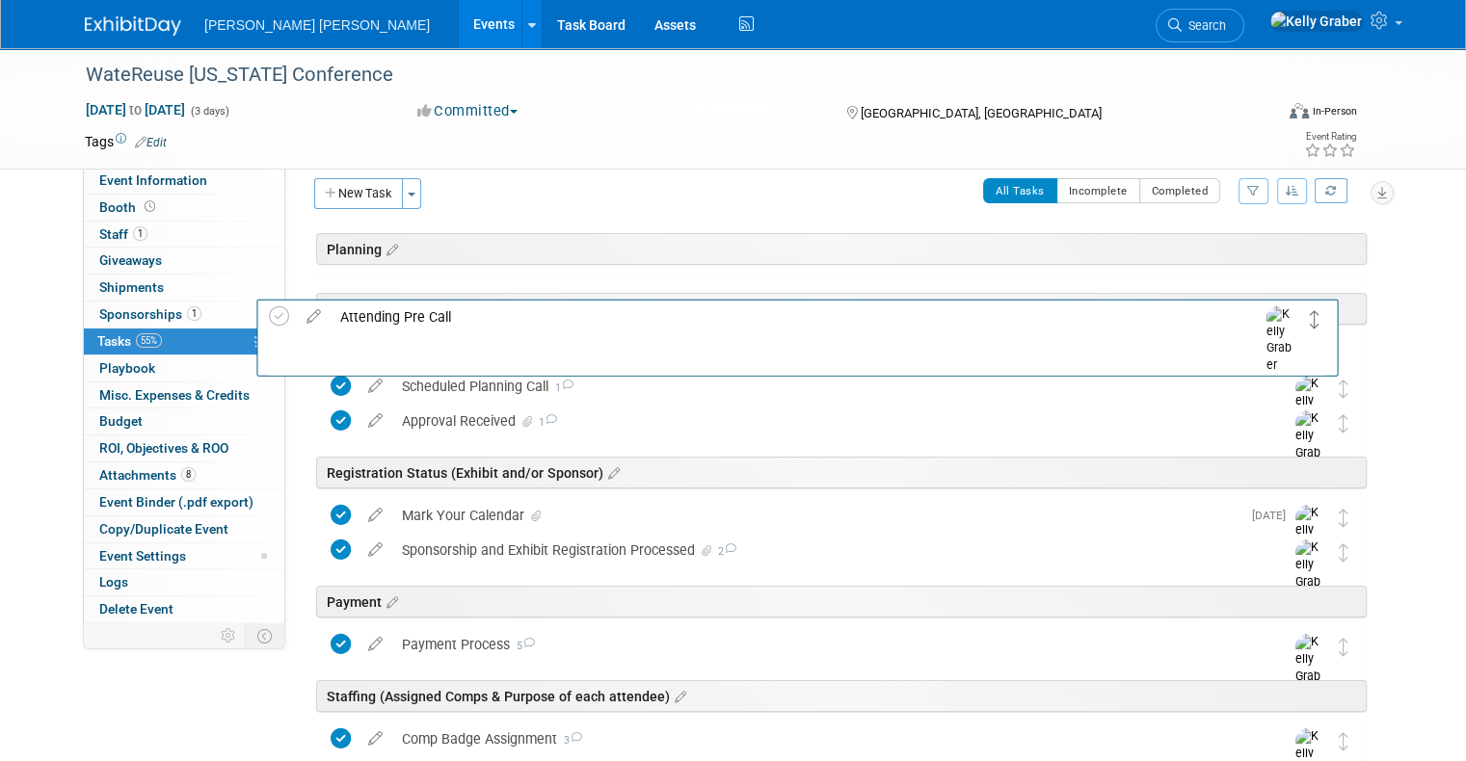
scroll to position [0, 0]
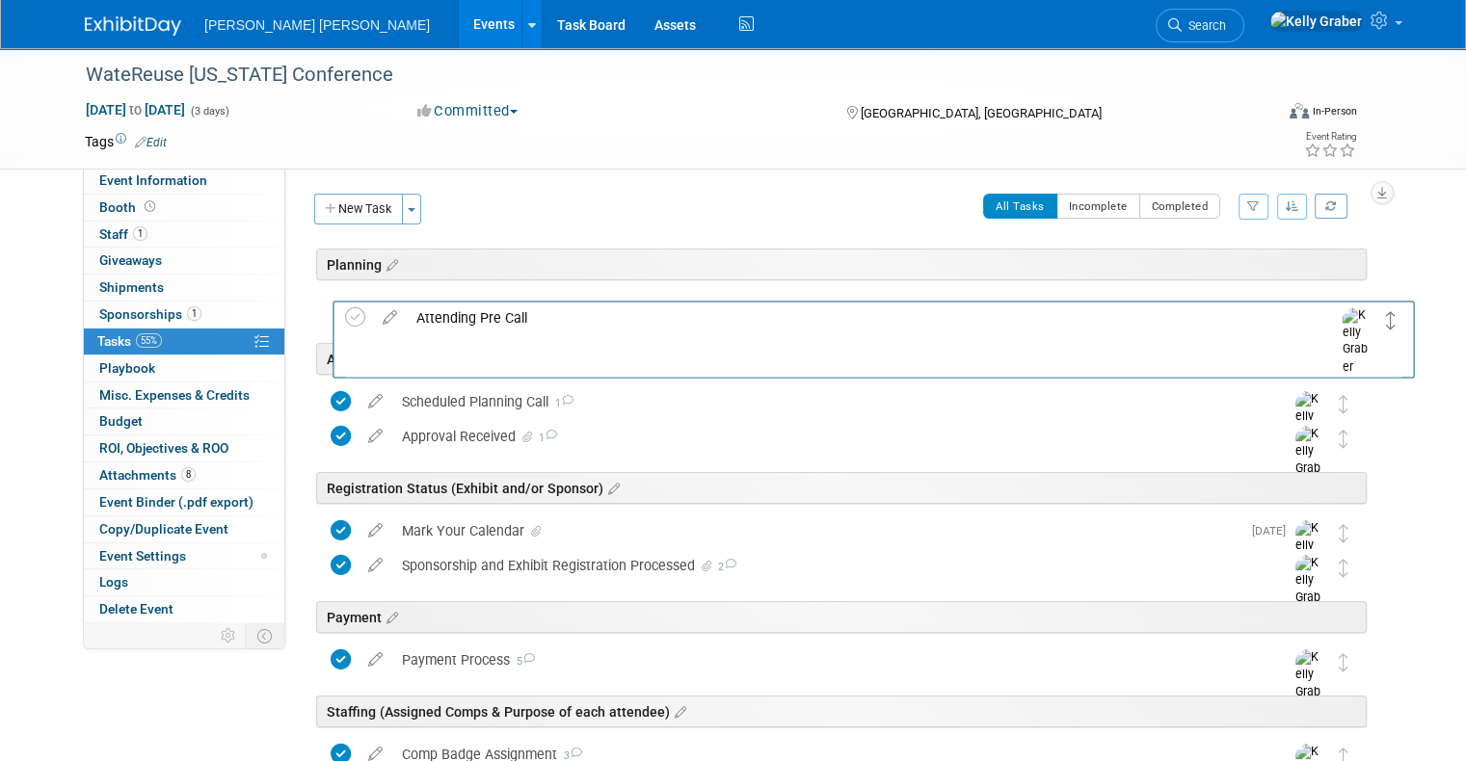
drag, startPoint x: 1357, startPoint y: 635, endPoint x: 1387, endPoint y: 326, distance: 310.8
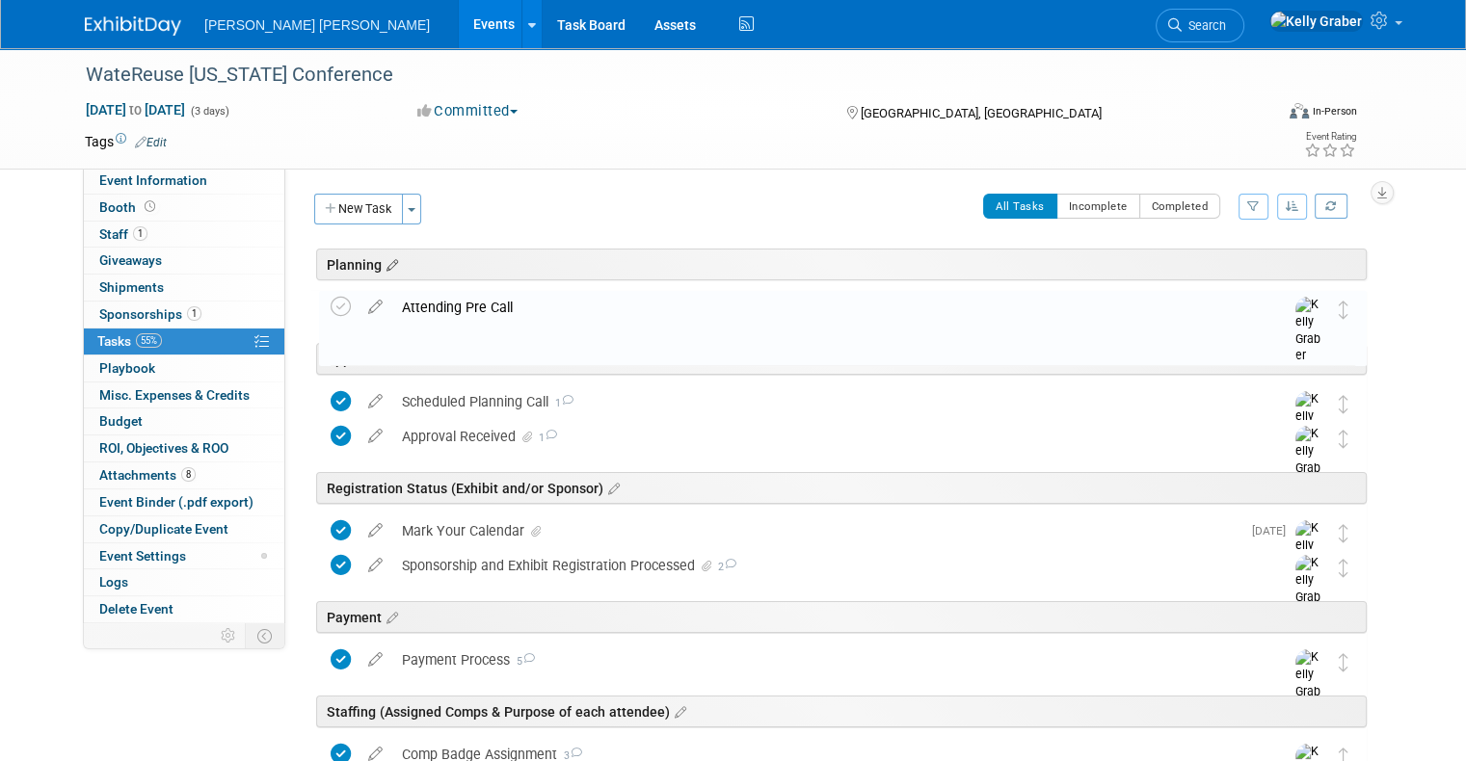
click at [382, 261] on icon at bounding box center [390, 265] width 16 height 17
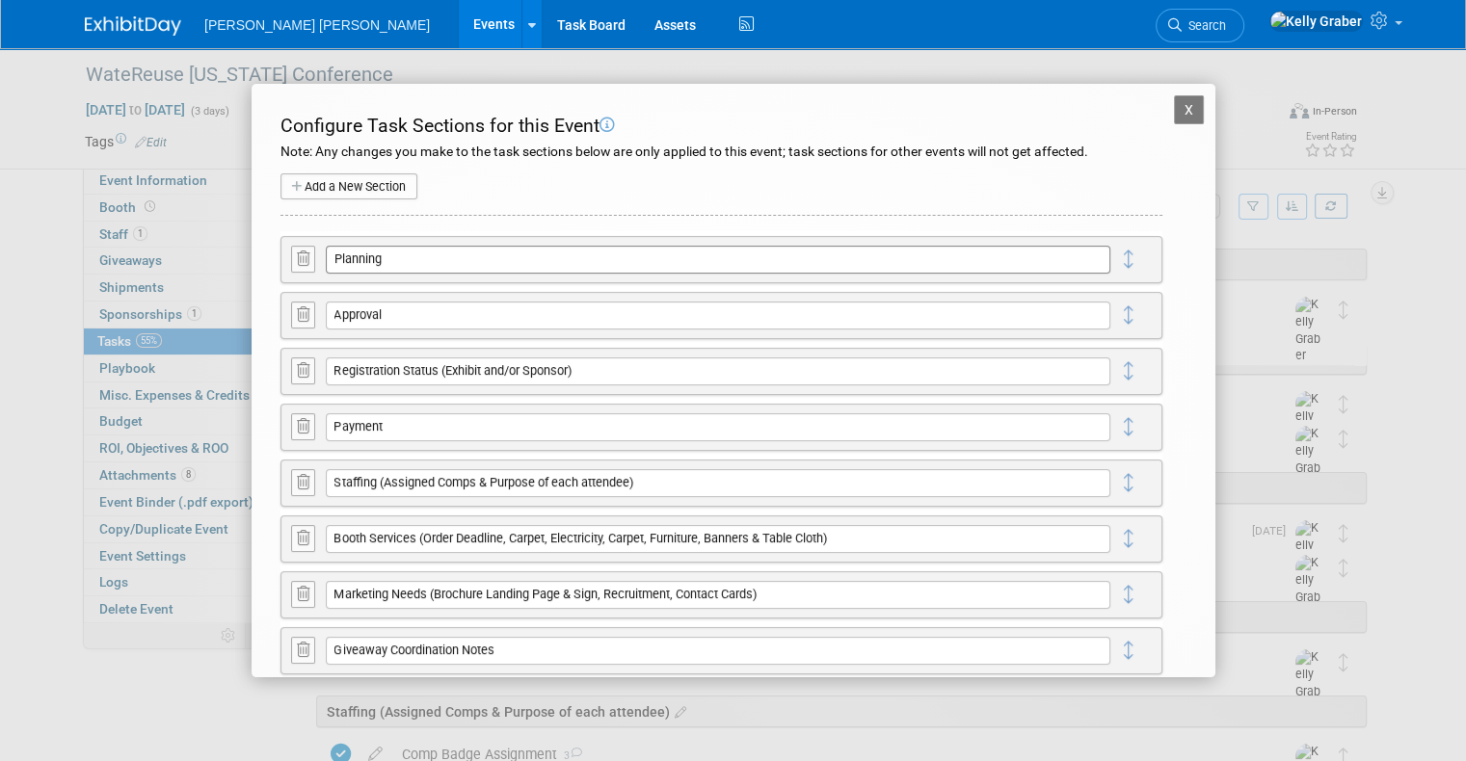
click at [392, 262] on input "Planning" at bounding box center [718, 259] width 784 height 27
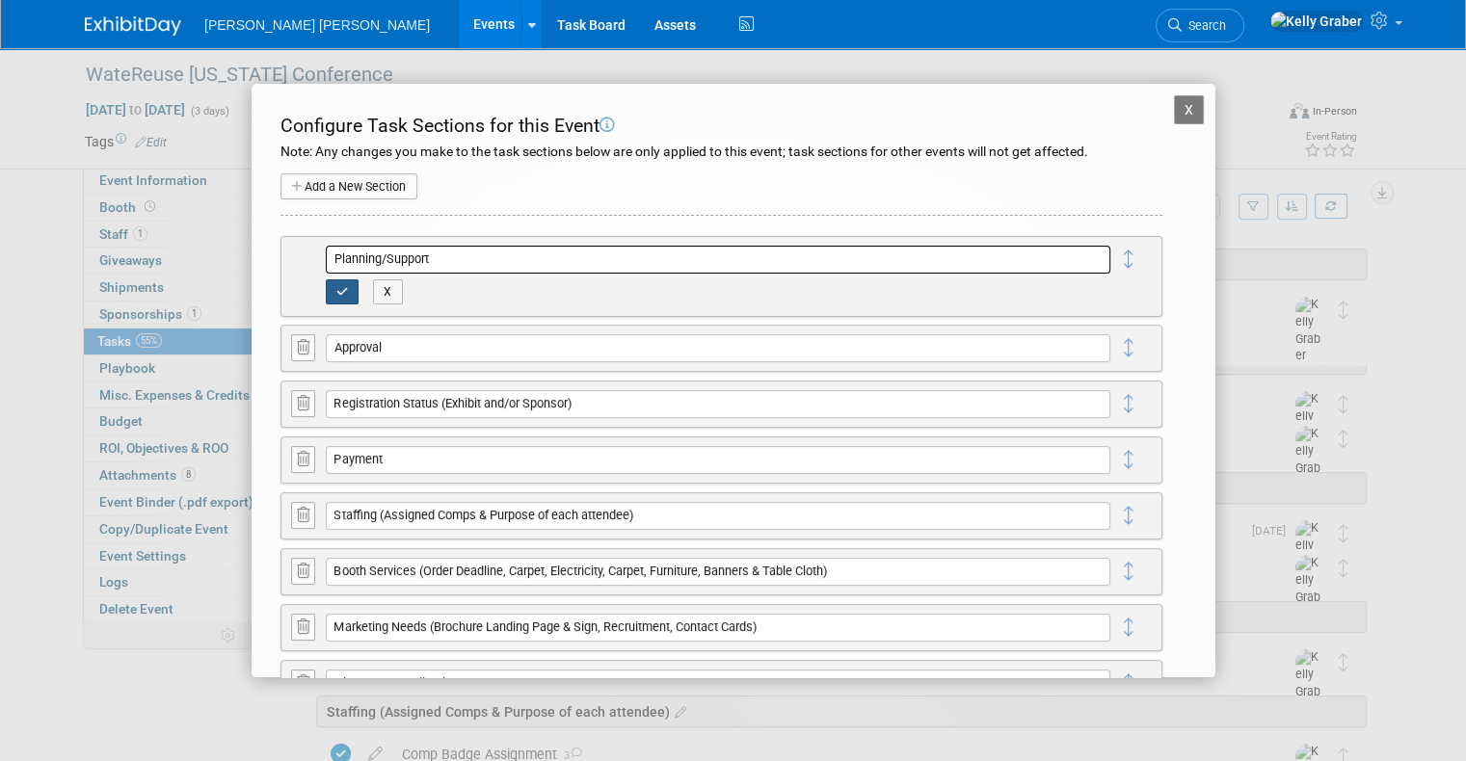
type input "Planning/Support"
click at [344, 296] on button "button" at bounding box center [343, 291] width 34 height 25
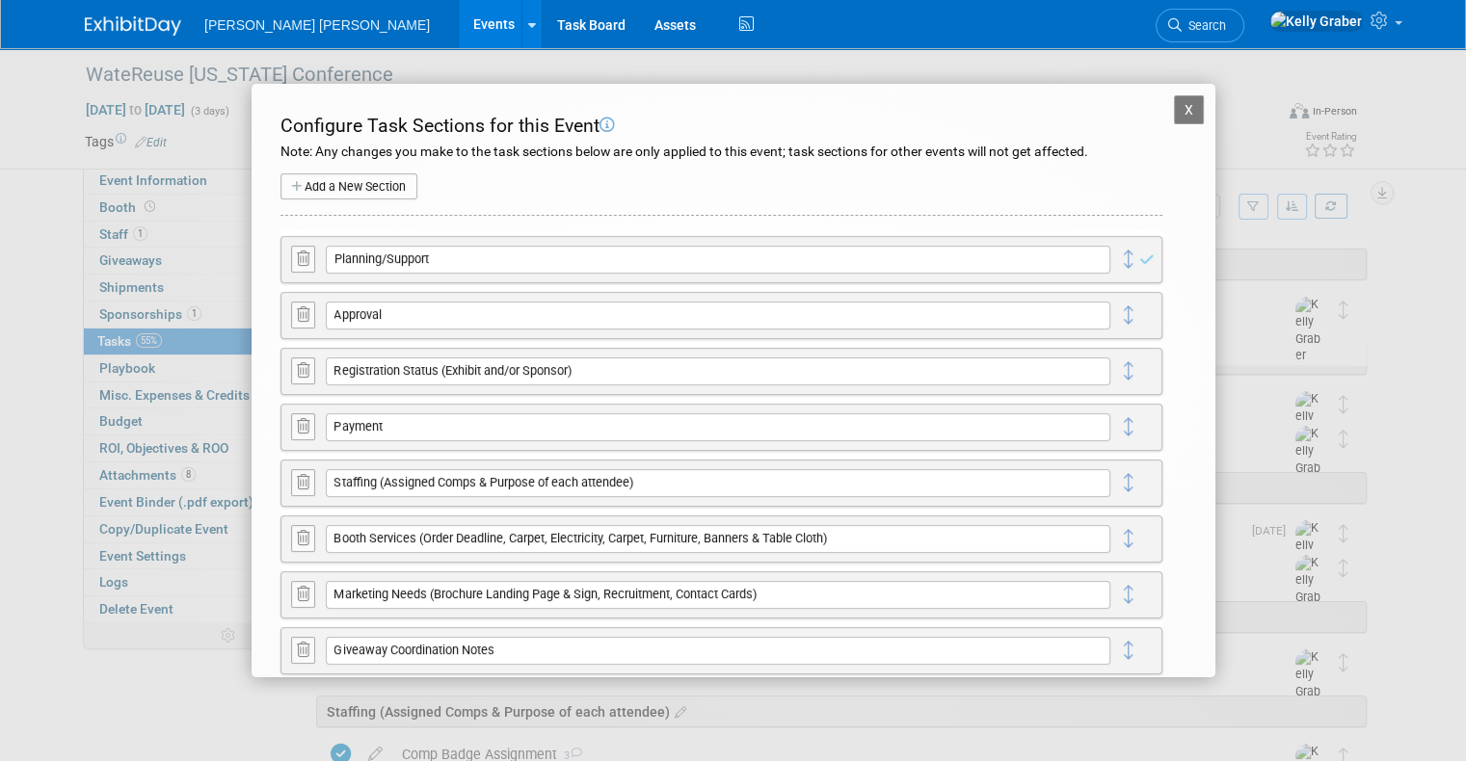
click at [1181, 99] on button "X" at bounding box center [1189, 109] width 31 height 29
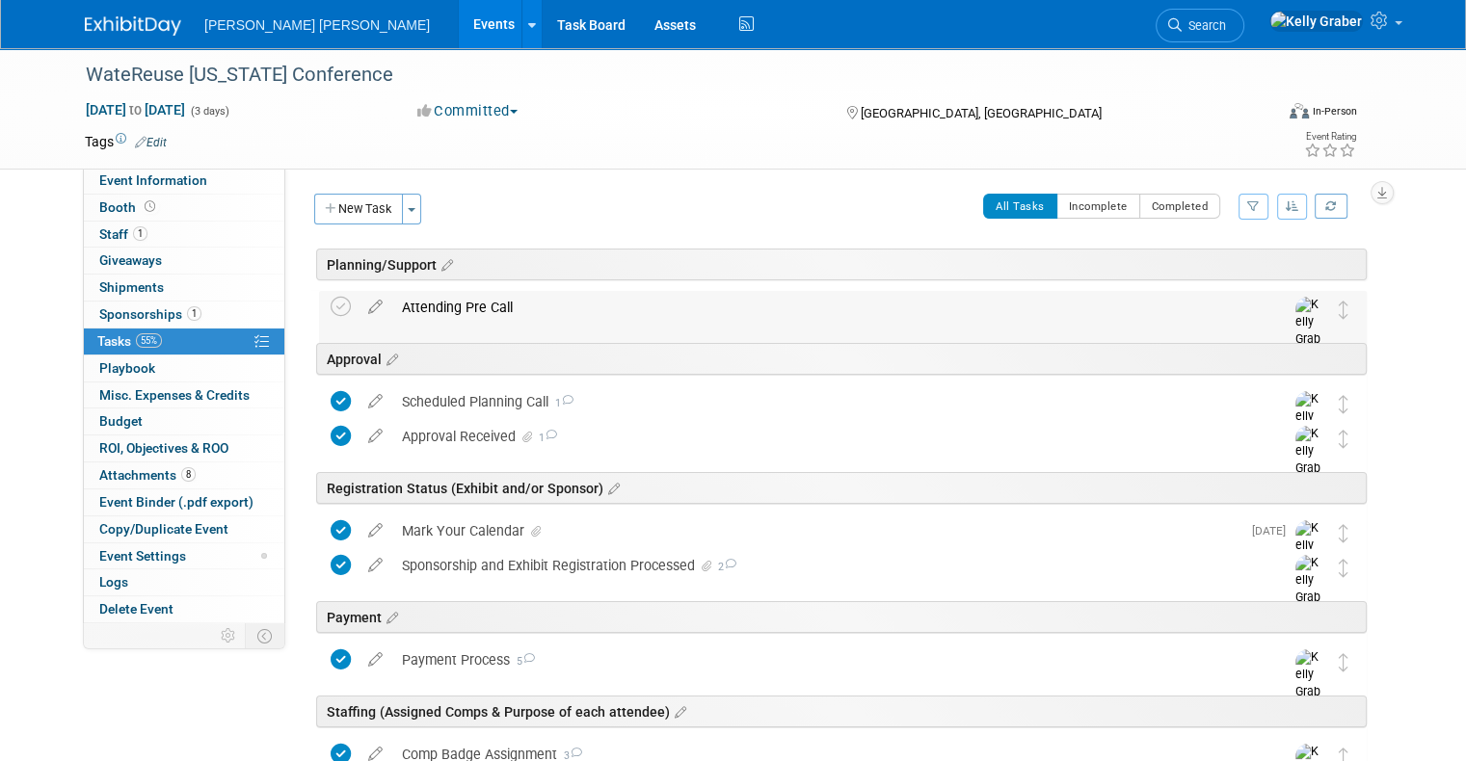
click at [488, 307] on div "Attending Pre Call" at bounding box center [824, 307] width 864 height 33
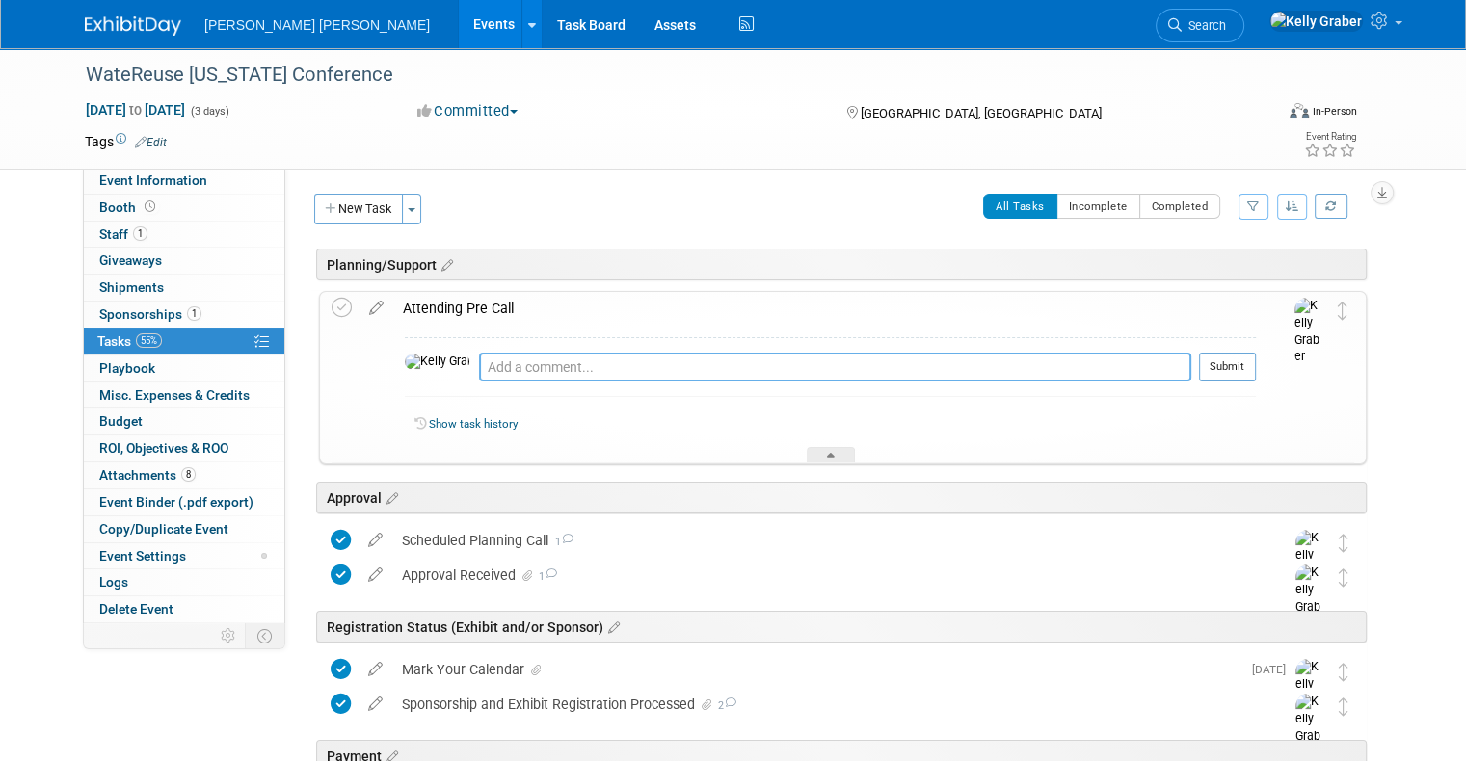
click at [500, 376] on textarea at bounding box center [835, 367] width 712 height 29
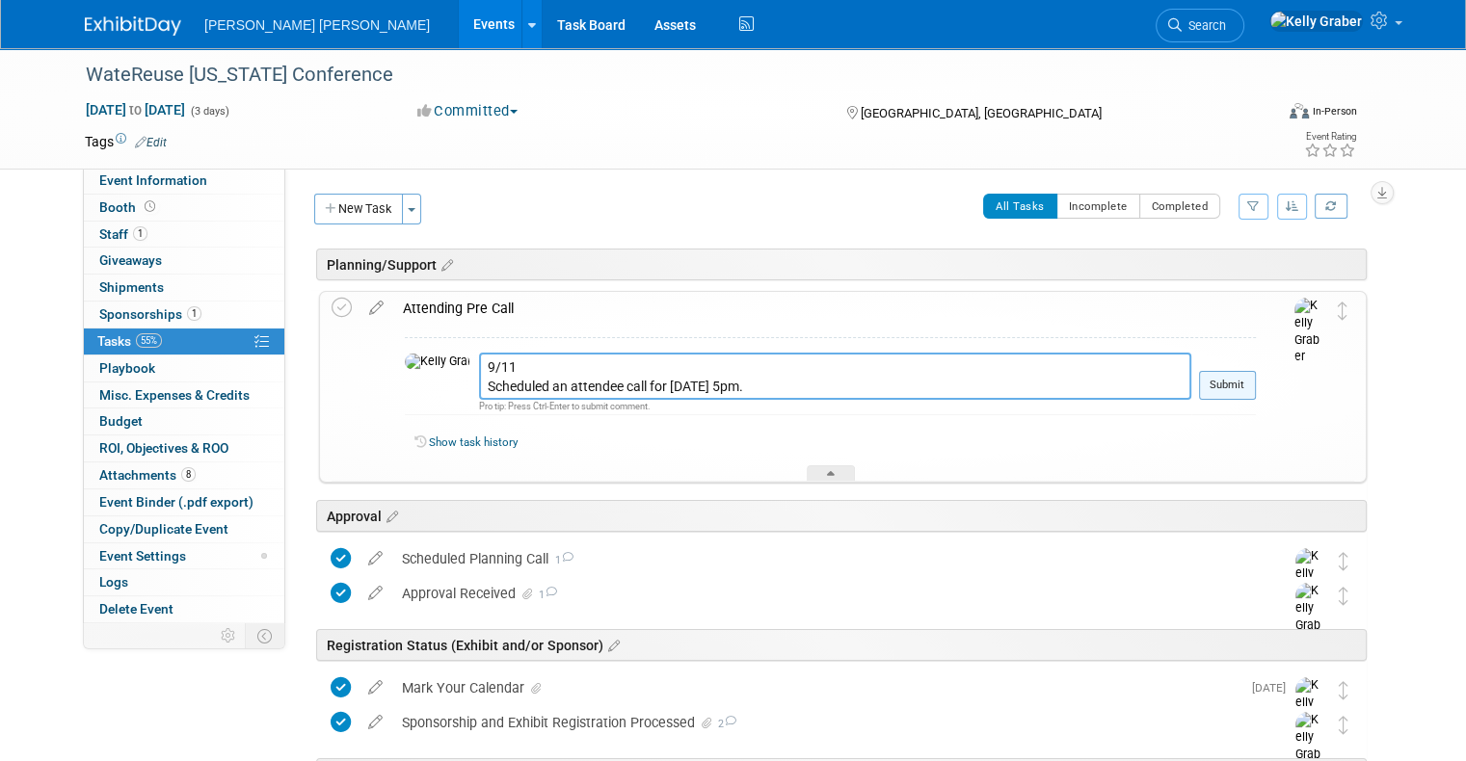
type textarea "9/11 Scheduled an attendee call for [DATE] 5pm."
click at [1245, 372] on button "Submit" at bounding box center [1227, 385] width 57 height 29
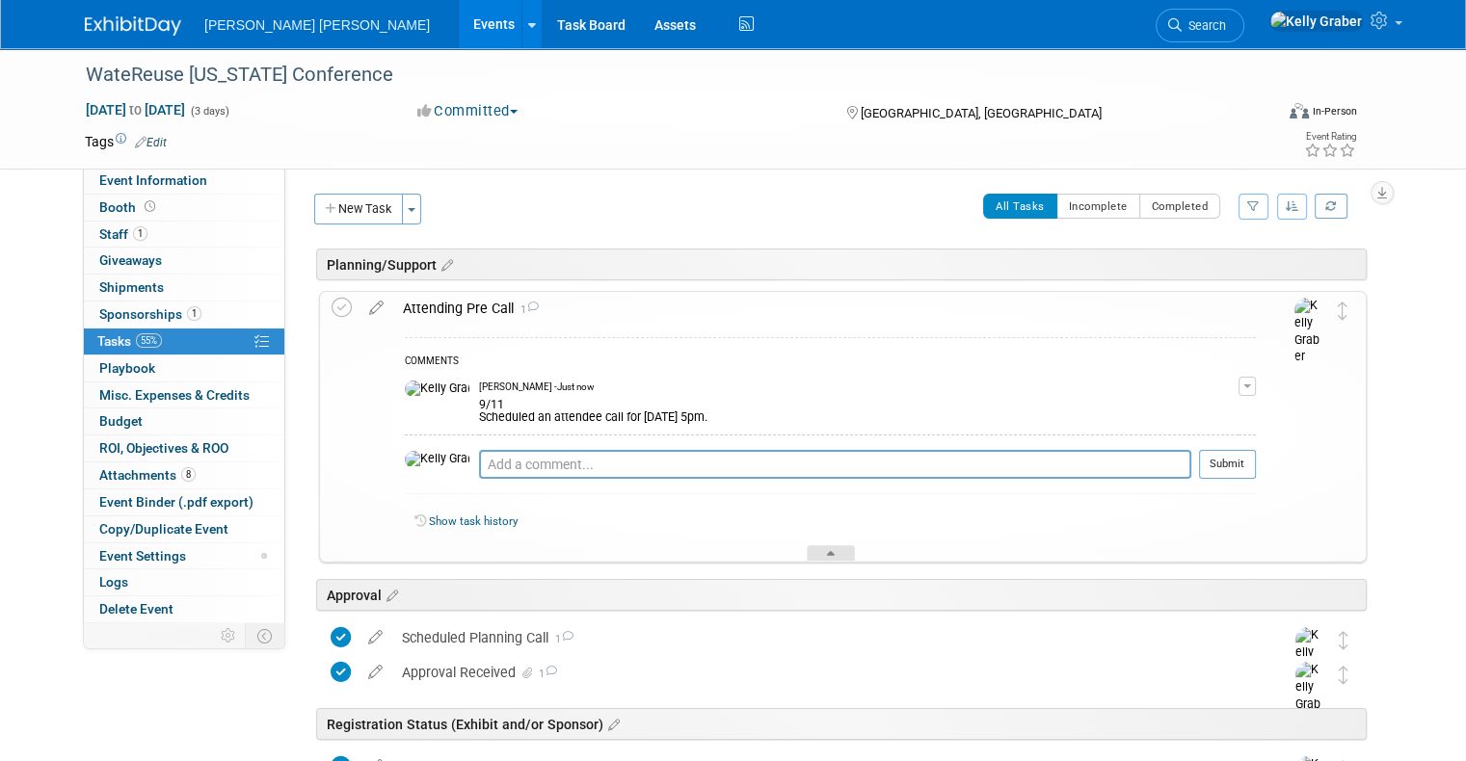
click at [828, 551] on icon at bounding box center [831, 557] width 8 height 12
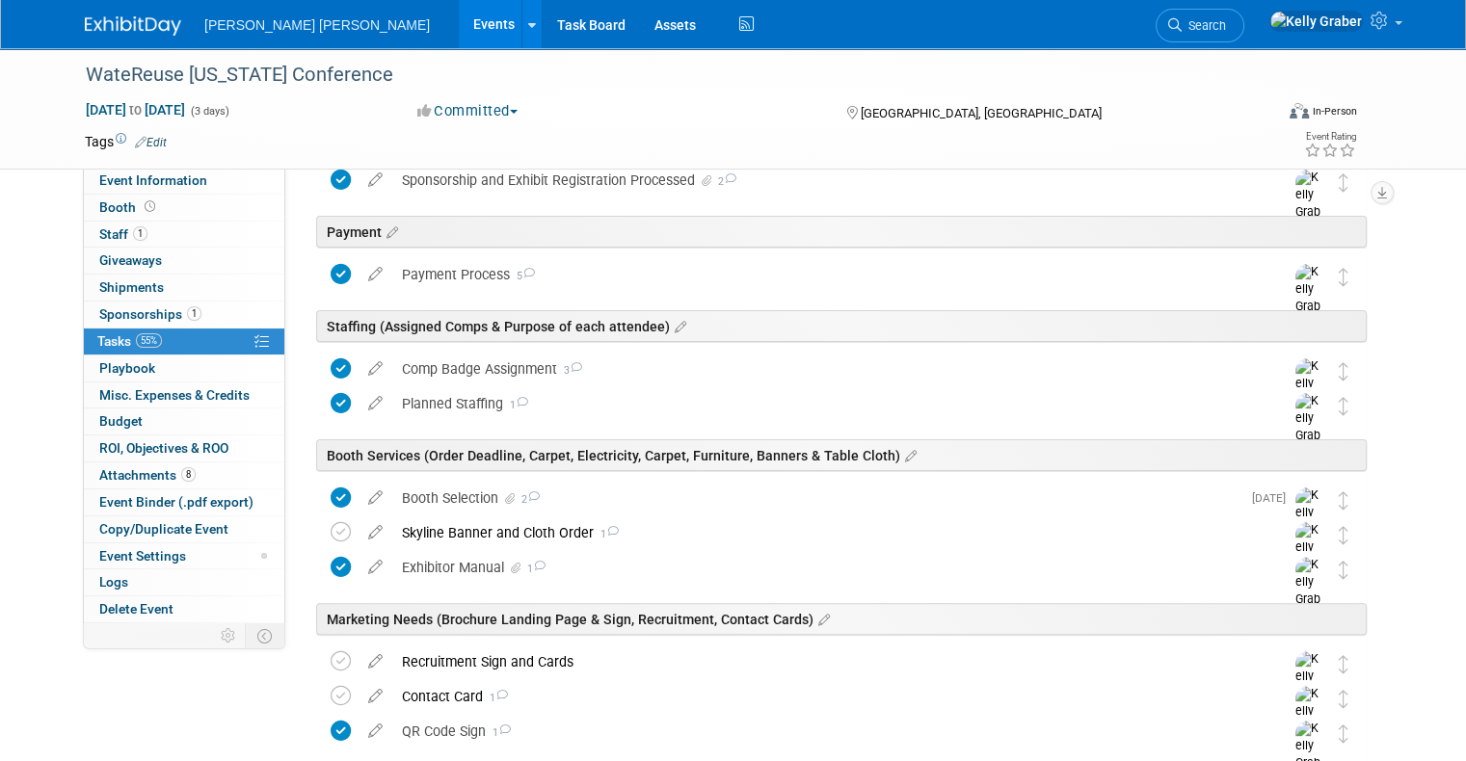
scroll to position [482, 0]
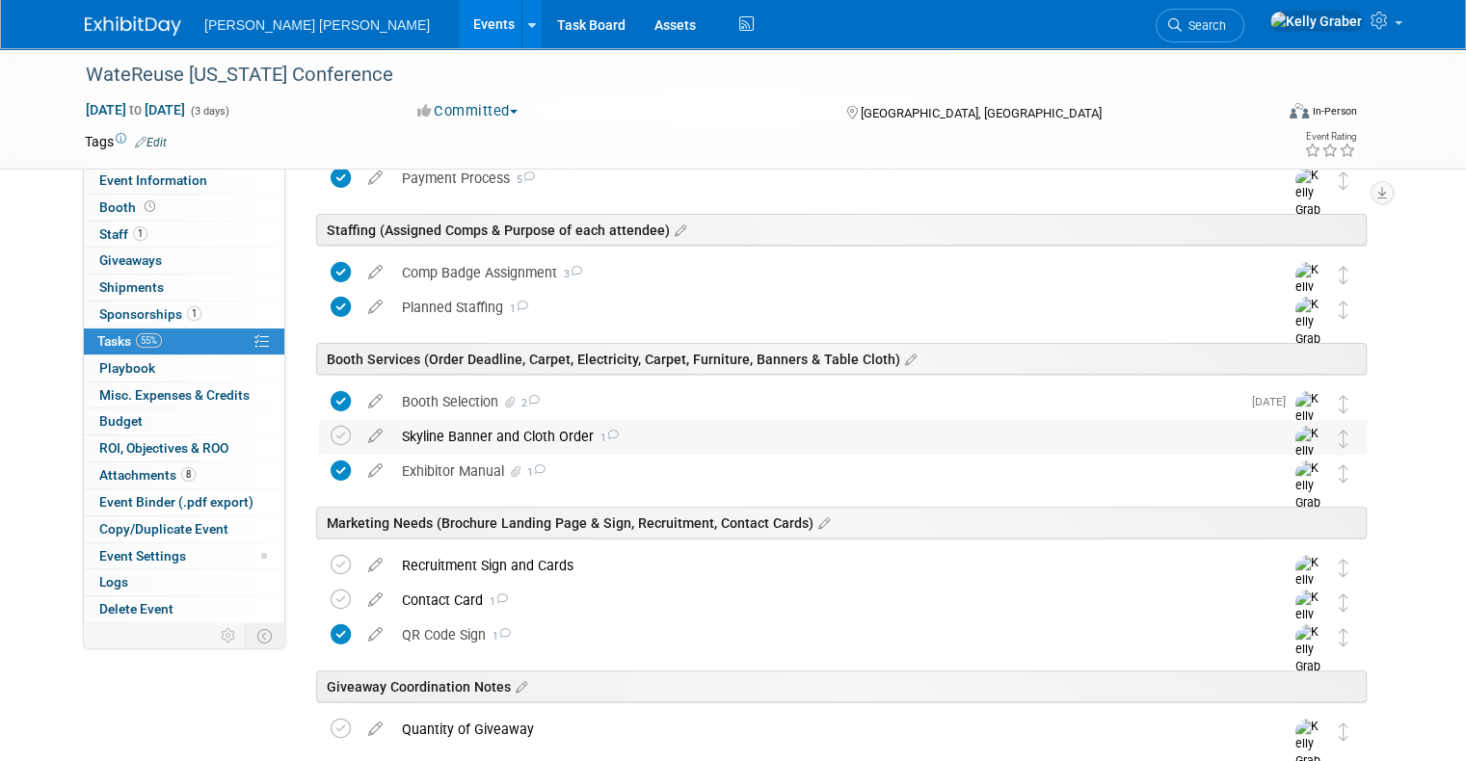
click at [476, 438] on div "Skyline Banner and Cloth Order 1" at bounding box center [824, 436] width 864 height 33
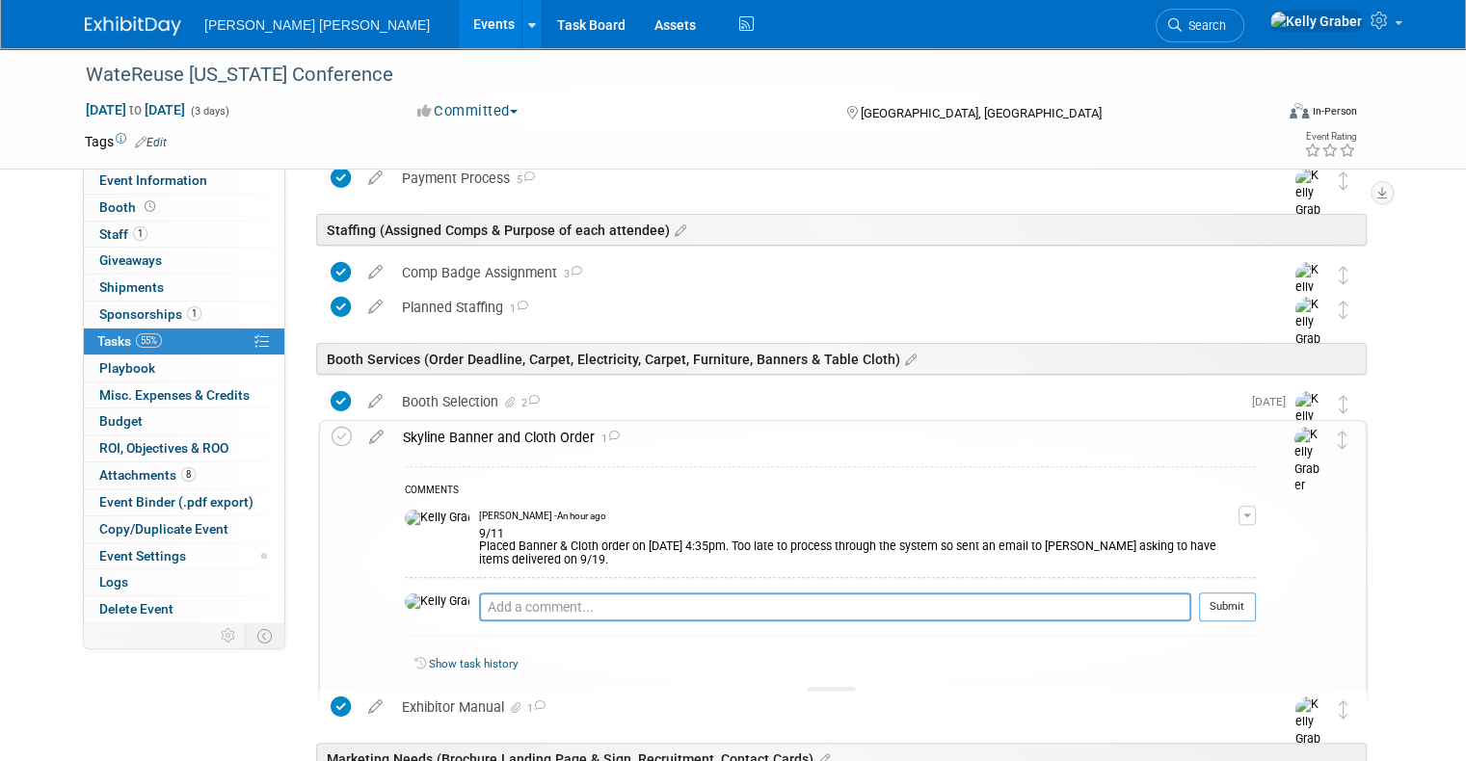
click at [309, 441] on div "Skyline Banner and Cloth Order 1 COMMENTS [PERSON_NAME] - An hour ago 9/11 Plac…" at bounding box center [837, 562] width 1057 height 284
click at [332, 434] on icon at bounding box center [342, 437] width 20 height 20
click at [820, 687] on div at bounding box center [831, 695] width 48 height 16
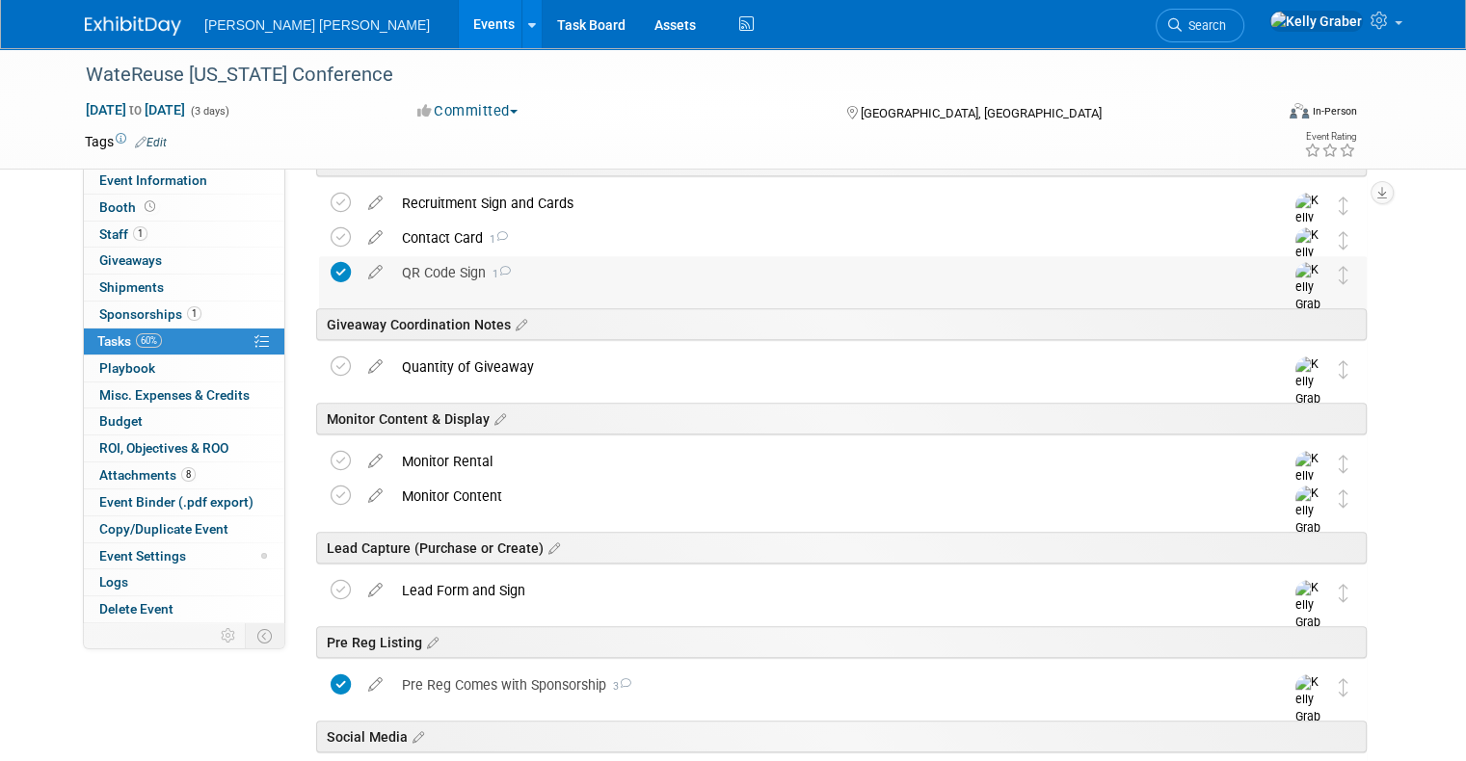
scroll to position [867, 0]
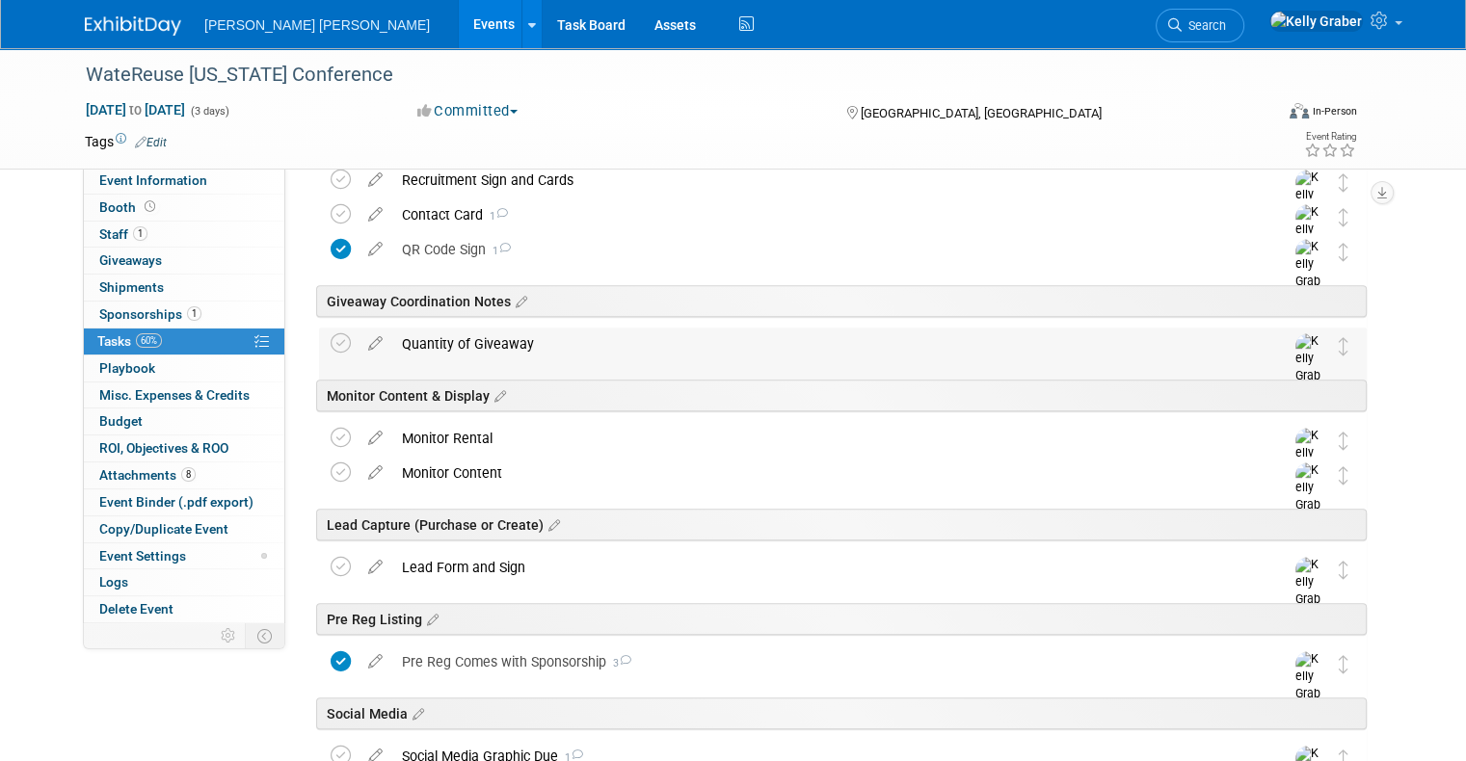
click at [590, 346] on div "Quantity of Giveaway" at bounding box center [824, 344] width 864 height 33
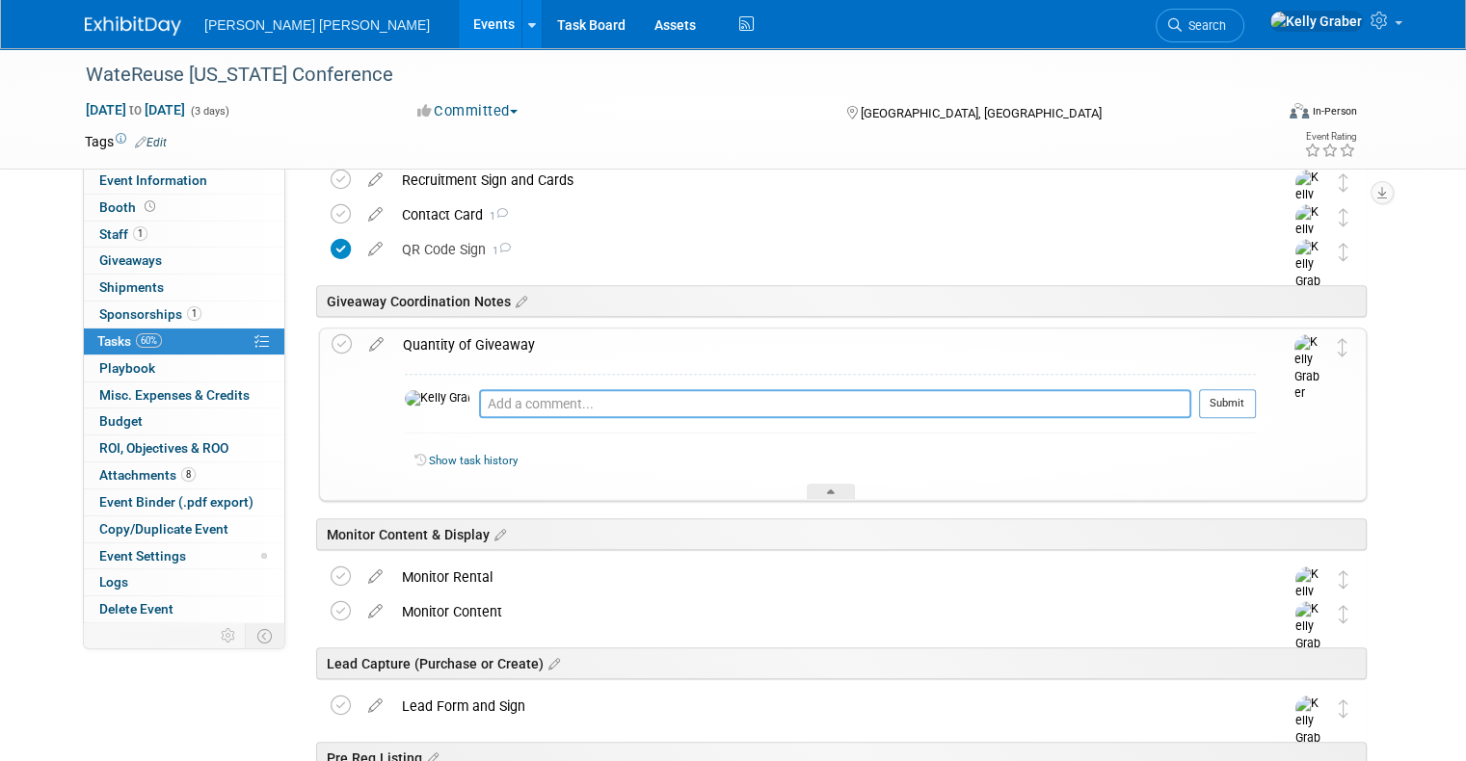
click at [585, 406] on textarea at bounding box center [835, 403] width 712 height 29
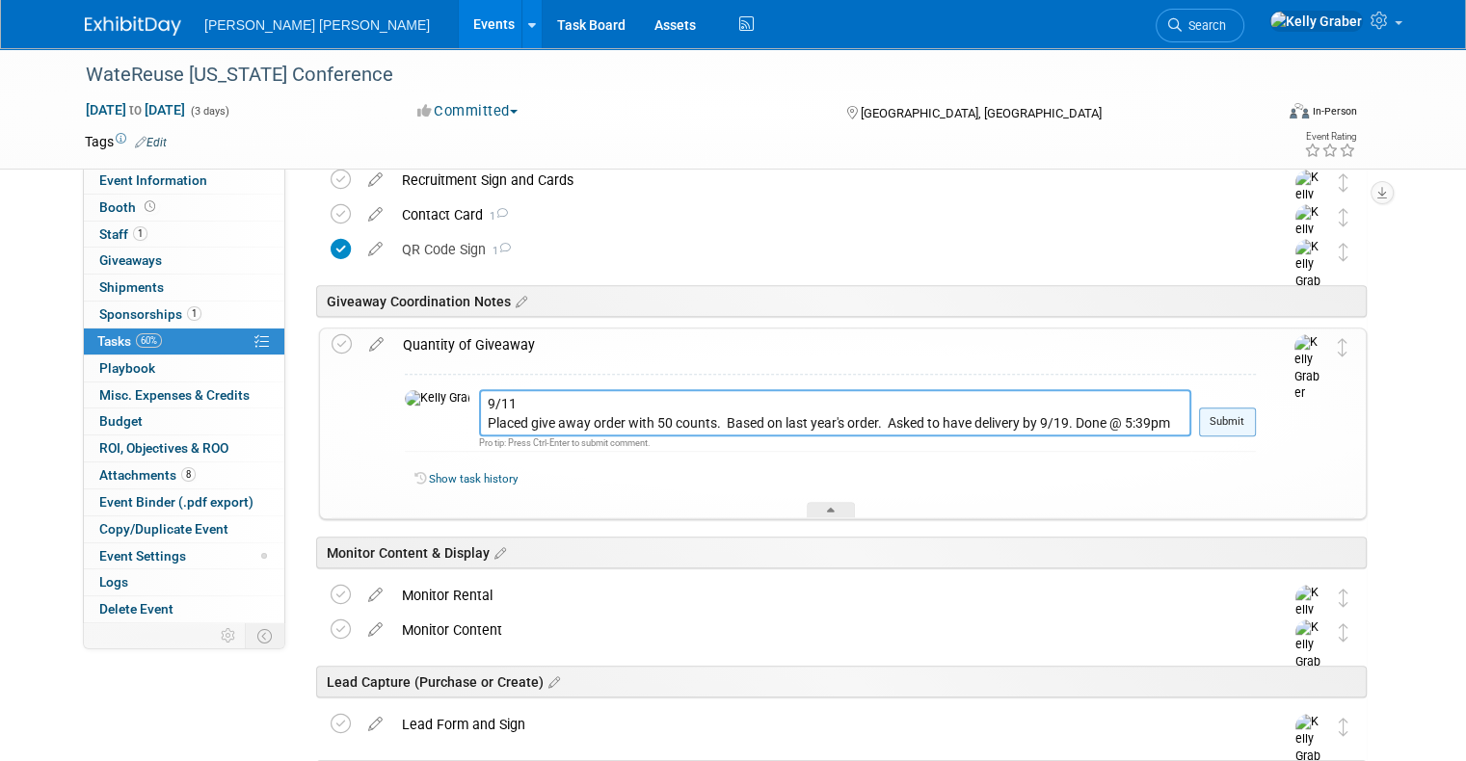
type textarea "9/11 Placed give away order with 50 counts. Based on last year's order. Asked t…"
drag, startPoint x: 1234, startPoint y: 421, endPoint x: 1153, endPoint y: 433, distance: 81.8
click at [1234, 421] on button "Submit" at bounding box center [1227, 422] width 57 height 29
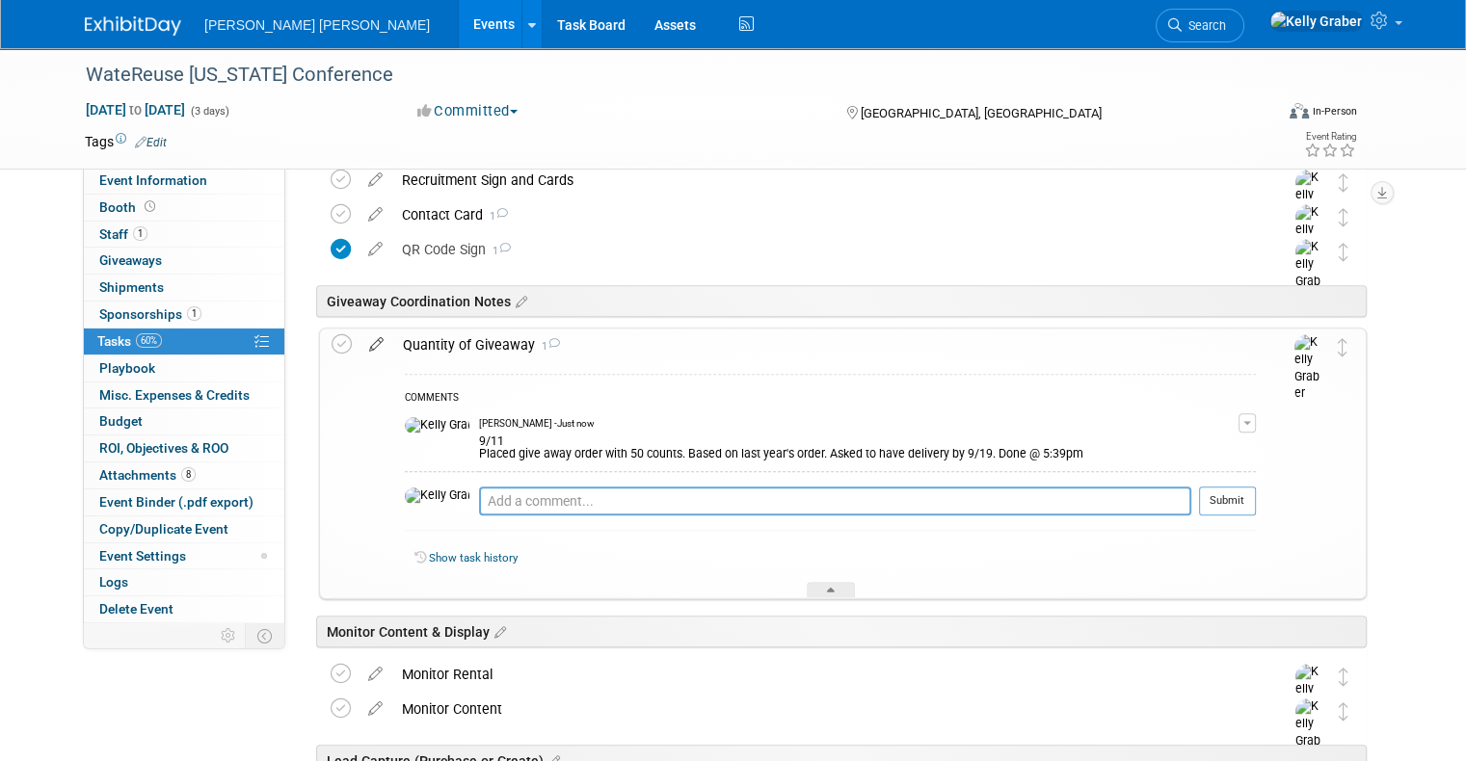
click at [359, 343] on icon at bounding box center [376, 341] width 34 height 24
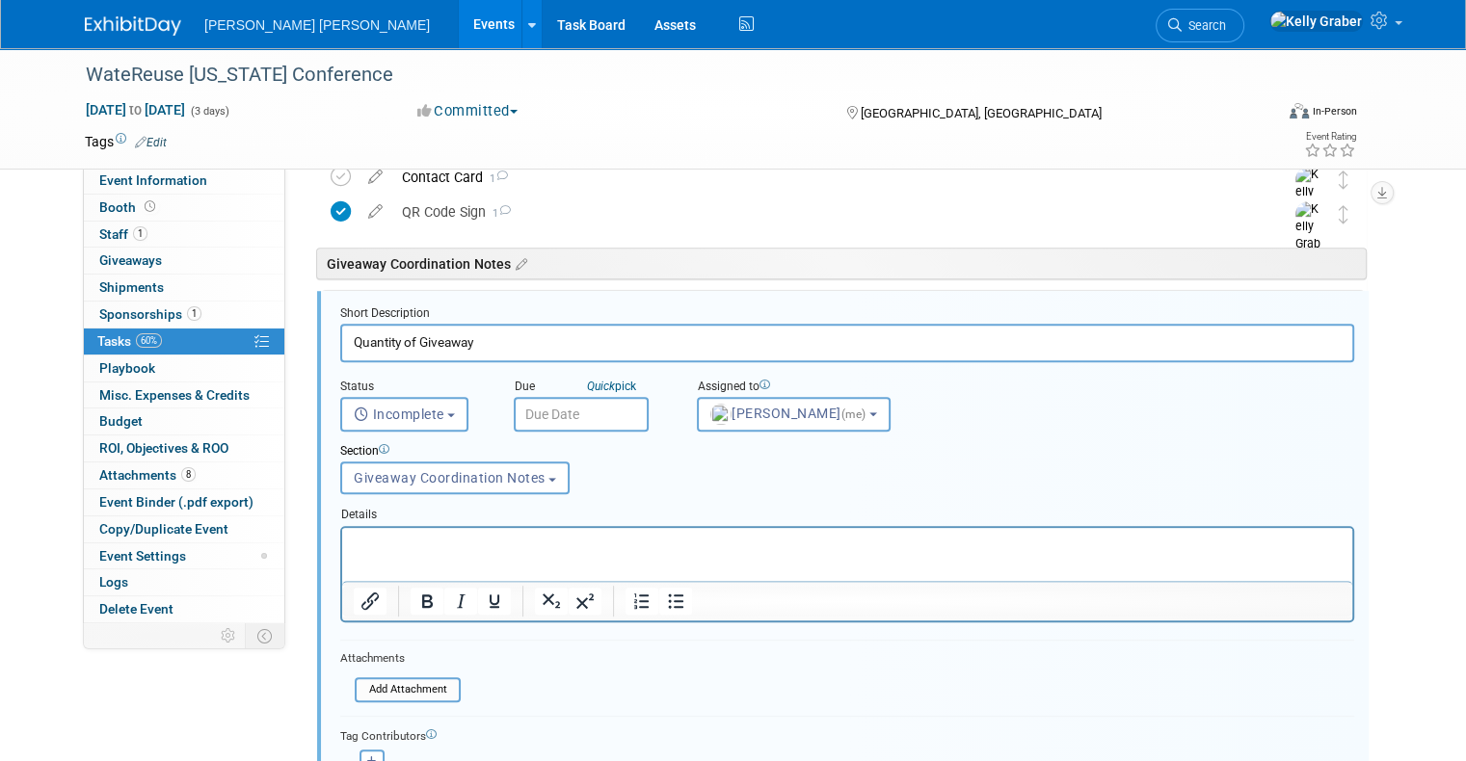
scroll to position [914, 0]
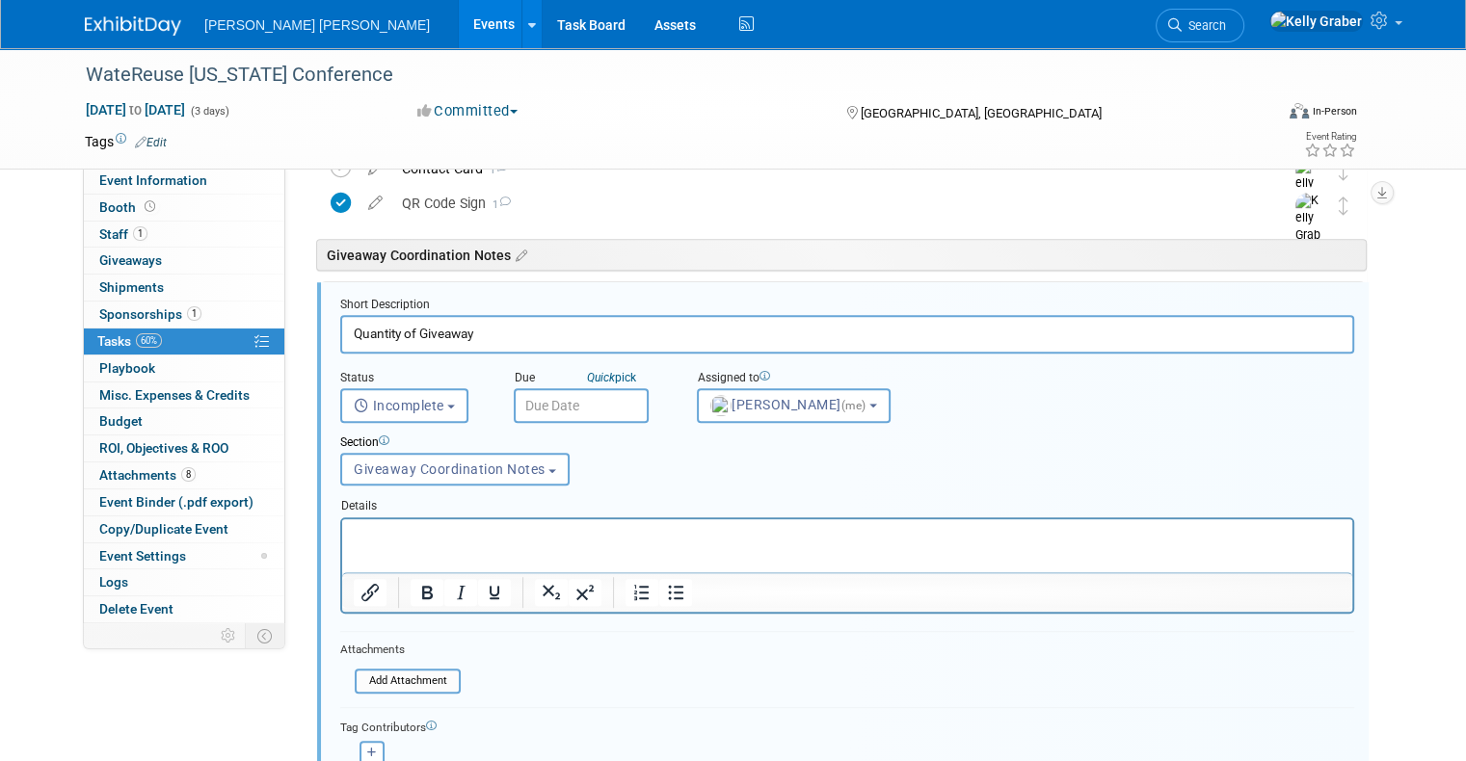
drag, startPoint x: 476, startPoint y: 330, endPoint x: 265, endPoint y: 347, distance: 211.8
click at [269, 348] on div "Event Information Event Info Booth Booth 1 Staff 1 Staff 0 Giveaways 0 Giveaway…" at bounding box center [732, 267] width 1325 height 2265
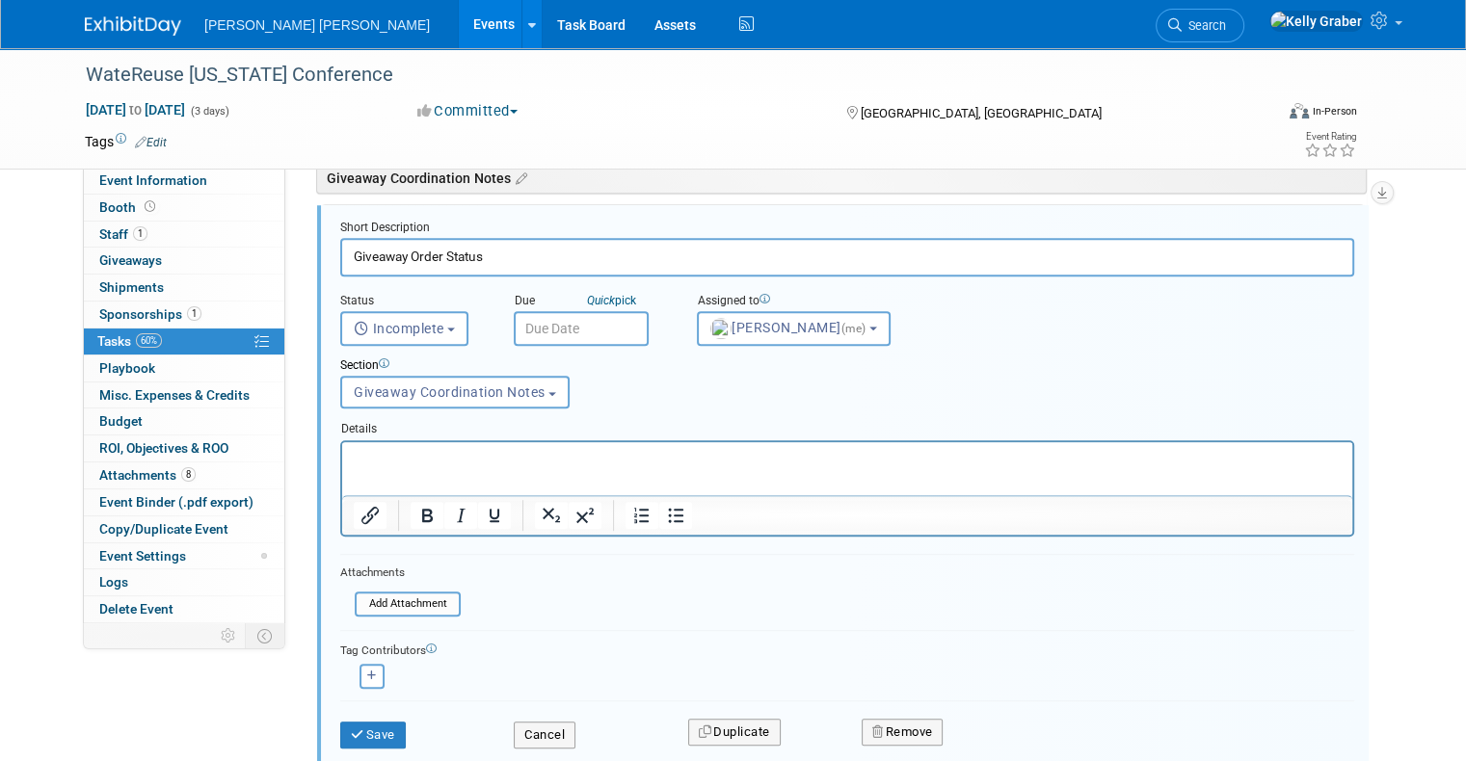
scroll to position [1106, 0]
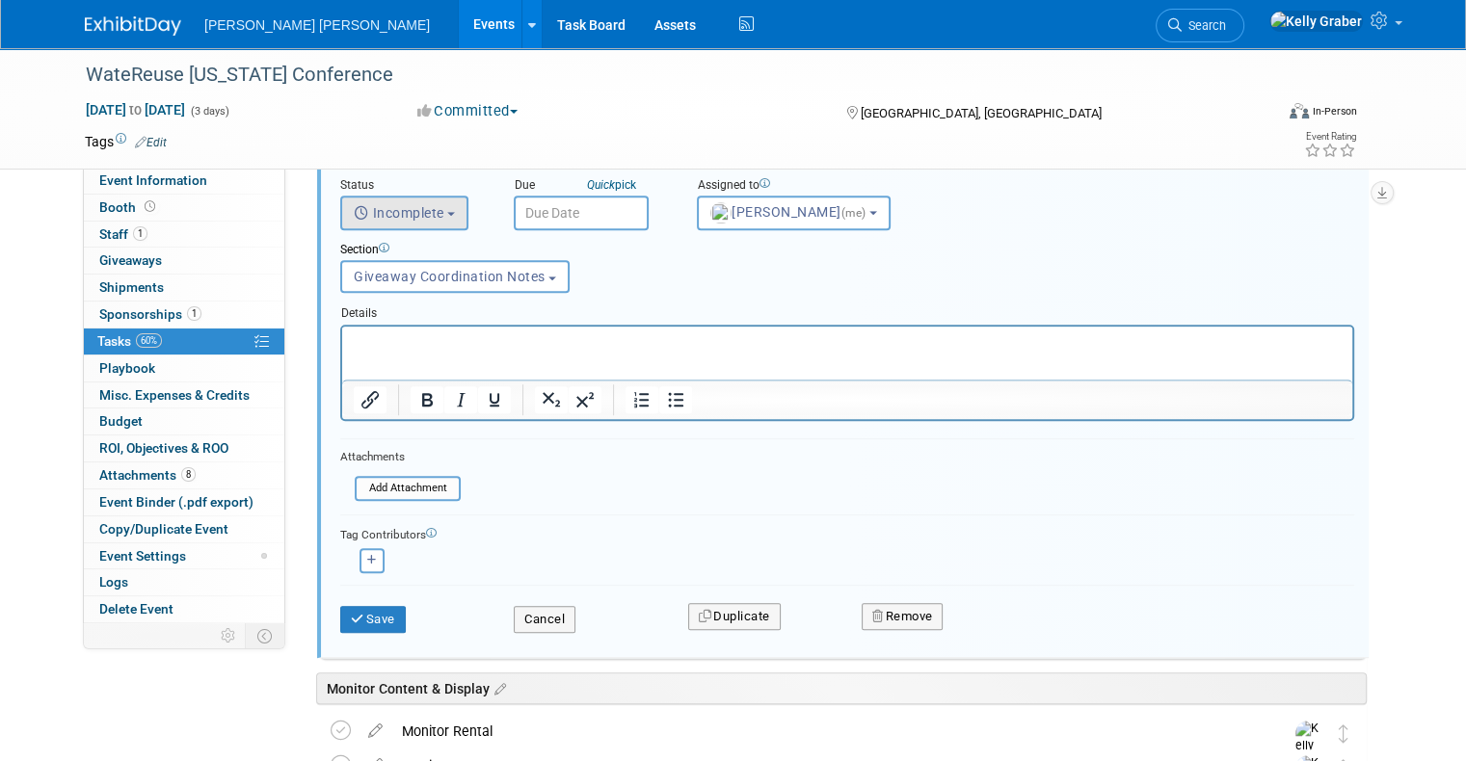
type input "Giveaway Order Status"
click at [416, 211] on span "Incomplete" at bounding box center [399, 212] width 91 height 15
click at [406, 284] on label "Completed" at bounding box center [403, 295] width 104 height 31
click at [344, 287] on input "Completed" at bounding box center [338, 293] width 13 height 13
select select "3"
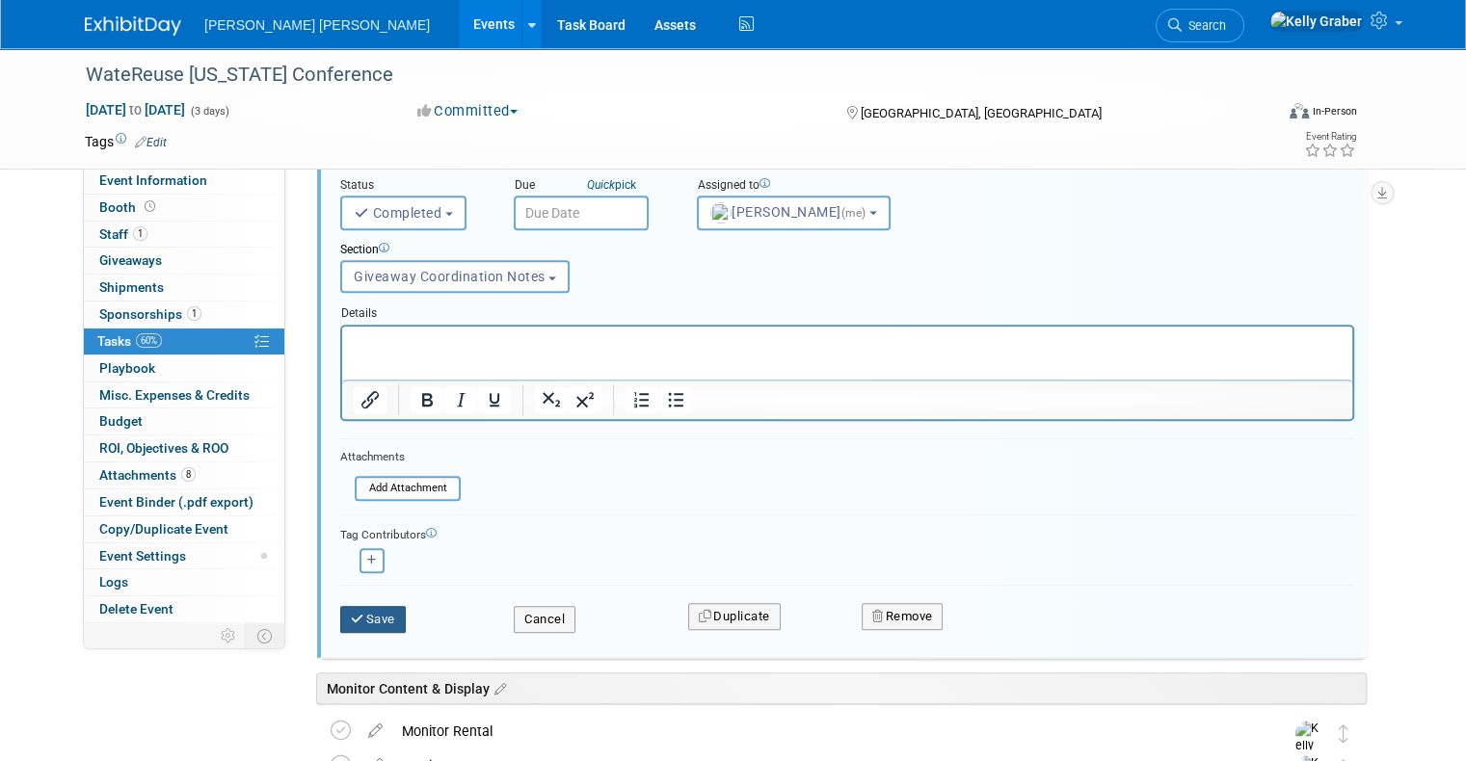
click at [355, 623] on button "Save" at bounding box center [373, 619] width 66 height 27
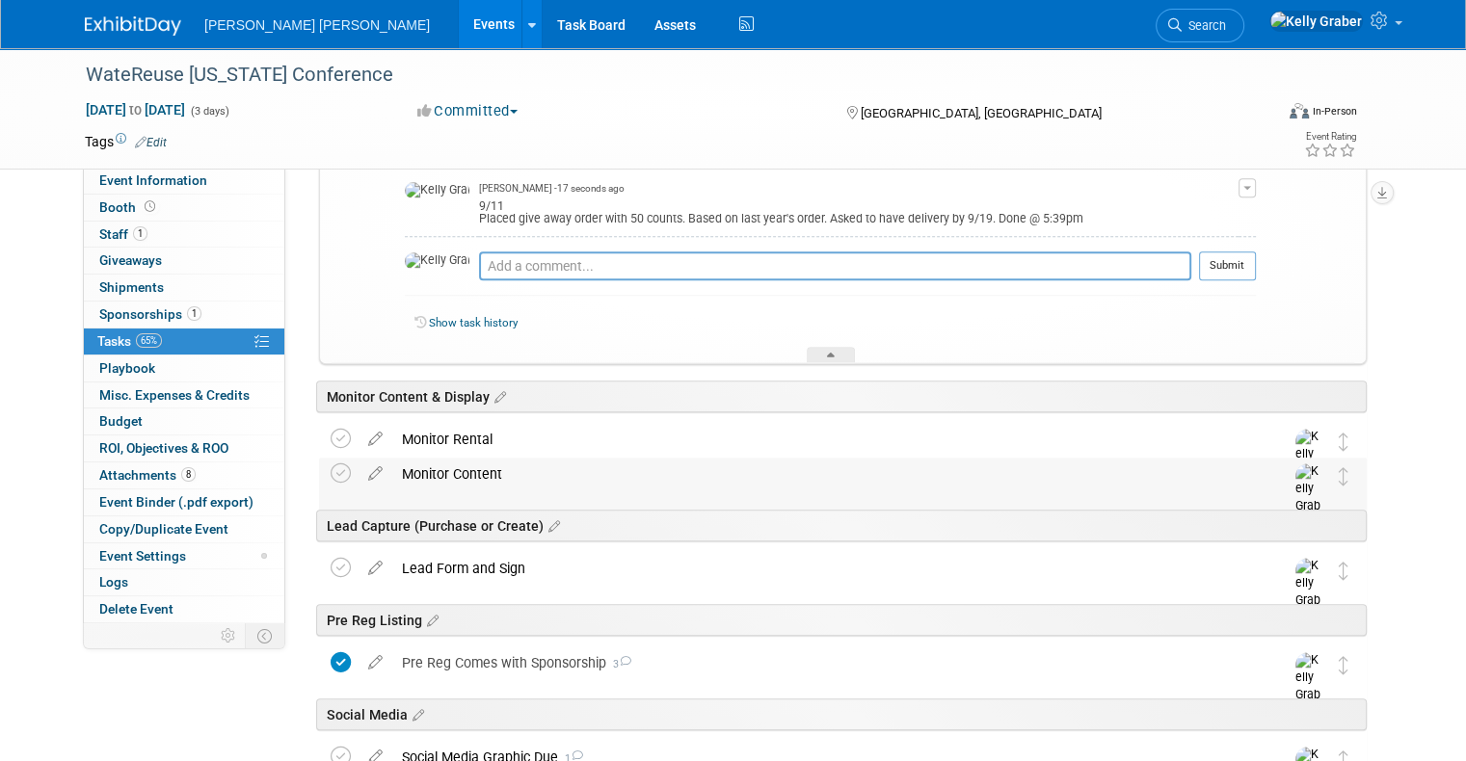
scroll to position [1100, 0]
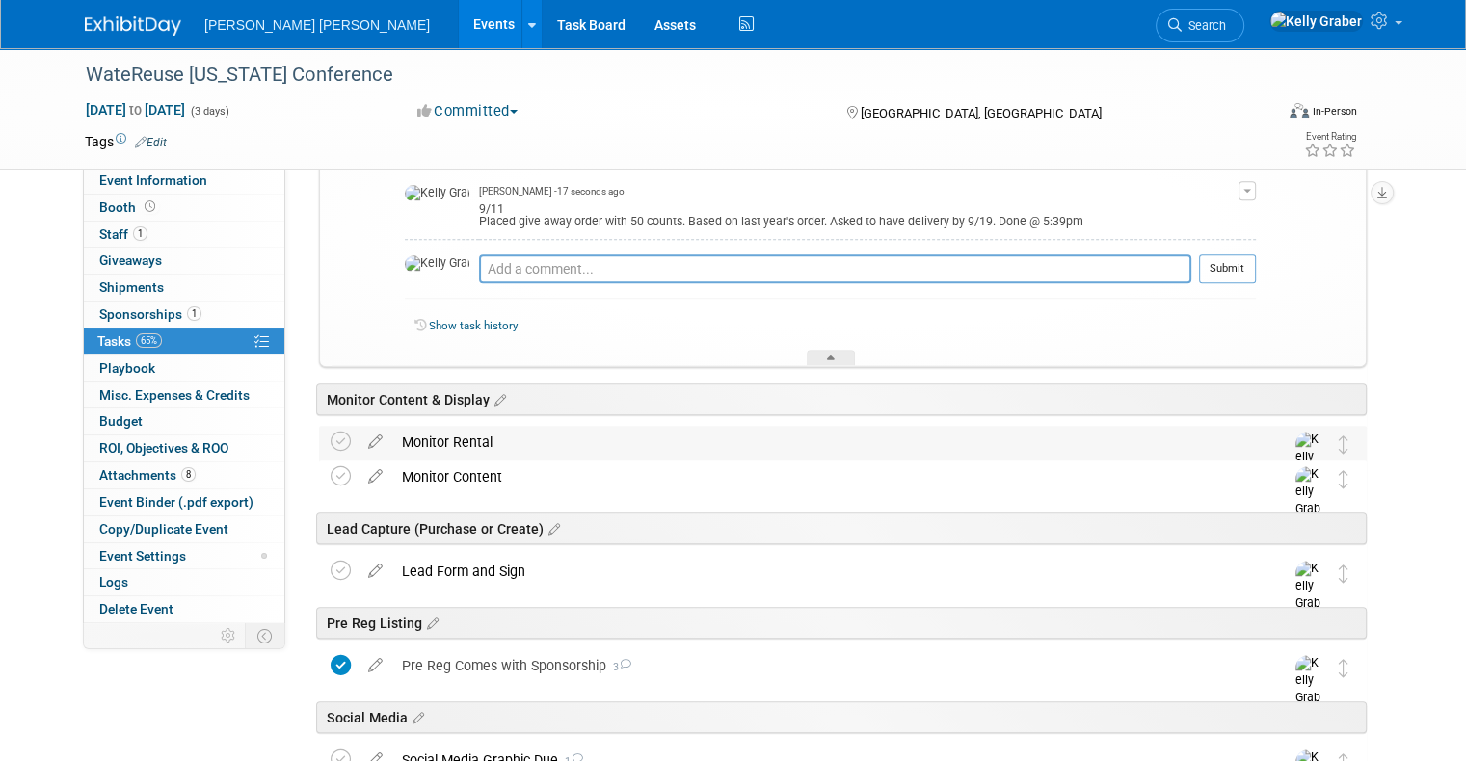
click at [489, 441] on div "Monitor Rental" at bounding box center [824, 442] width 864 height 33
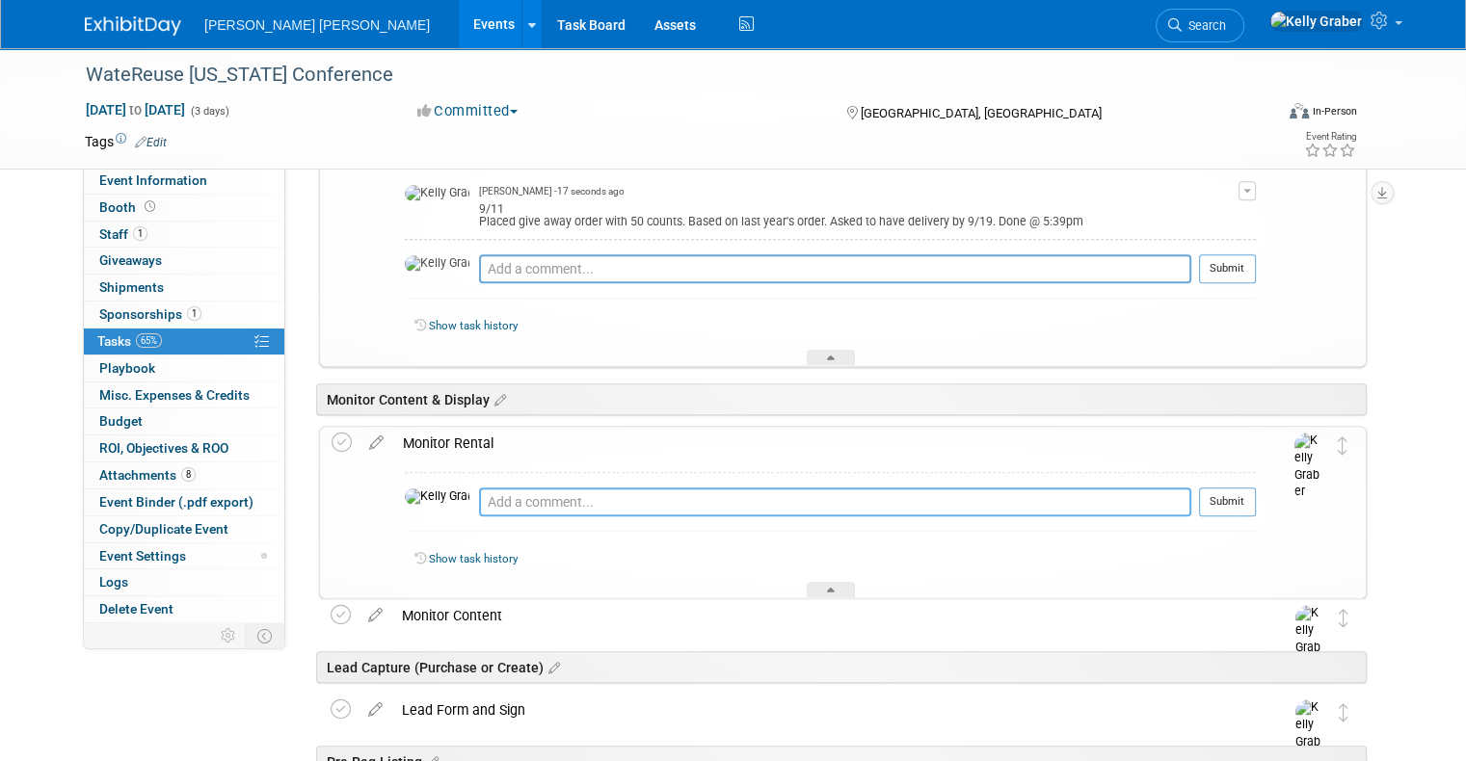
click at [492, 498] on textarea at bounding box center [835, 502] width 712 height 29
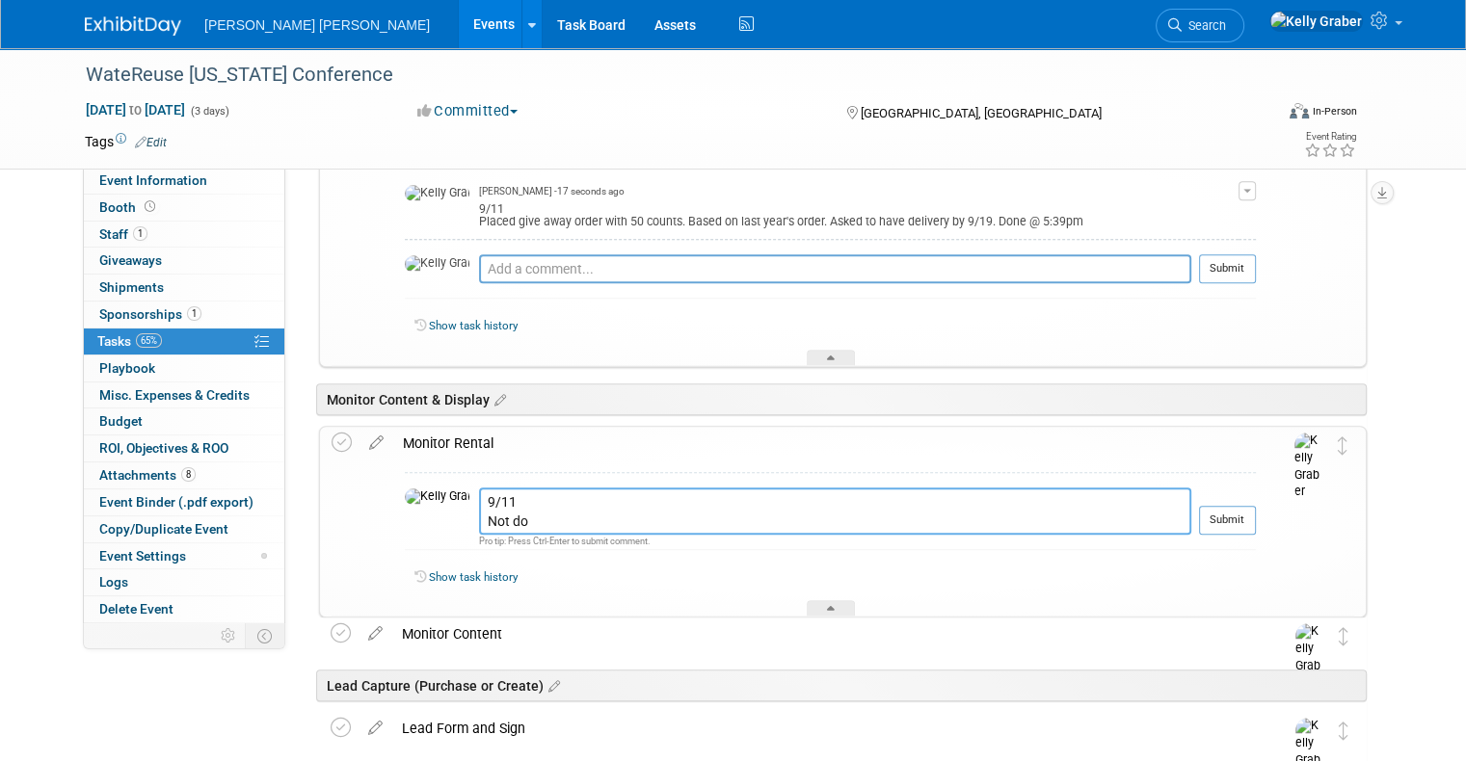
type textarea "9/11 Not do"
click at [824, 597] on div "Show task history" at bounding box center [830, 580] width 851 height 41
click at [821, 608] on div at bounding box center [831, 608] width 48 height 16
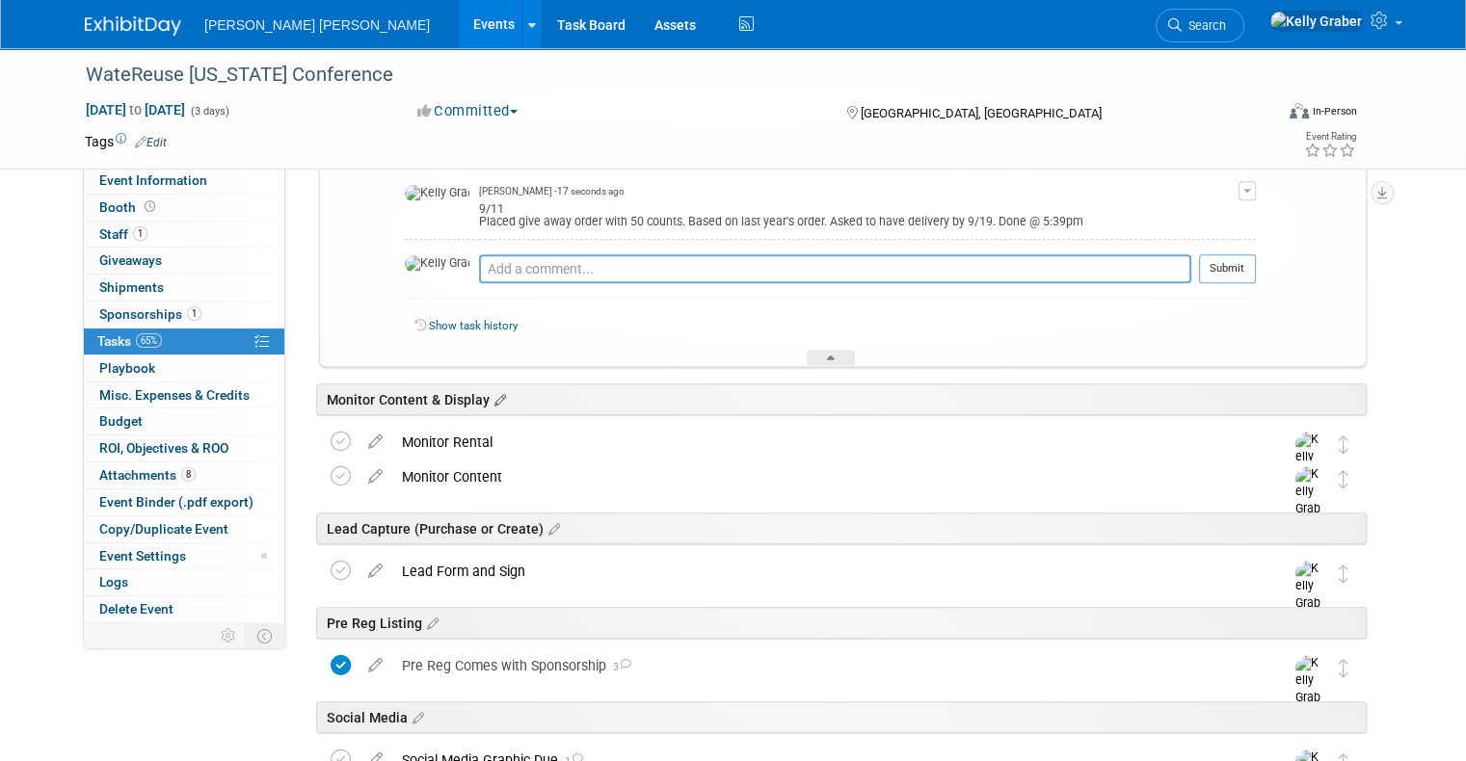
click at [490, 394] on icon at bounding box center [498, 400] width 16 height 17
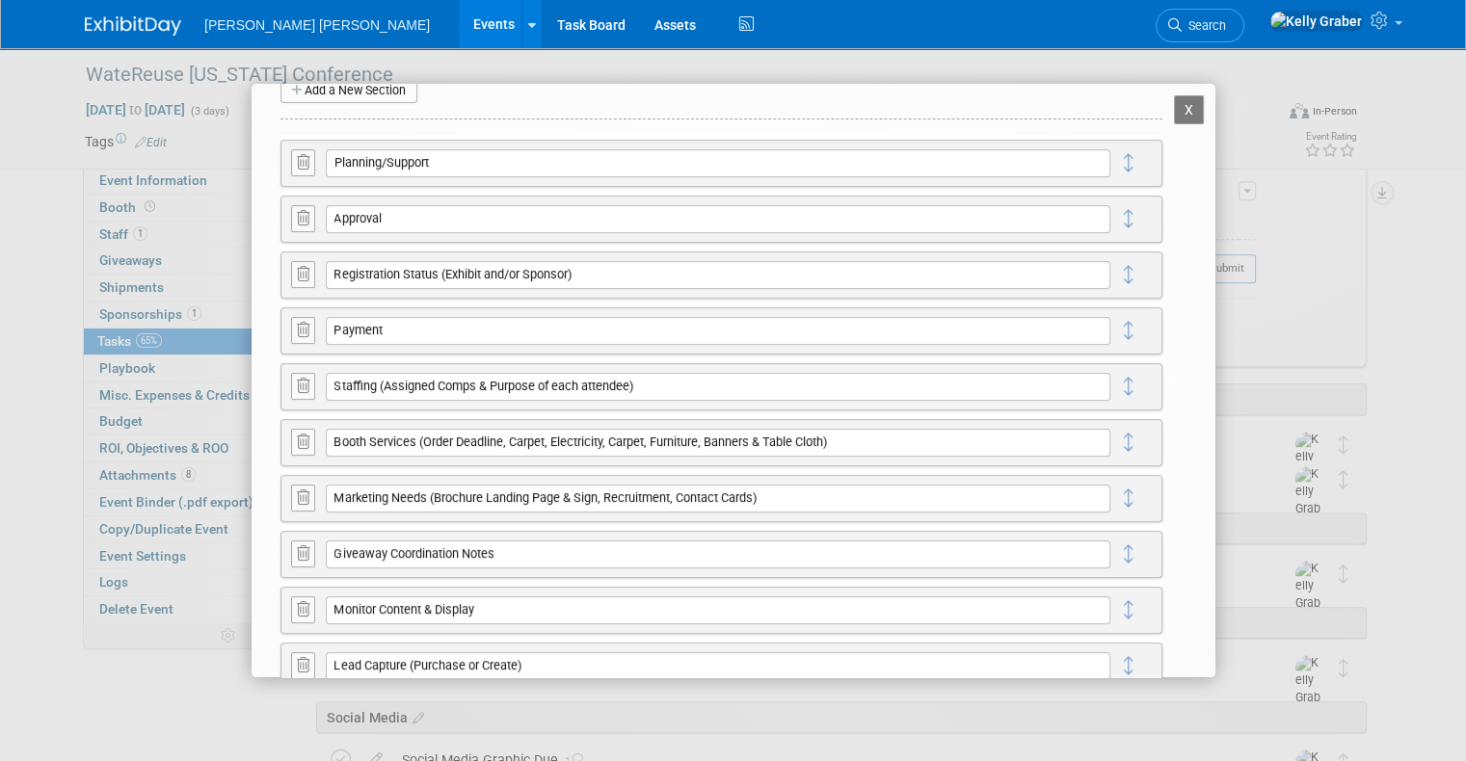
scroll to position [193, 0]
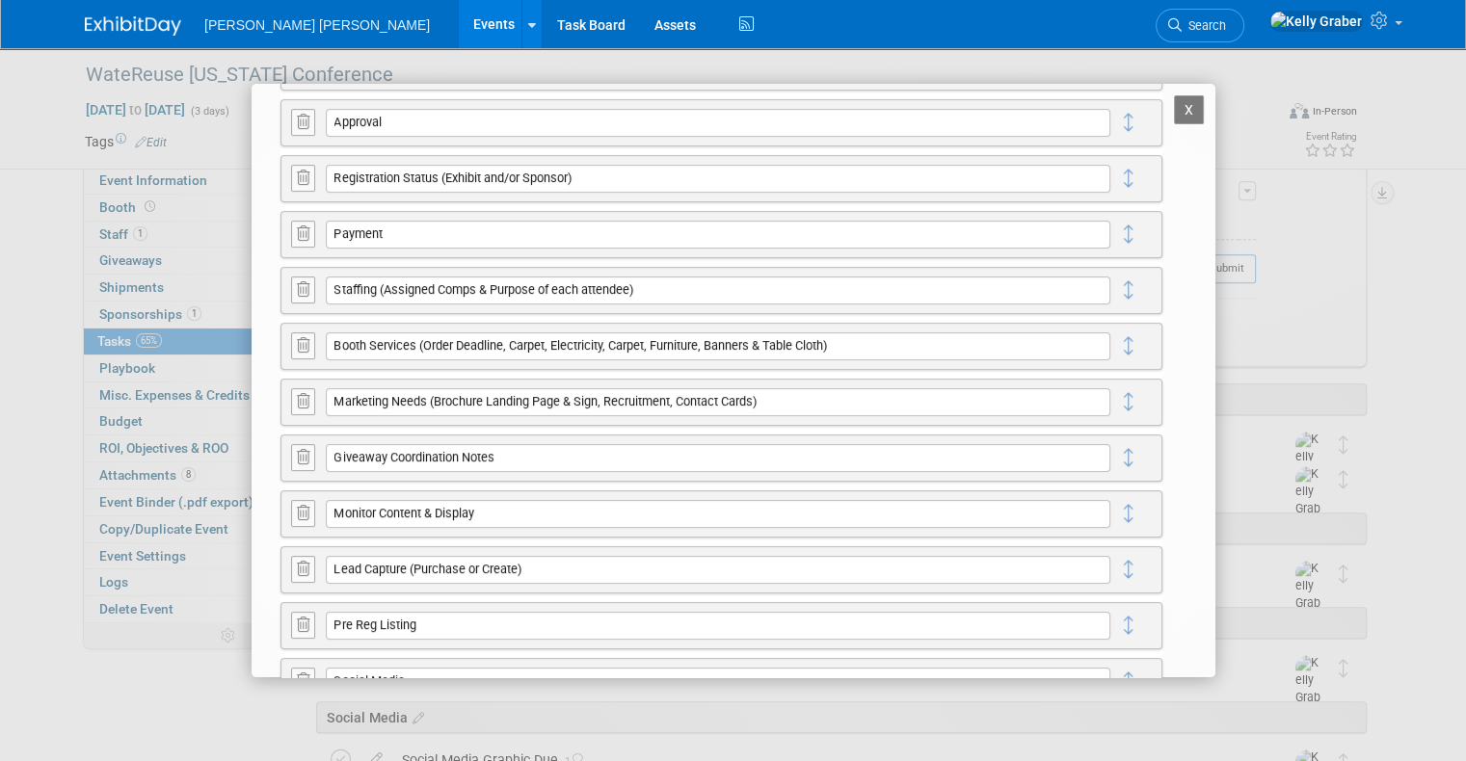
click at [306, 518] on icon at bounding box center [303, 513] width 13 height 14
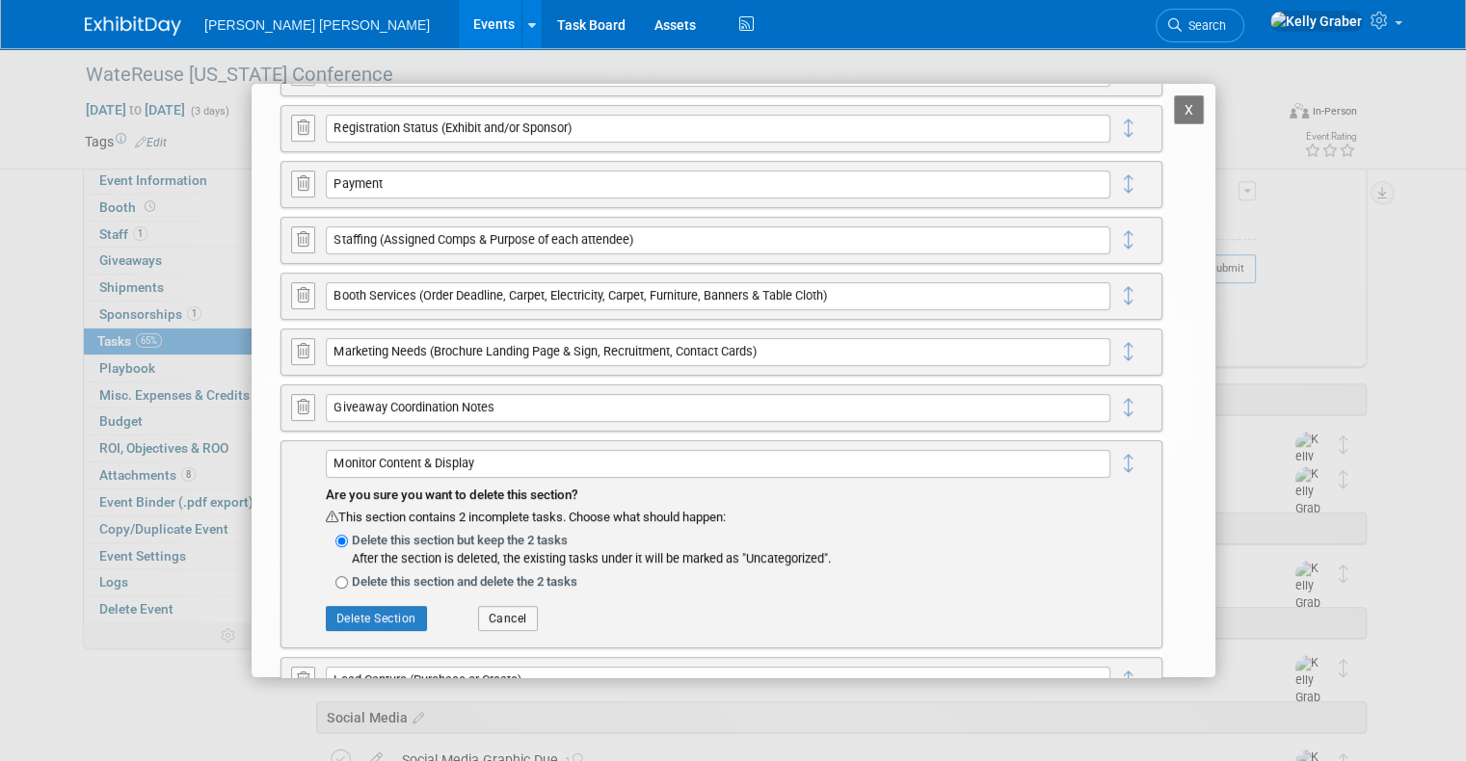
scroll to position [289, 0]
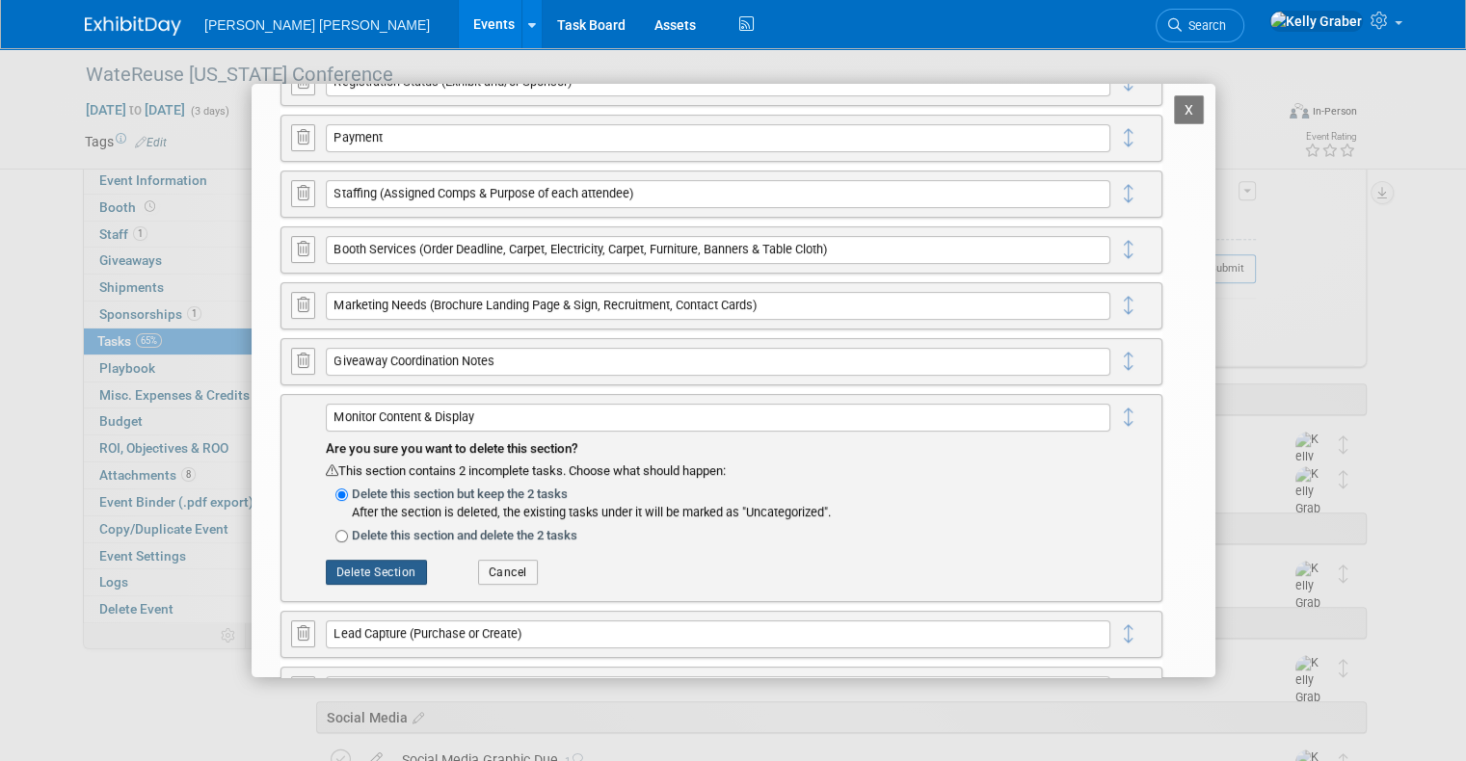
click at [386, 564] on button "Delete Section" at bounding box center [376, 572] width 101 height 25
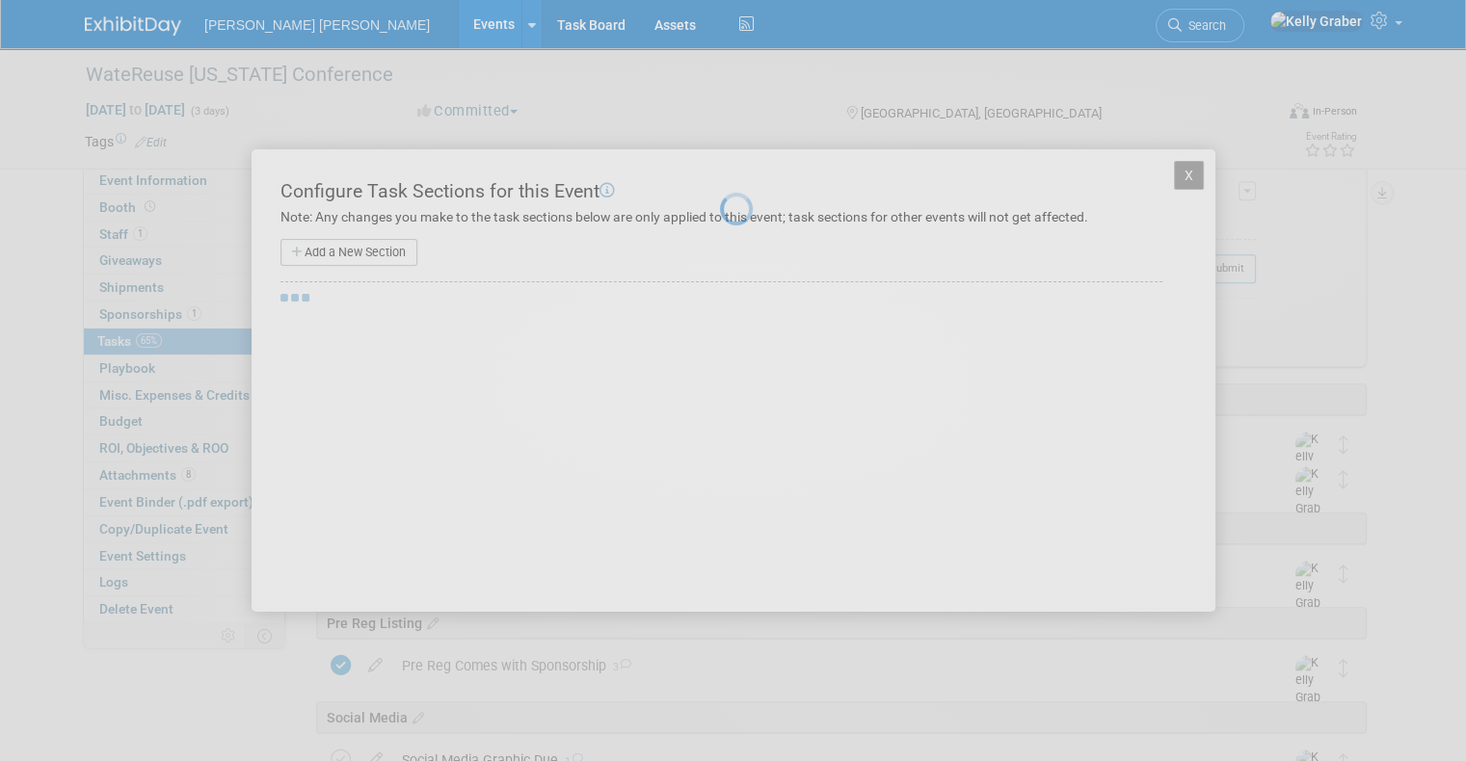
scroll to position [0, 0]
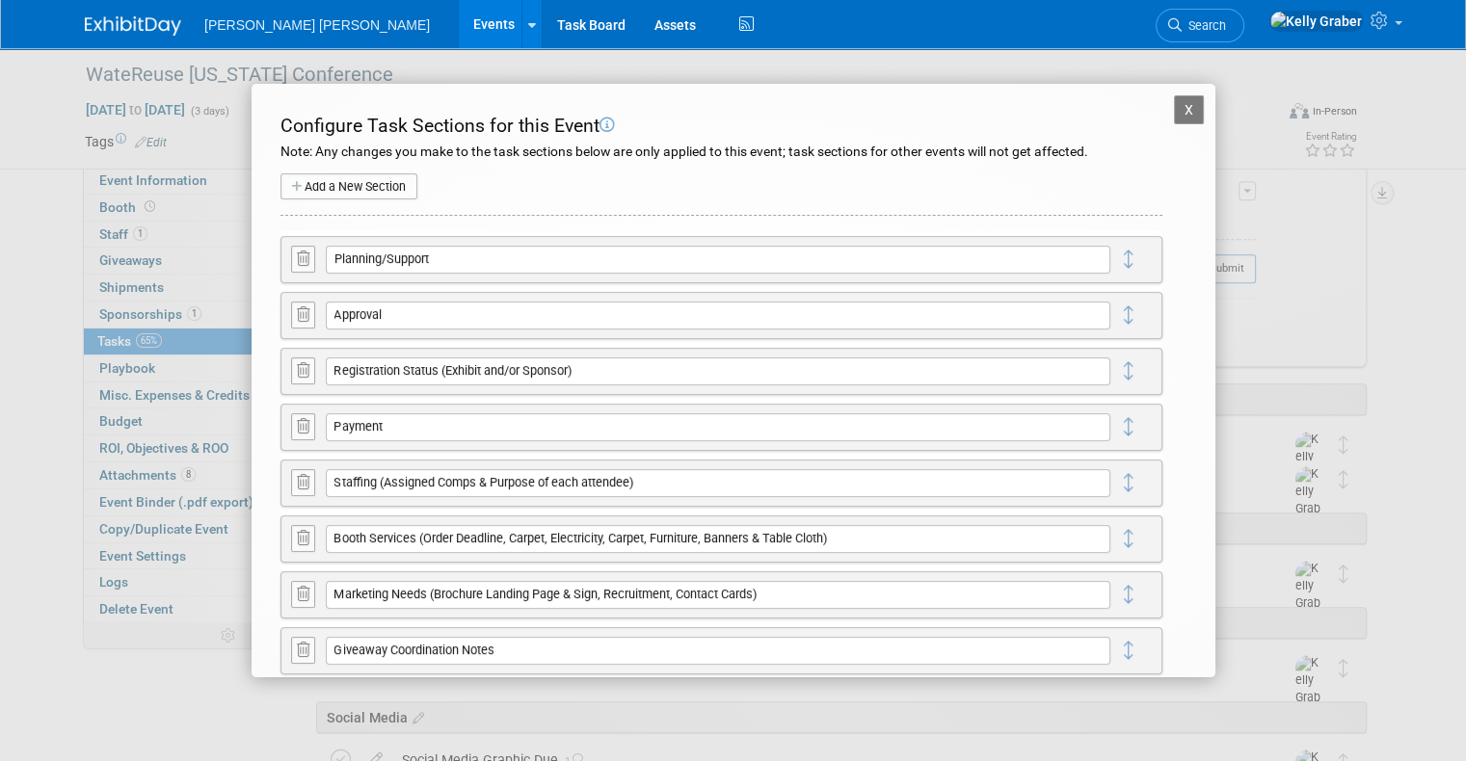
click at [1177, 105] on button "X" at bounding box center [1189, 109] width 31 height 29
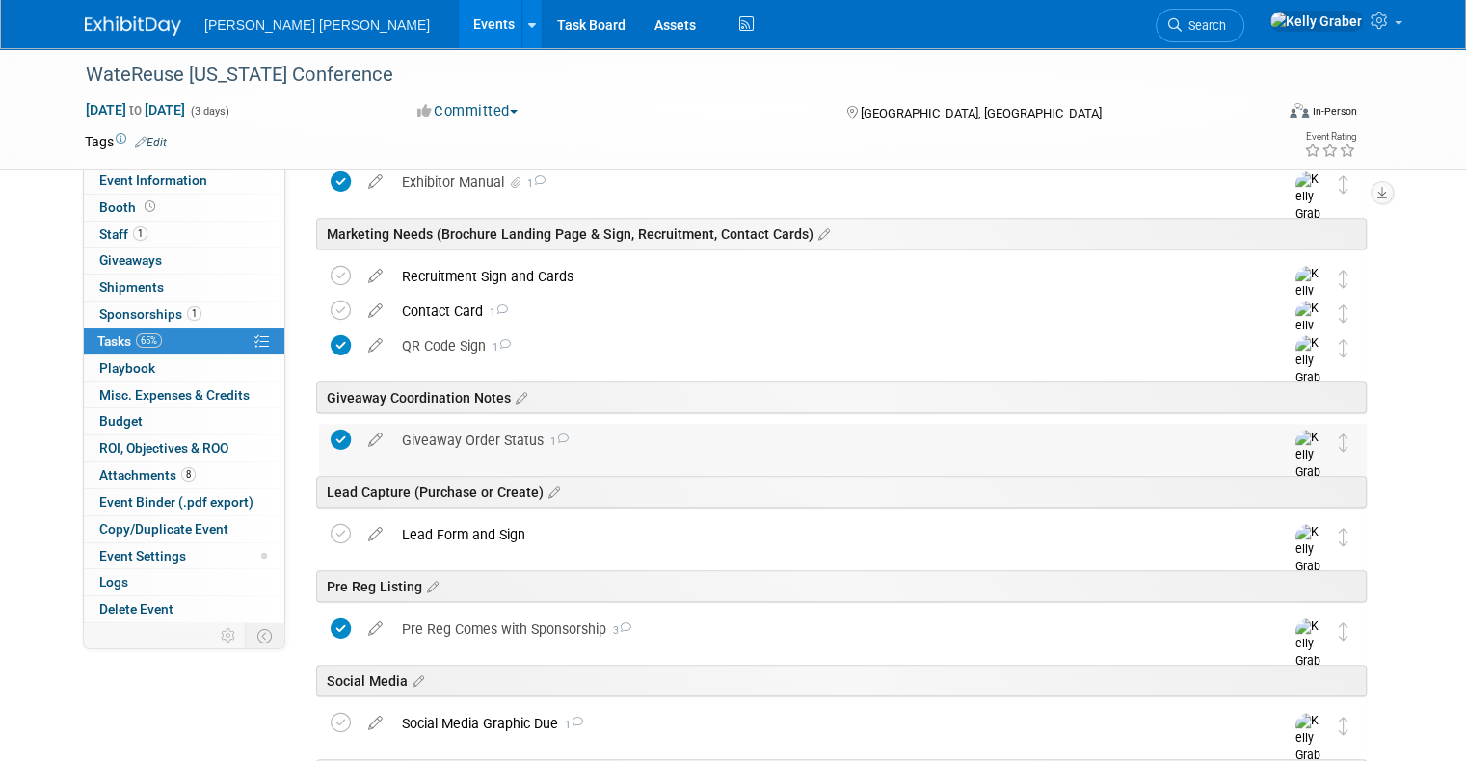
scroll to position [867, 0]
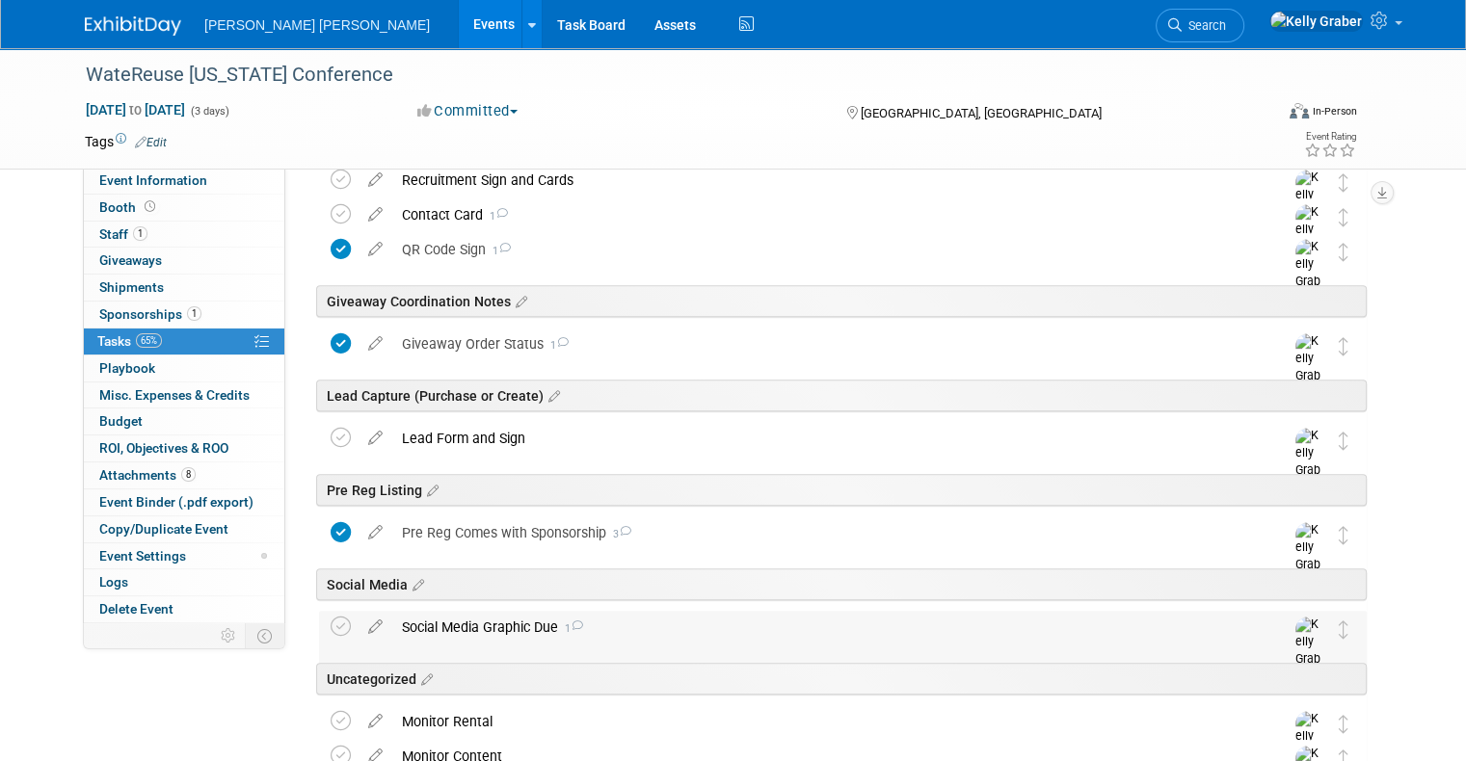
click at [486, 631] on div "Social Media Graphic Due 1" at bounding box center [824, 627] width 864 height 33
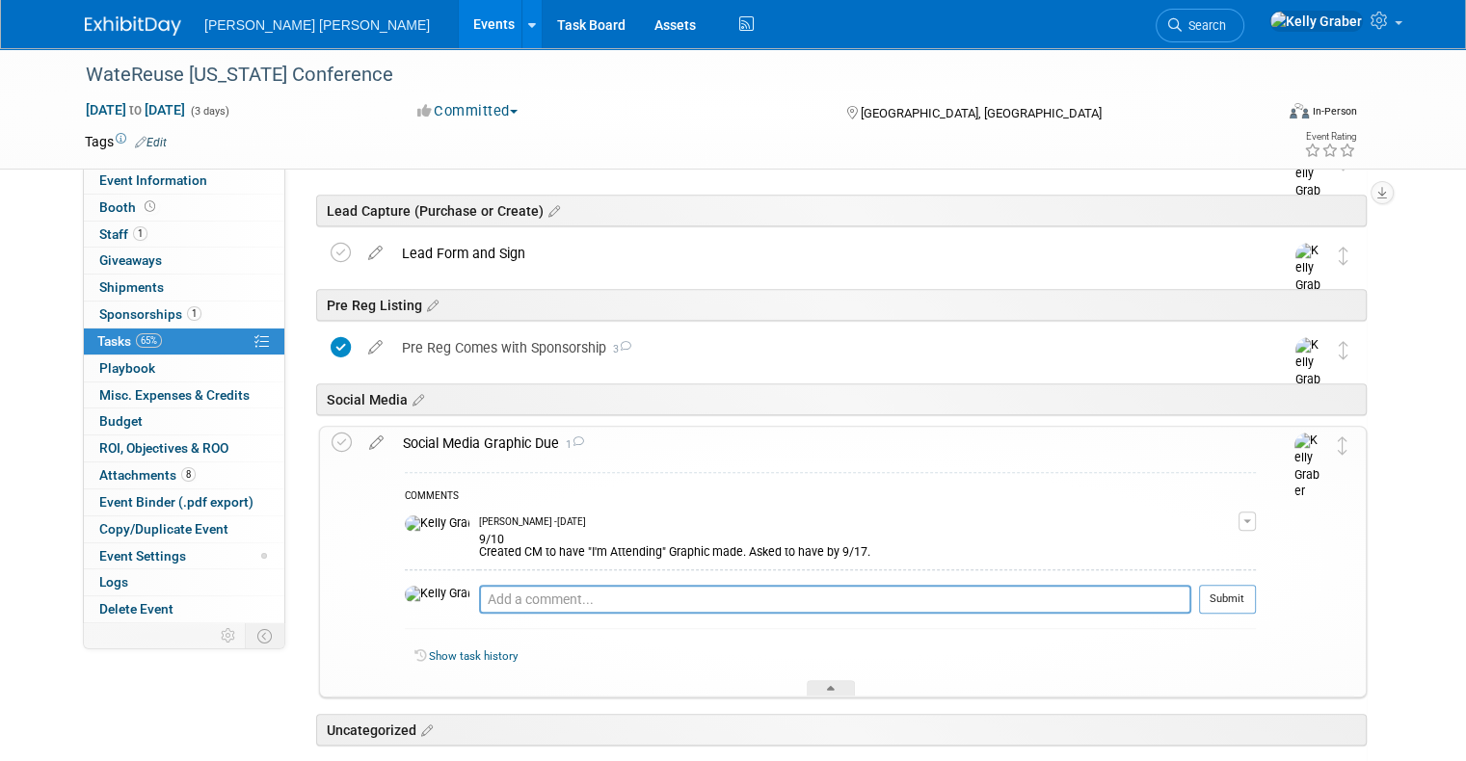
scroll to position [1060, 0]
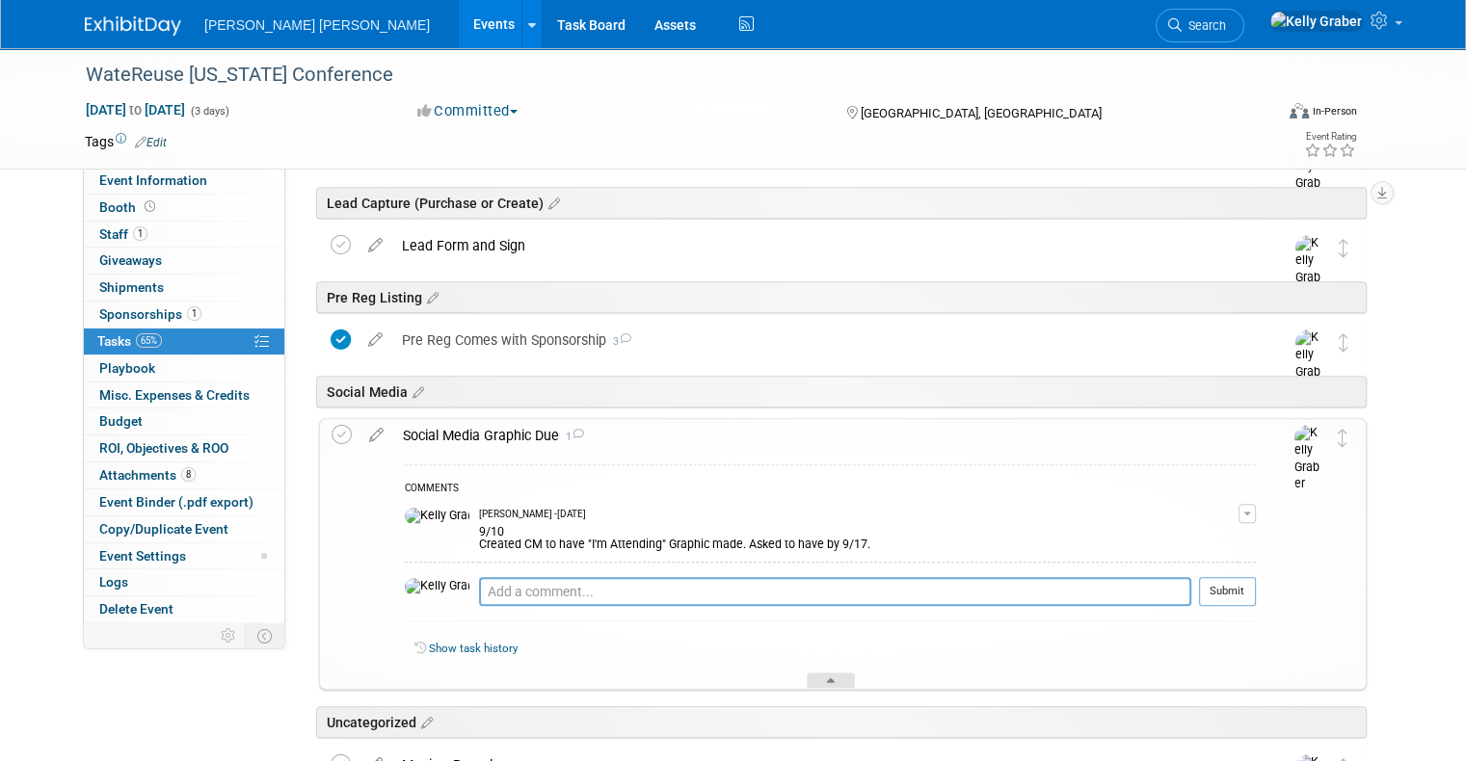
click at [837, 673] on div at bounding box center [831, 681] width 48 height 16
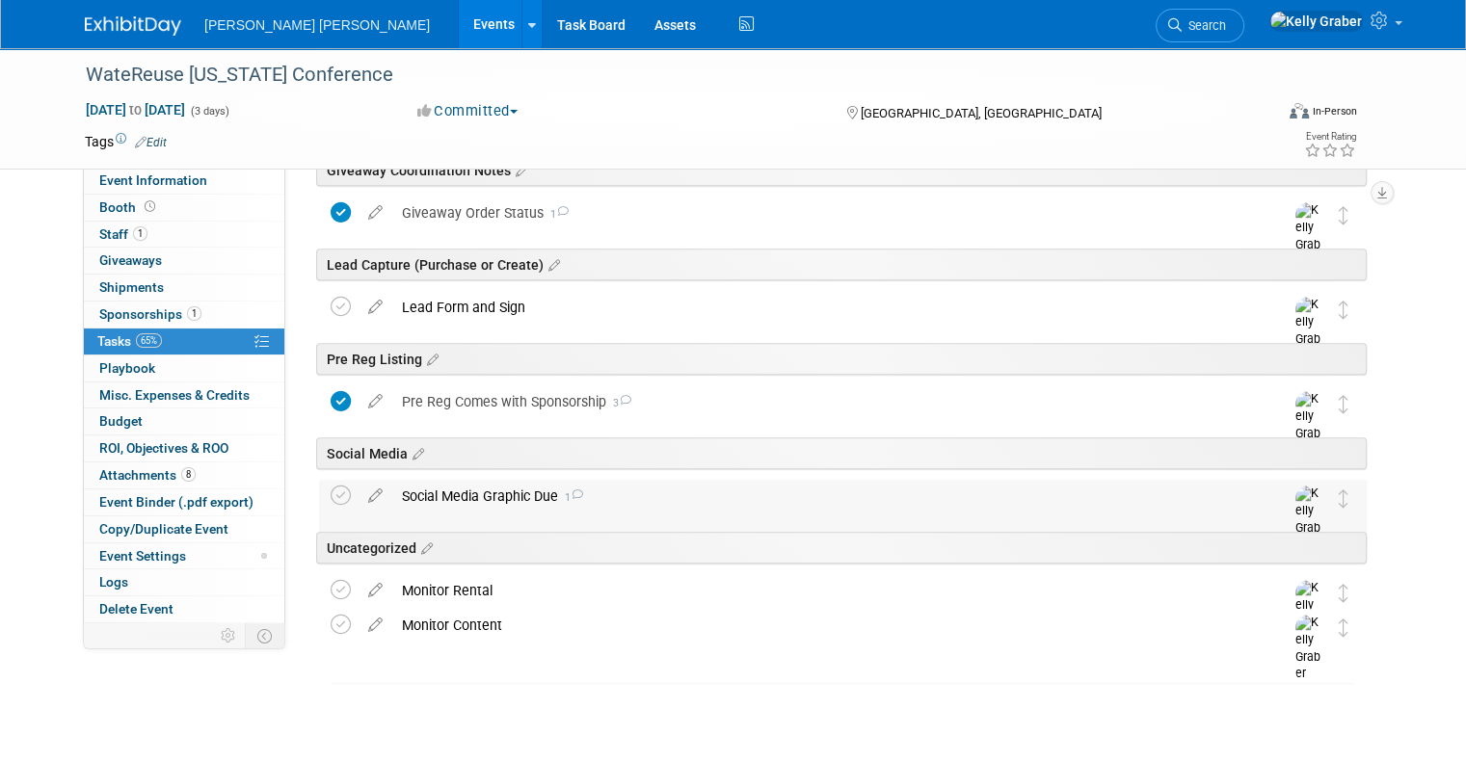
scroll to position [997, 0]
click at [495, 502] on div "Social Media Graphic Due 1" at bounding box center [824, 497] width 864 height 33
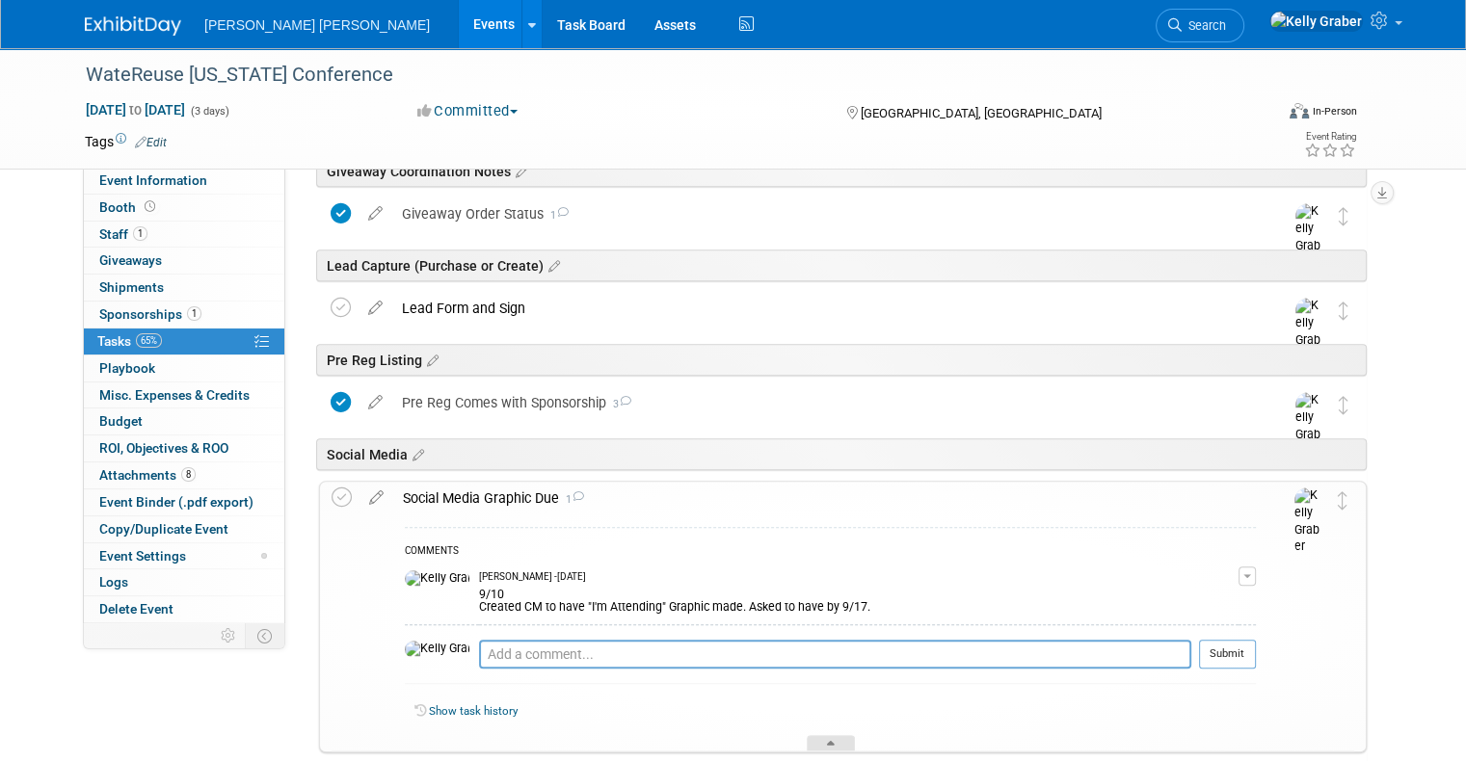
click at [840, 741] on div at bounding box center [831, 743] width 48 height 16
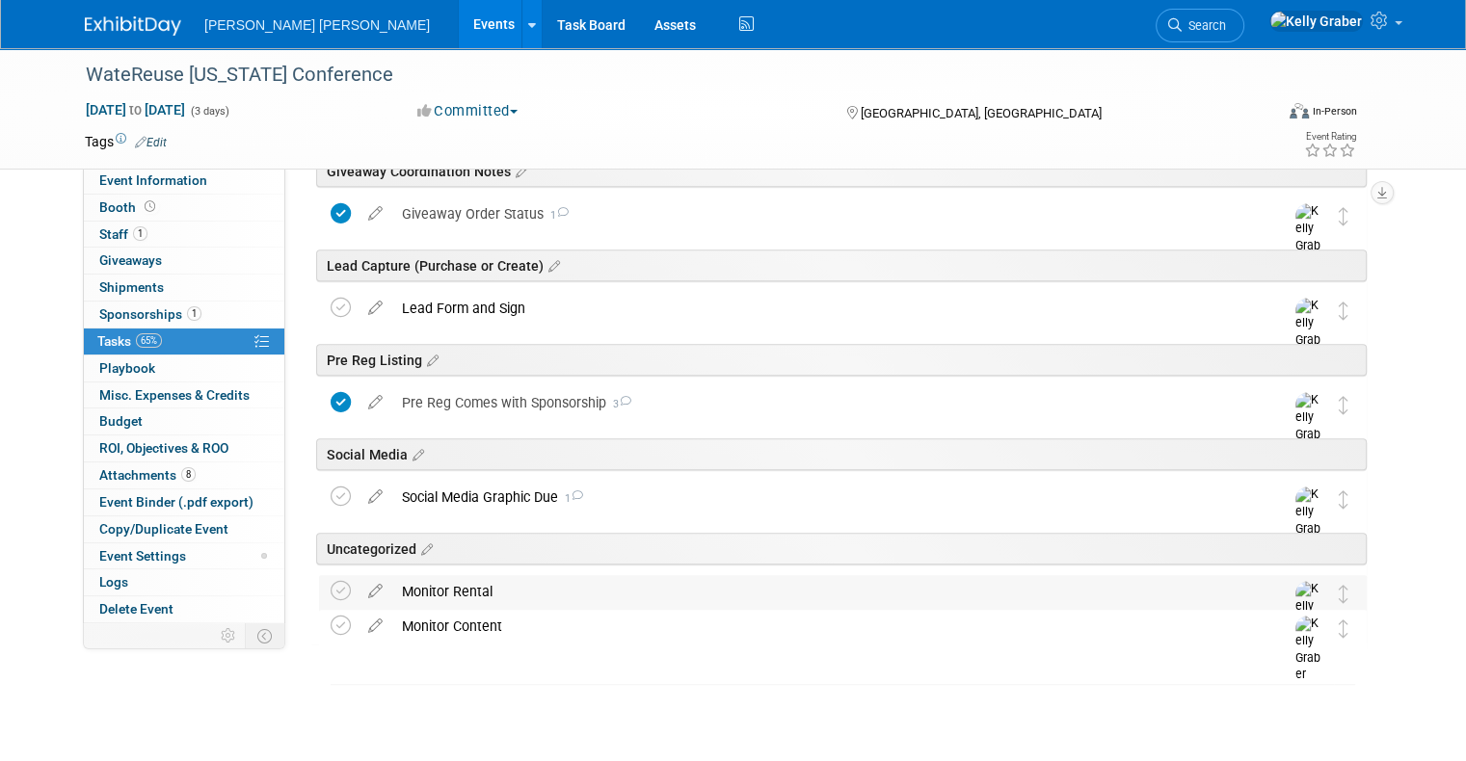
click at [337, 589] on td at bounding box center [345, 612] width 28 height 74
click at [359, 591] on icon at bounding box center [376, 587] width 34 height 24
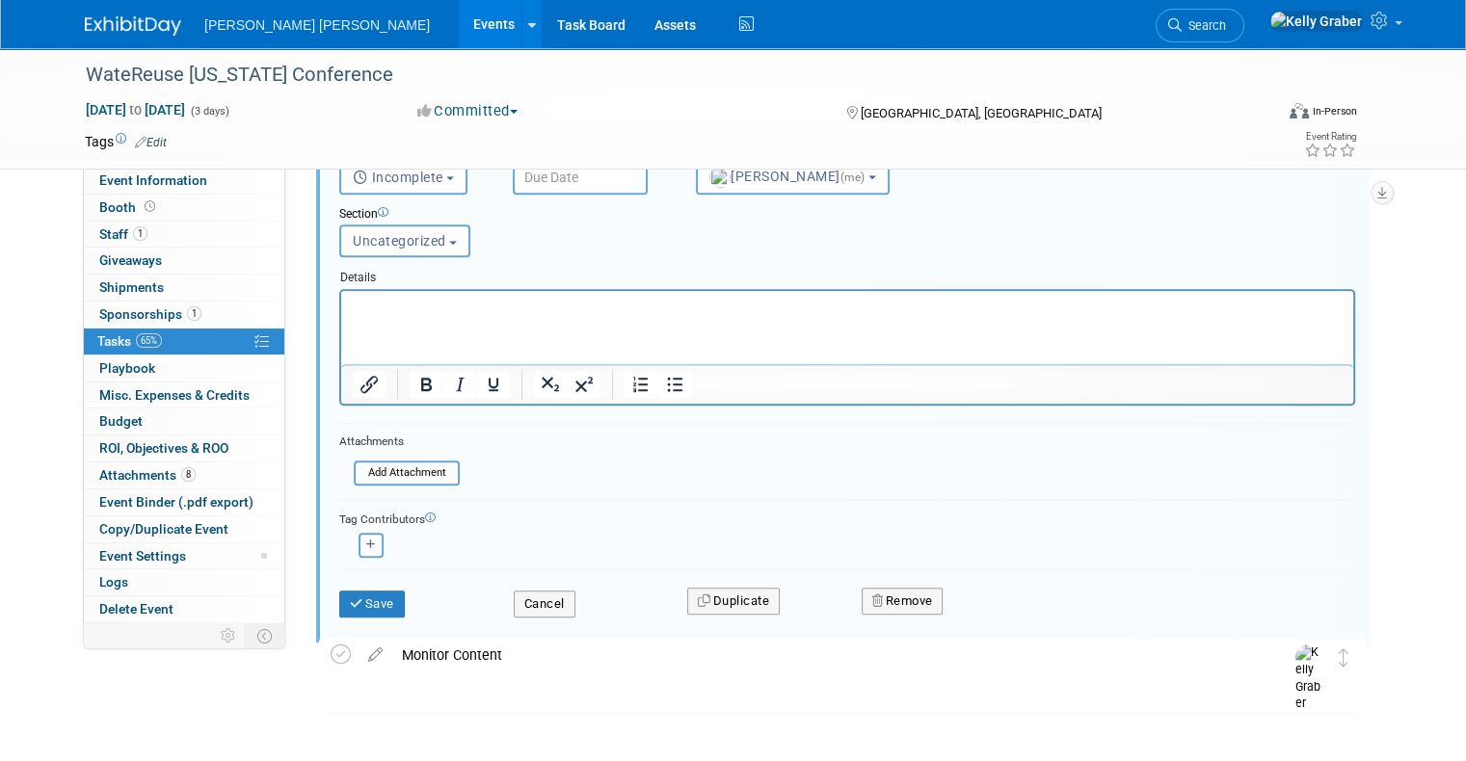
scroll to position [1547, 0]
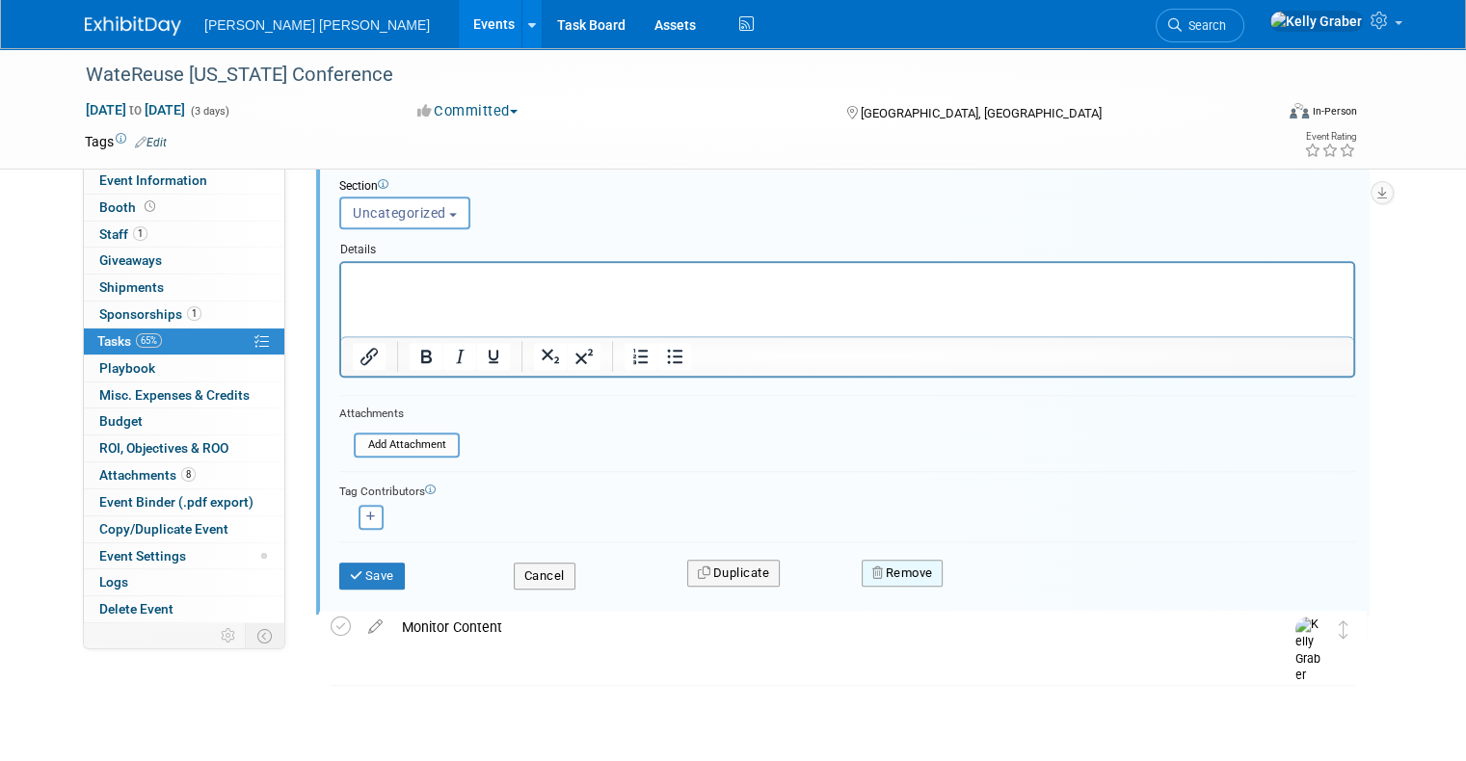
click at [902, 570] on button "Remove" at bounding box center [903, 573] width 82 height 27
click at [996, 575] on link "Yes" at bounding box center [1010, 589] width 56 height 31
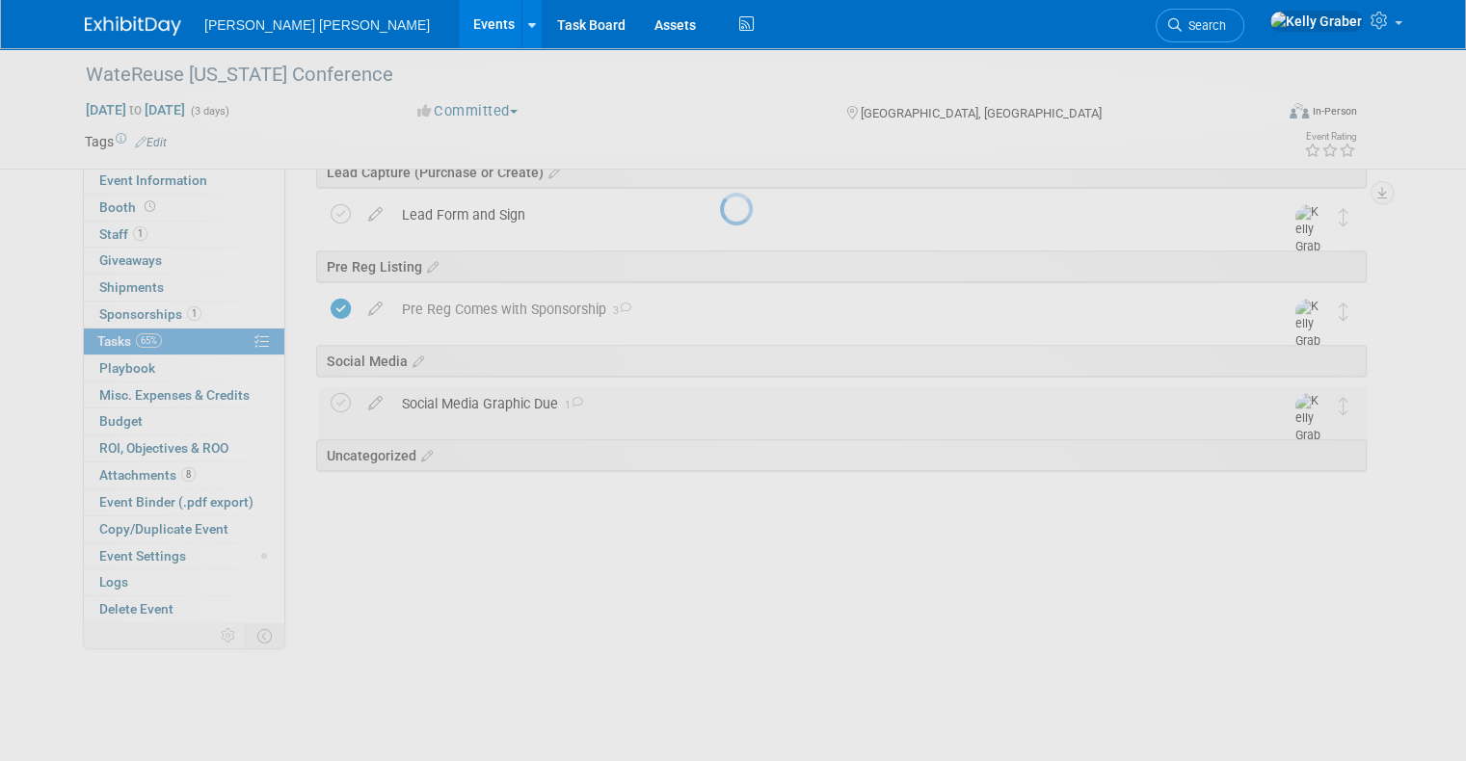
scroll to position [963, 0]
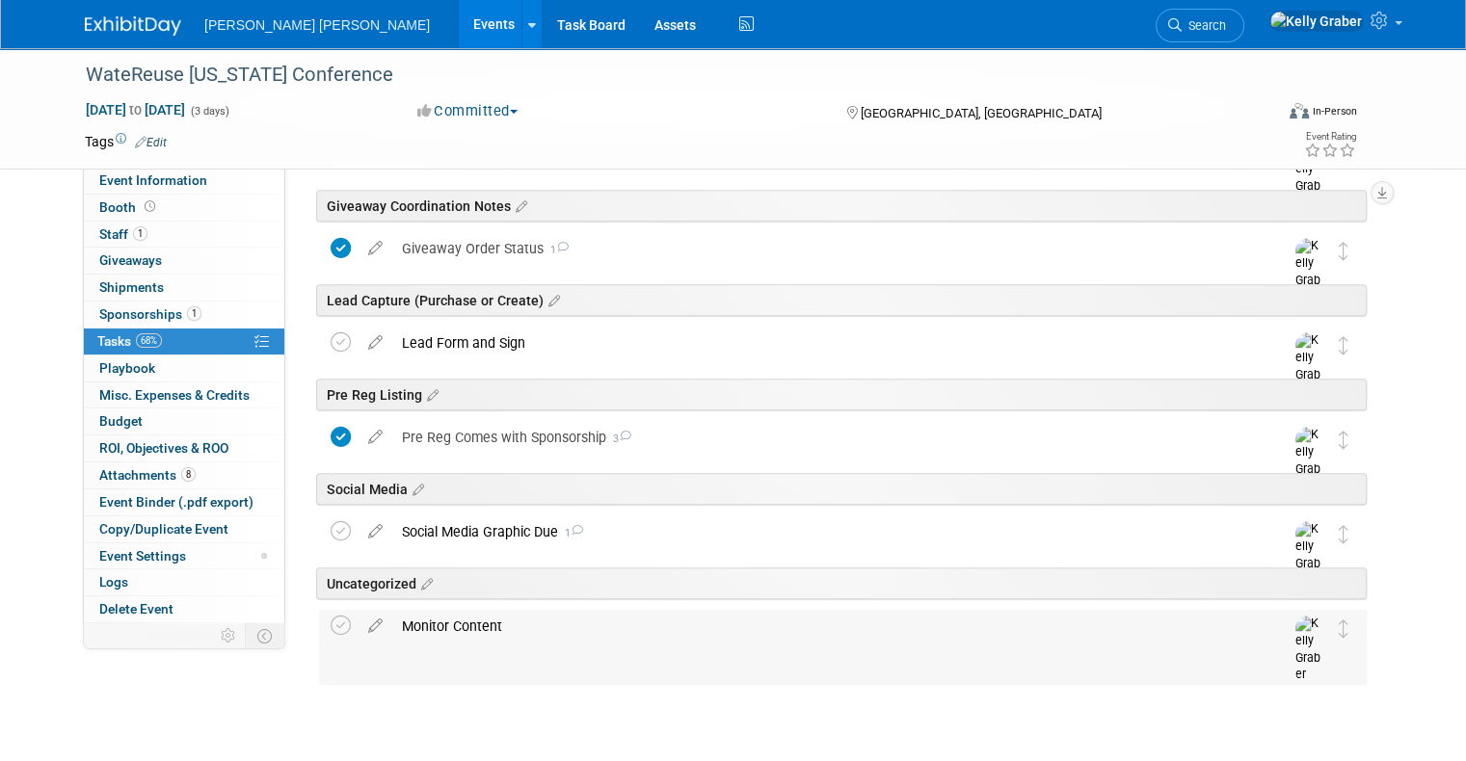
click at [439, 619] on div "Monitor Content" at bounding box center [824, 626] width 864 height 33
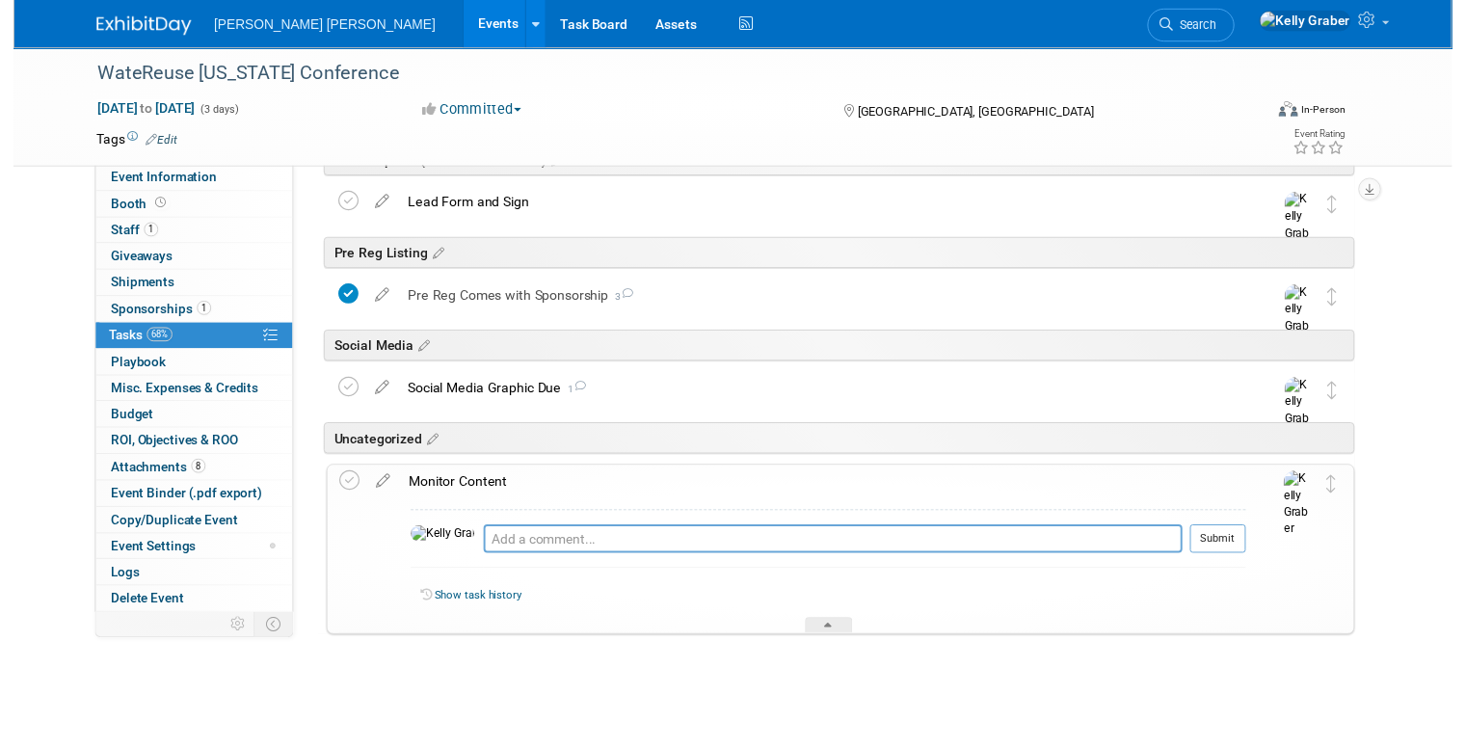
scroll to position [1102, 0]
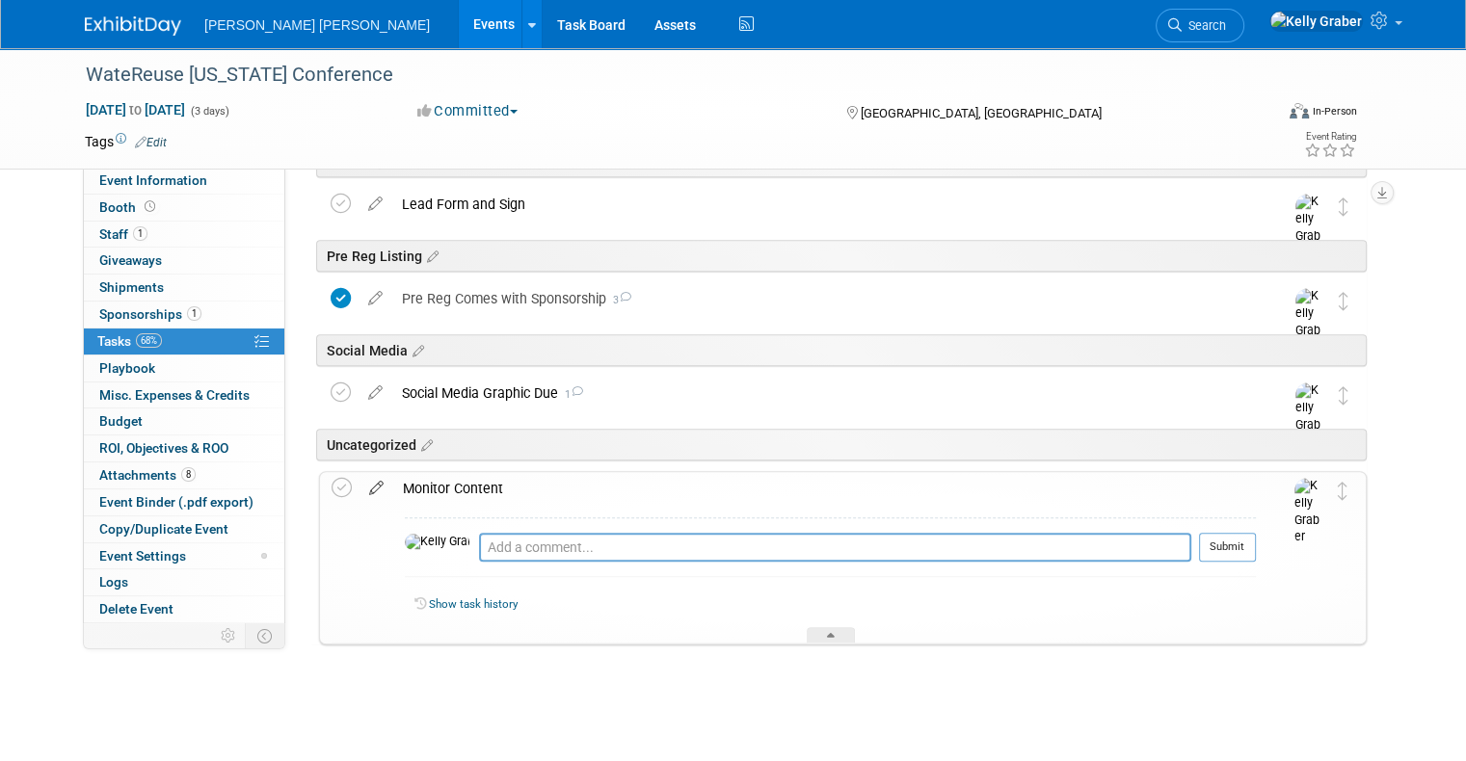
click at [366, 490] on icon at bounding box center [376, 484] width 34 height 24
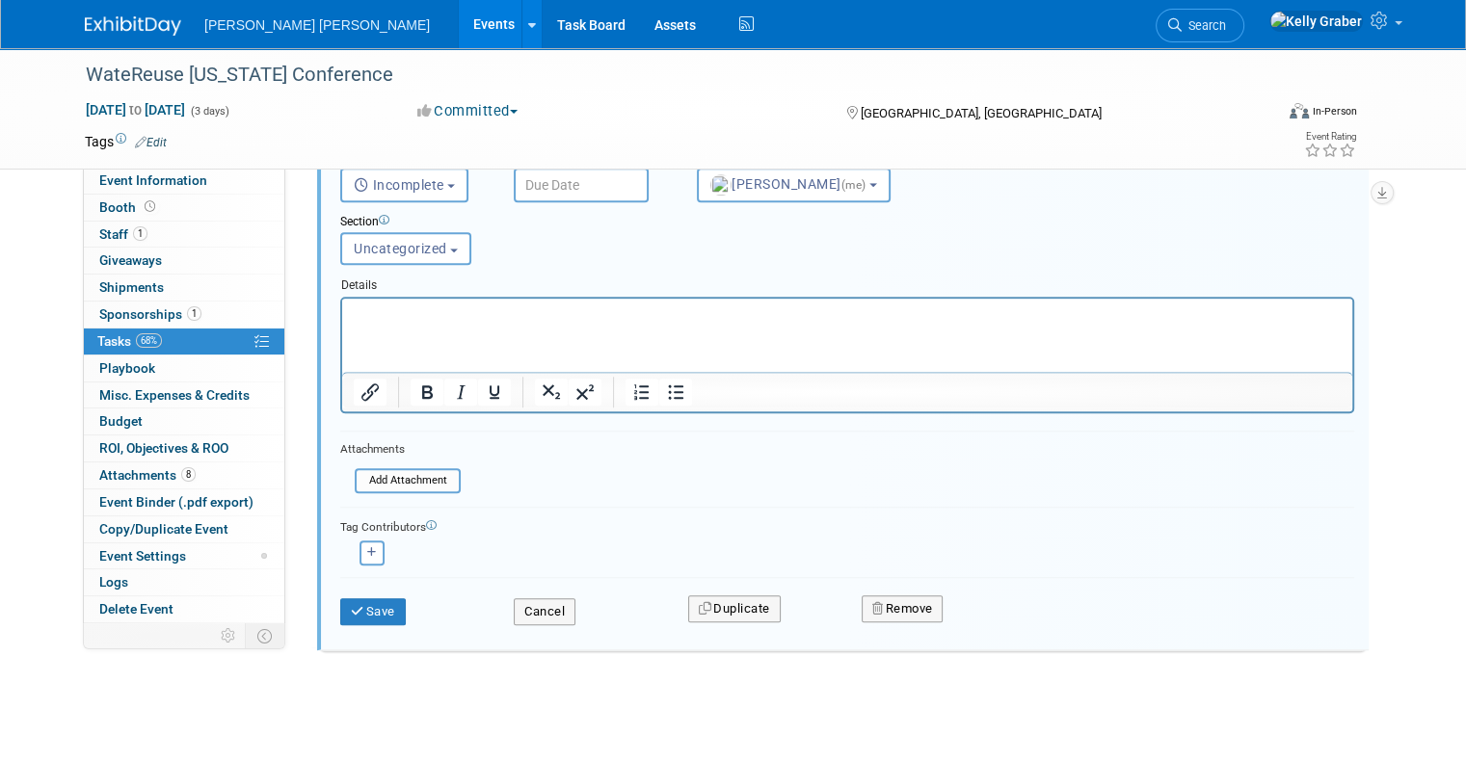
scroll to position [1515, 0]
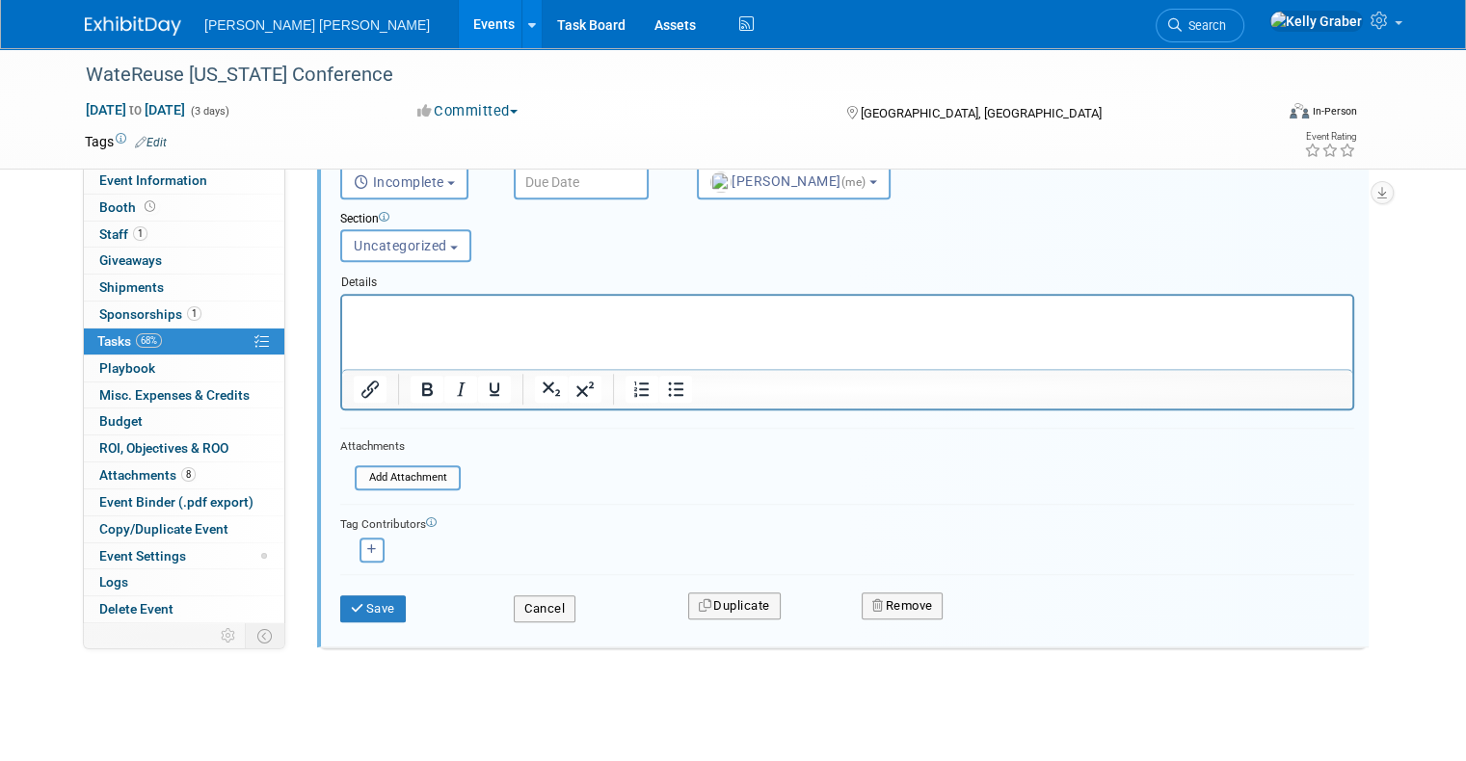
click at [893, 585] on div "Remove" at bounding box center [1064, 605] width 435 height 45
click at [900, 600] on button "Remove" at bounding box center [903, 606] width 82 height 27
click at [1008, 615] on link "Yes" at bounding box center [1010, 622] width 56 height 31
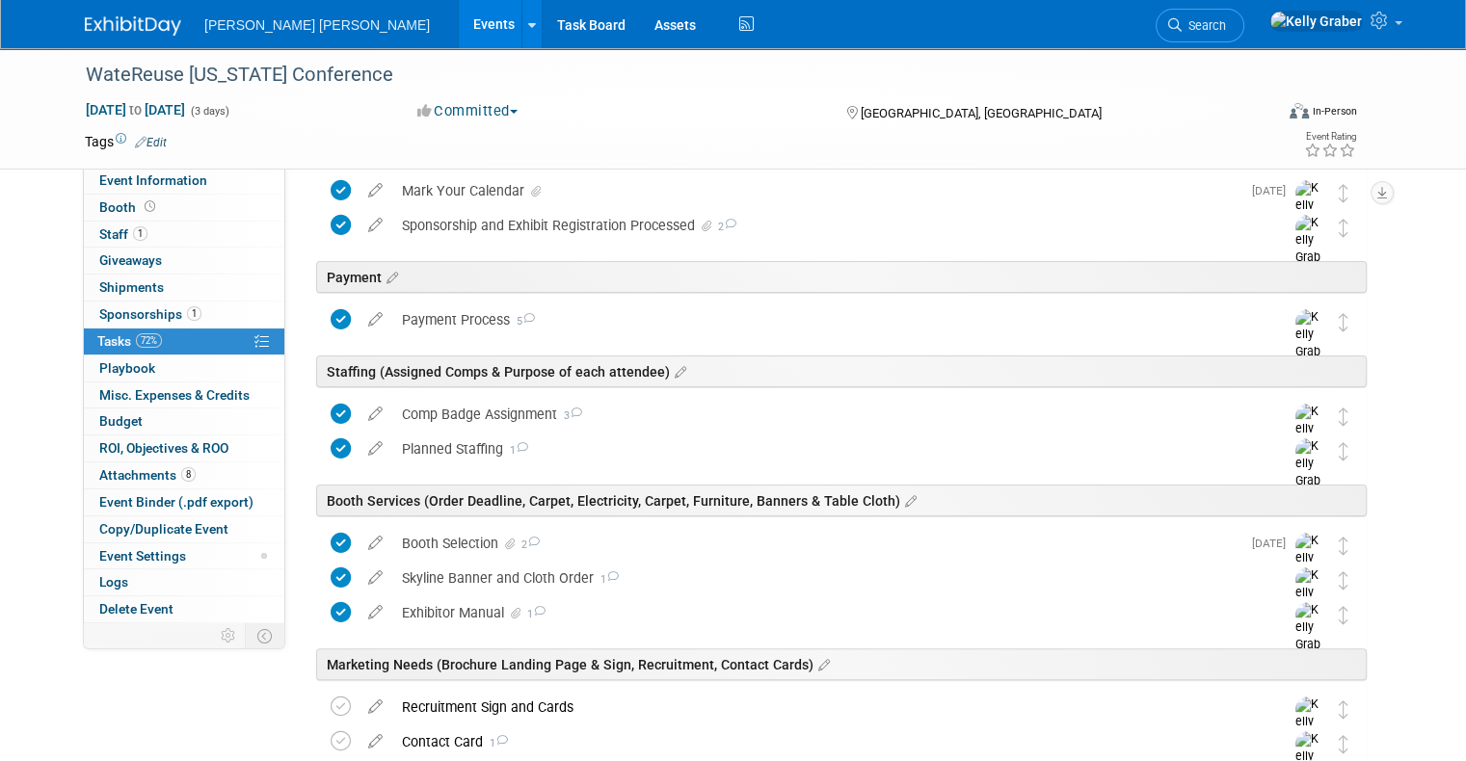
scroll to position [928, 0]
